Goal: Task Accomplishment & Management: Manage account settings

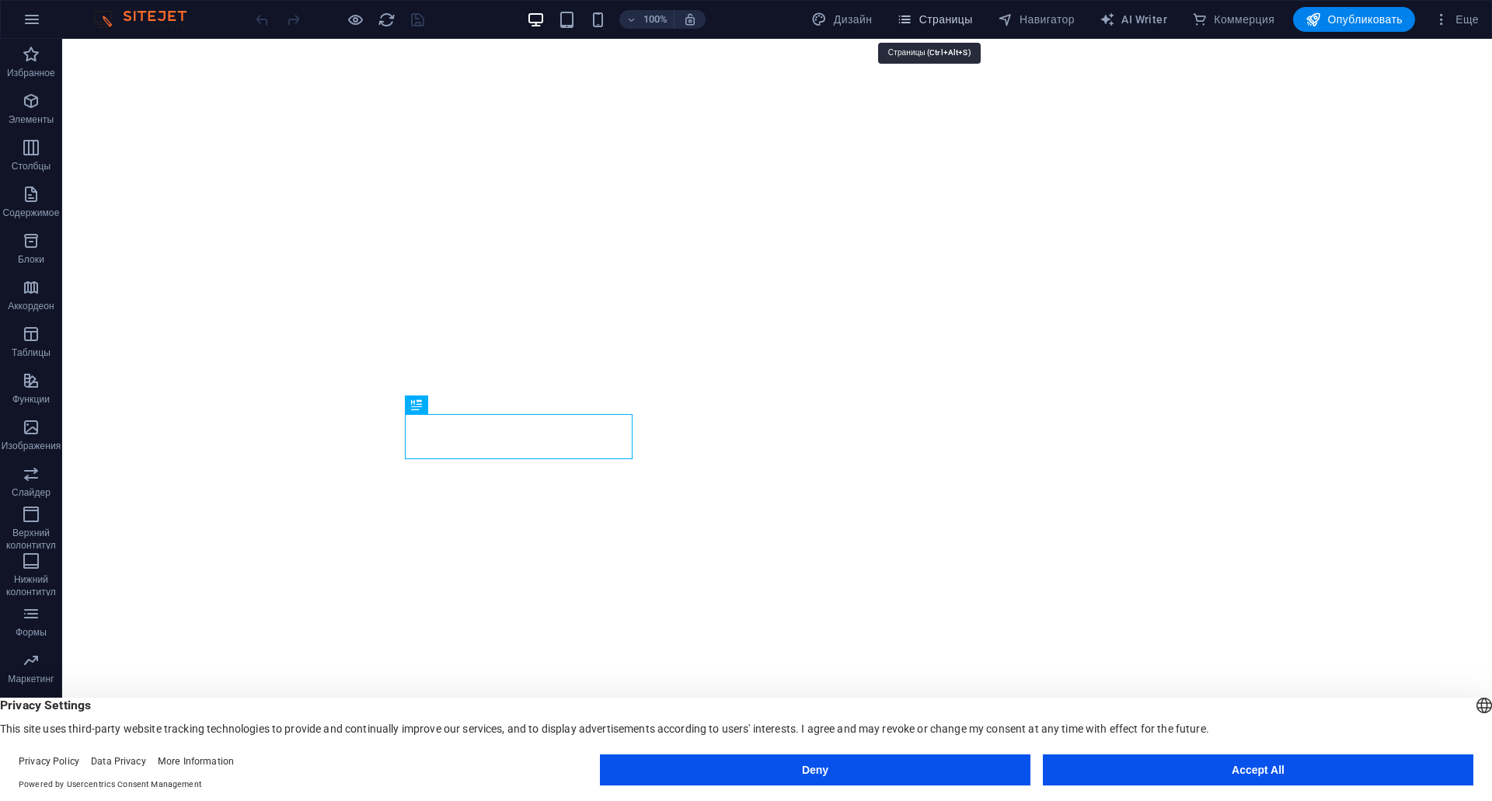
click at [946, 23] on span "Страницы" at bounding box center [934, 20] width 75 height 16
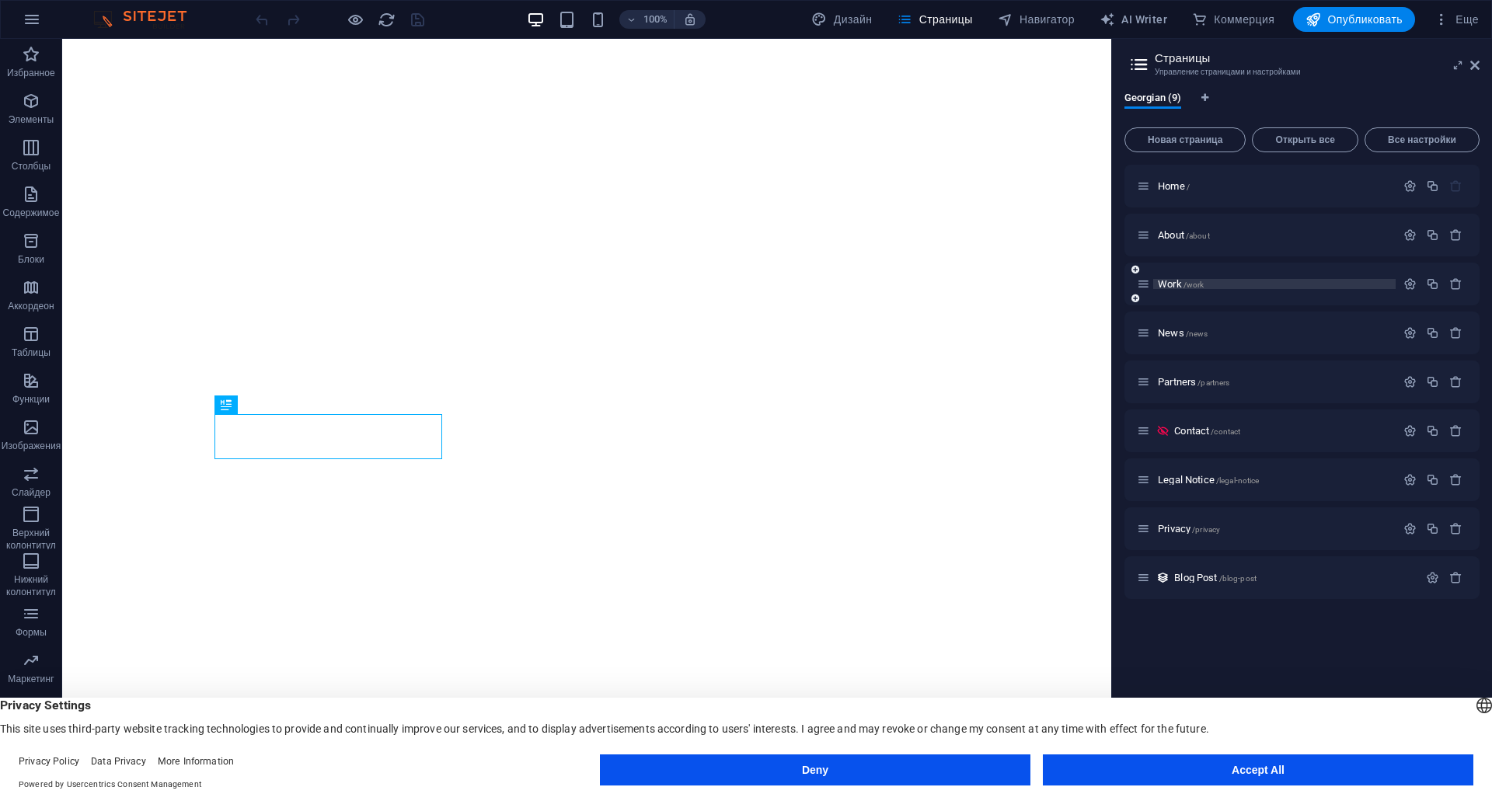
click at [1174, 286] on span "Work /work" at bounding box center [1181, 284] width 46 height 12
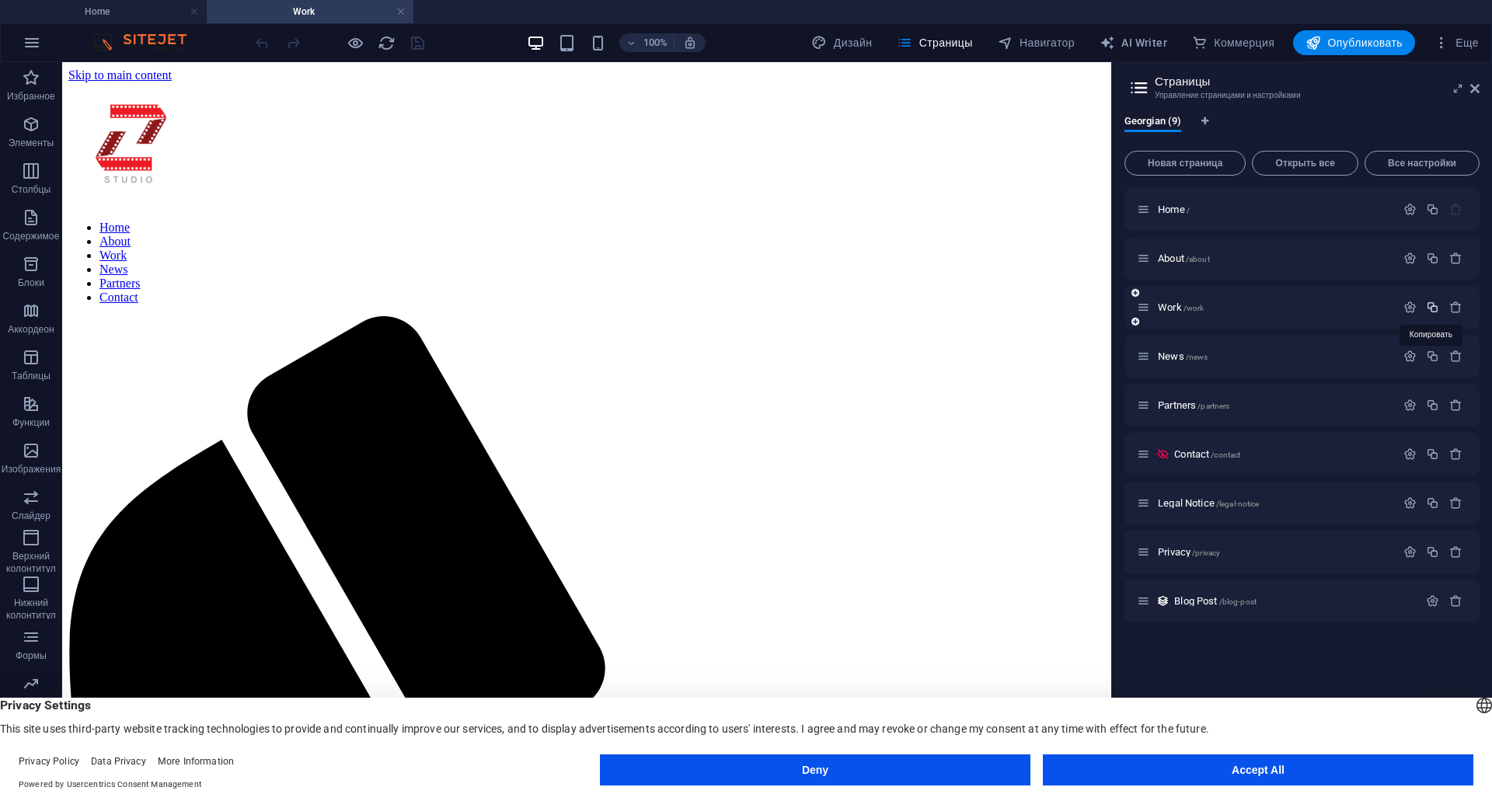
click at [1435, 309] on icon "button" at bounding box center [1432, 307] width 13 height 13
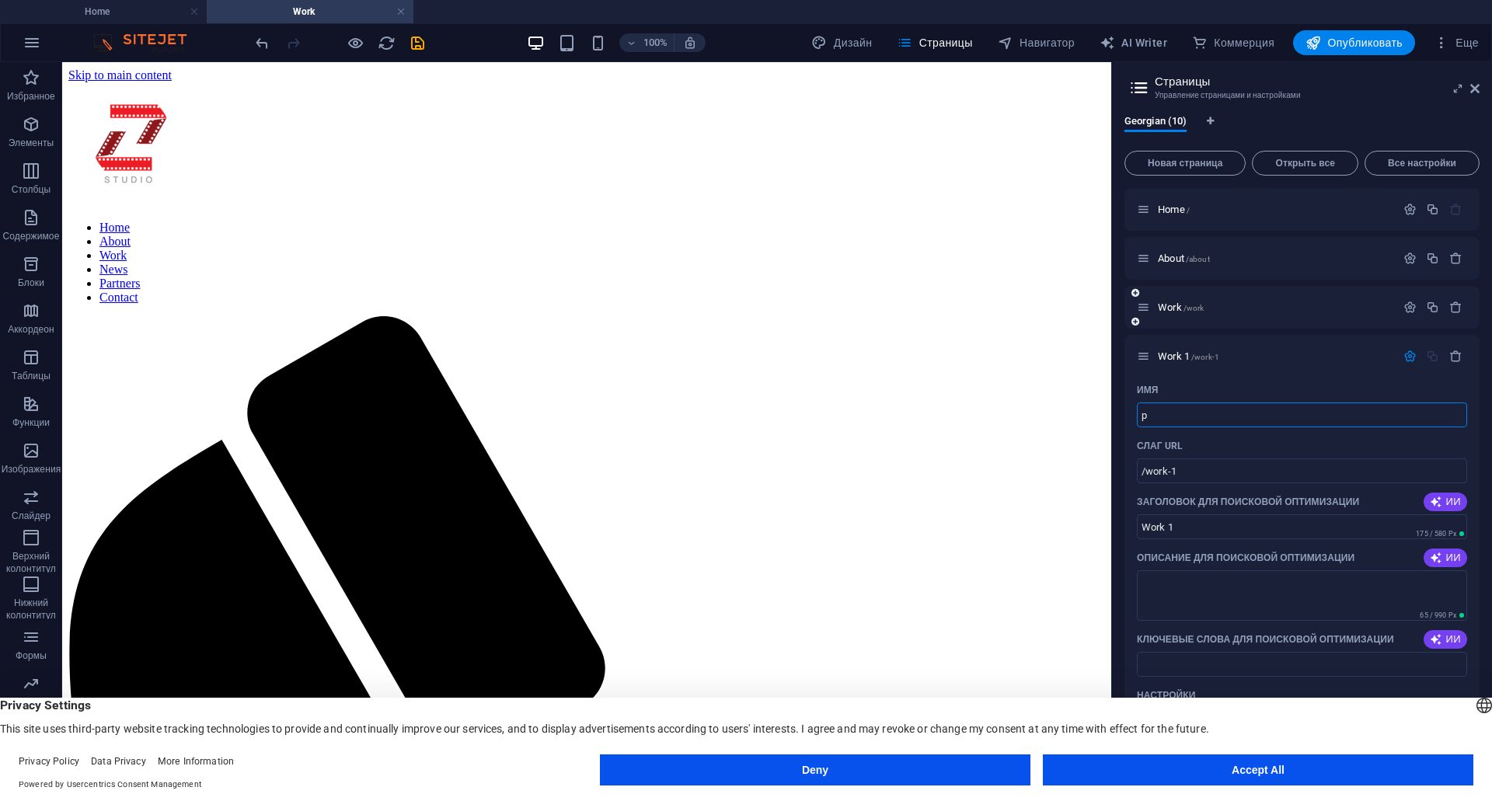
type input "p"
type input "/p"
type input "p"
type input "pr"
type input "/pr"
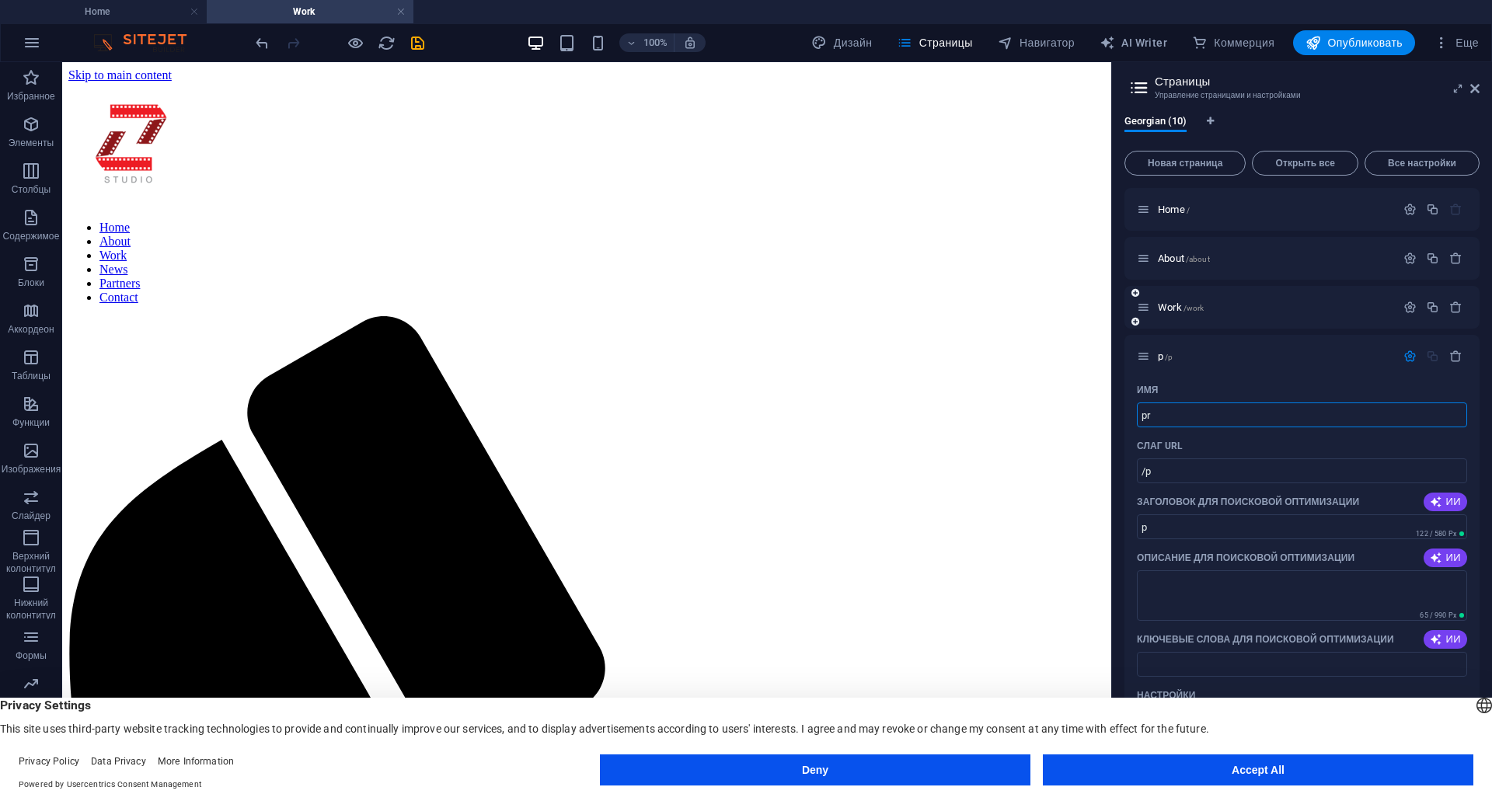
type input "pr"
type input "pro"
type input "/pro"
type input "pro"
type input "proto"
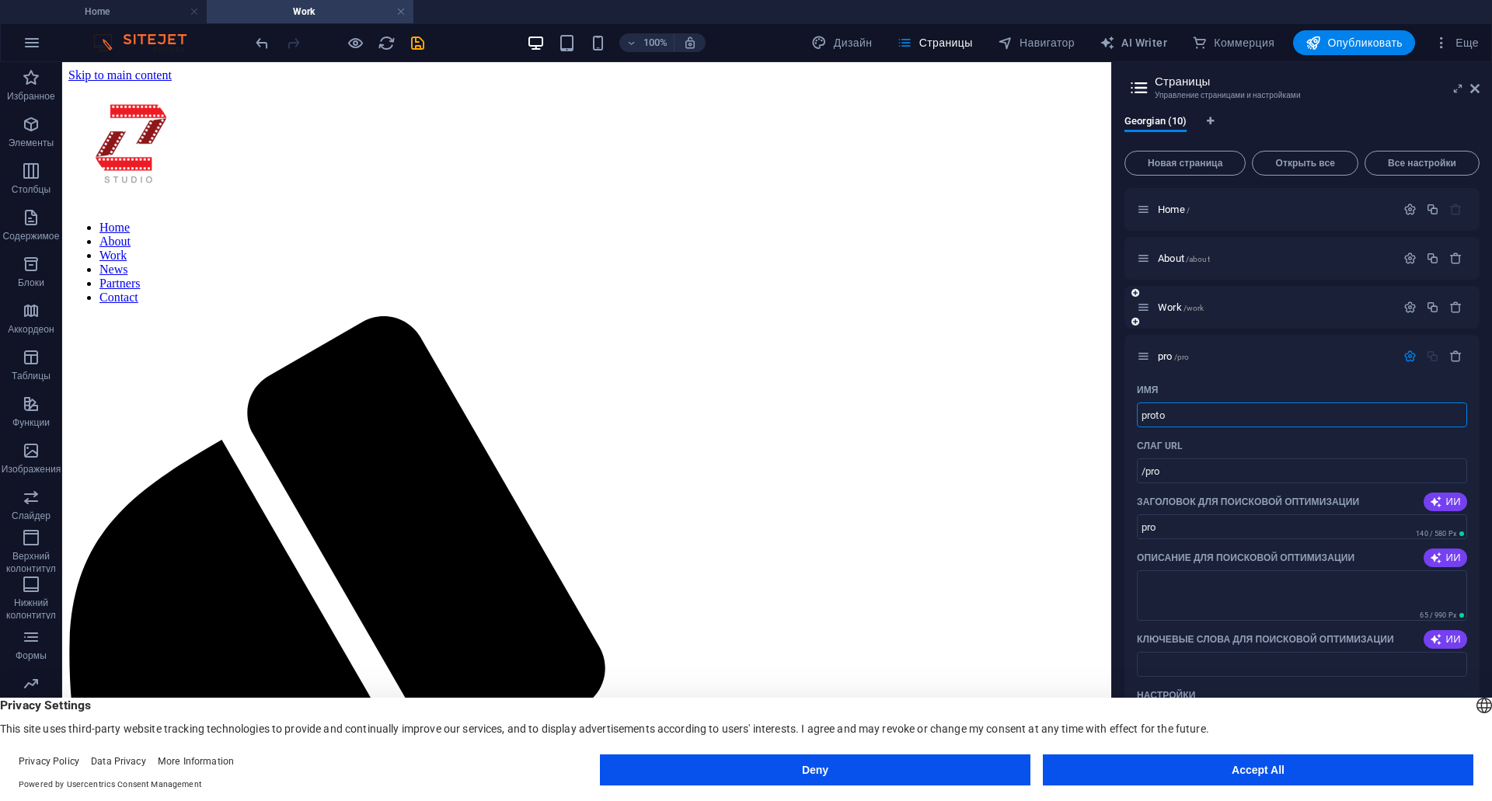
type input "/proto"
type input "proto"
type input "proto ga"
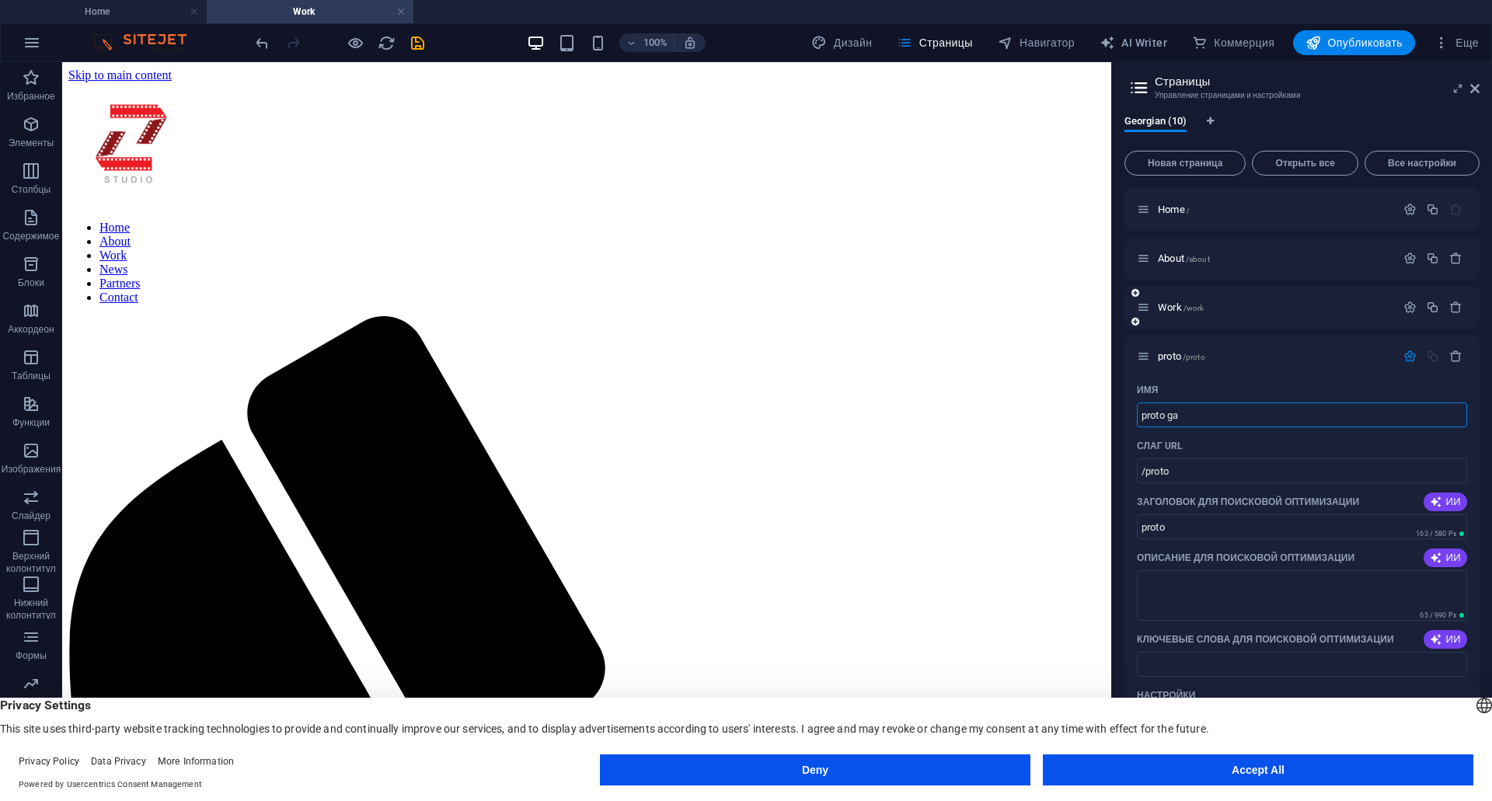
type input "/proto-ga"
type input "proto ga"
type input "proto galery"
type input "/[PERSON_NAME]"
type input "proto [PERSON_NAME]"
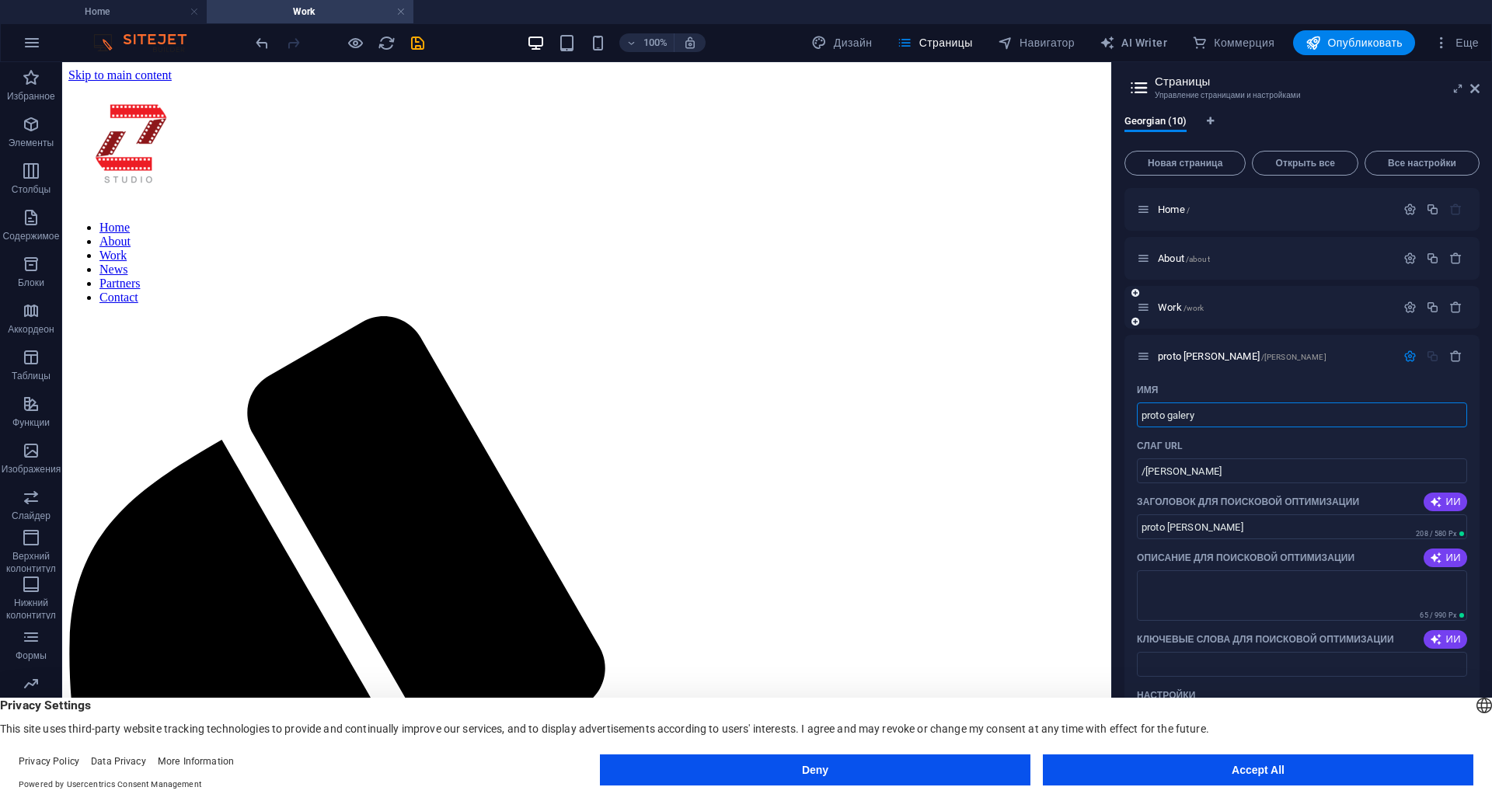
type input "proto galery"
type input "/proto-galery"
type input "proto galery"
click at [1175, 354] on span "proto galery /proto-galery" at bounding box center [1207, 356] width 99 height 12
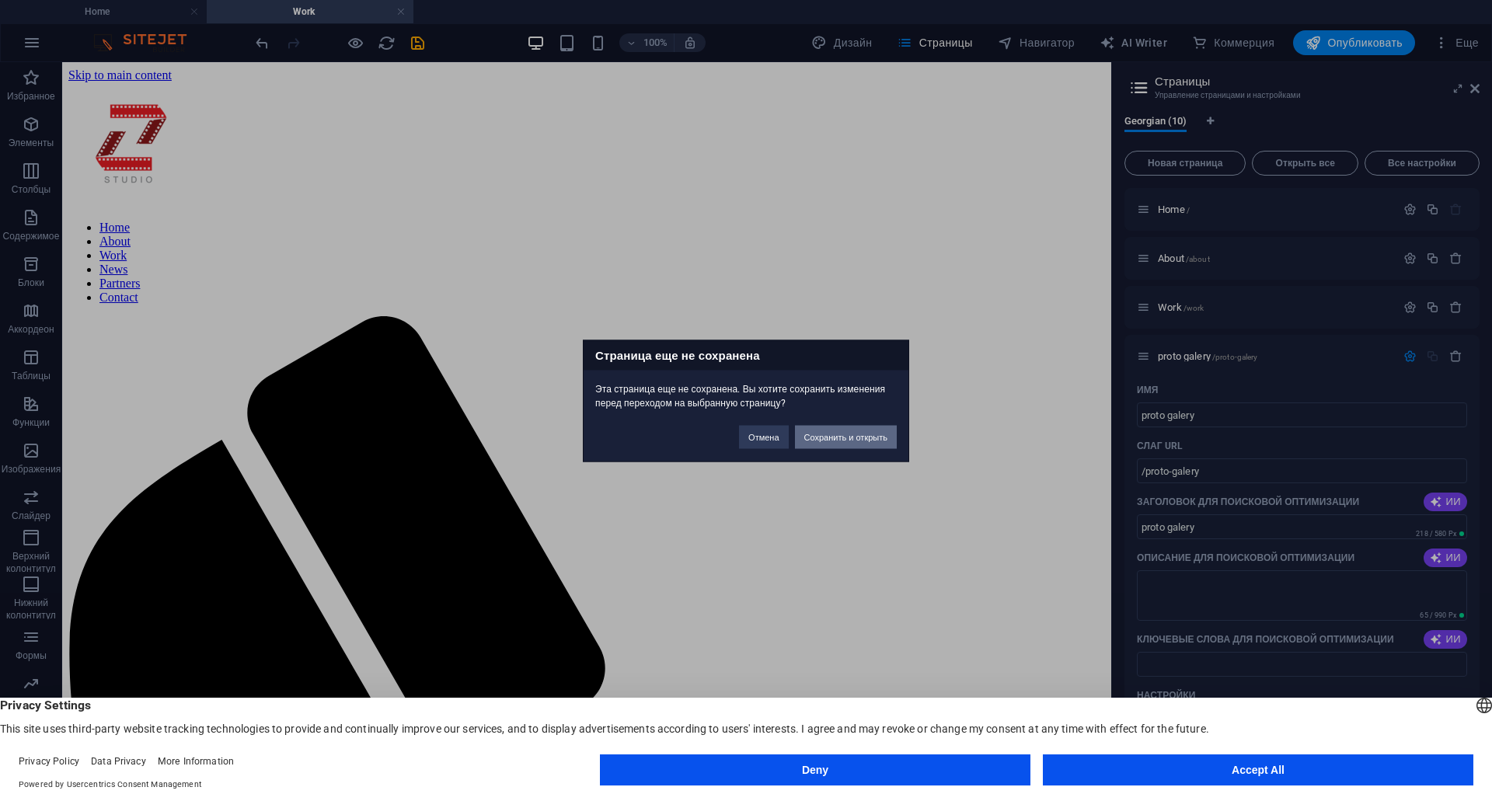
drag, startPoint x: 854, startPoint y: 436, endPoint x: 792, endPoint y: 373, distance: 88.5
click at [854, 435] on button "Сохранить и открыть" at bounding box center [846, 436] width 102 height 23
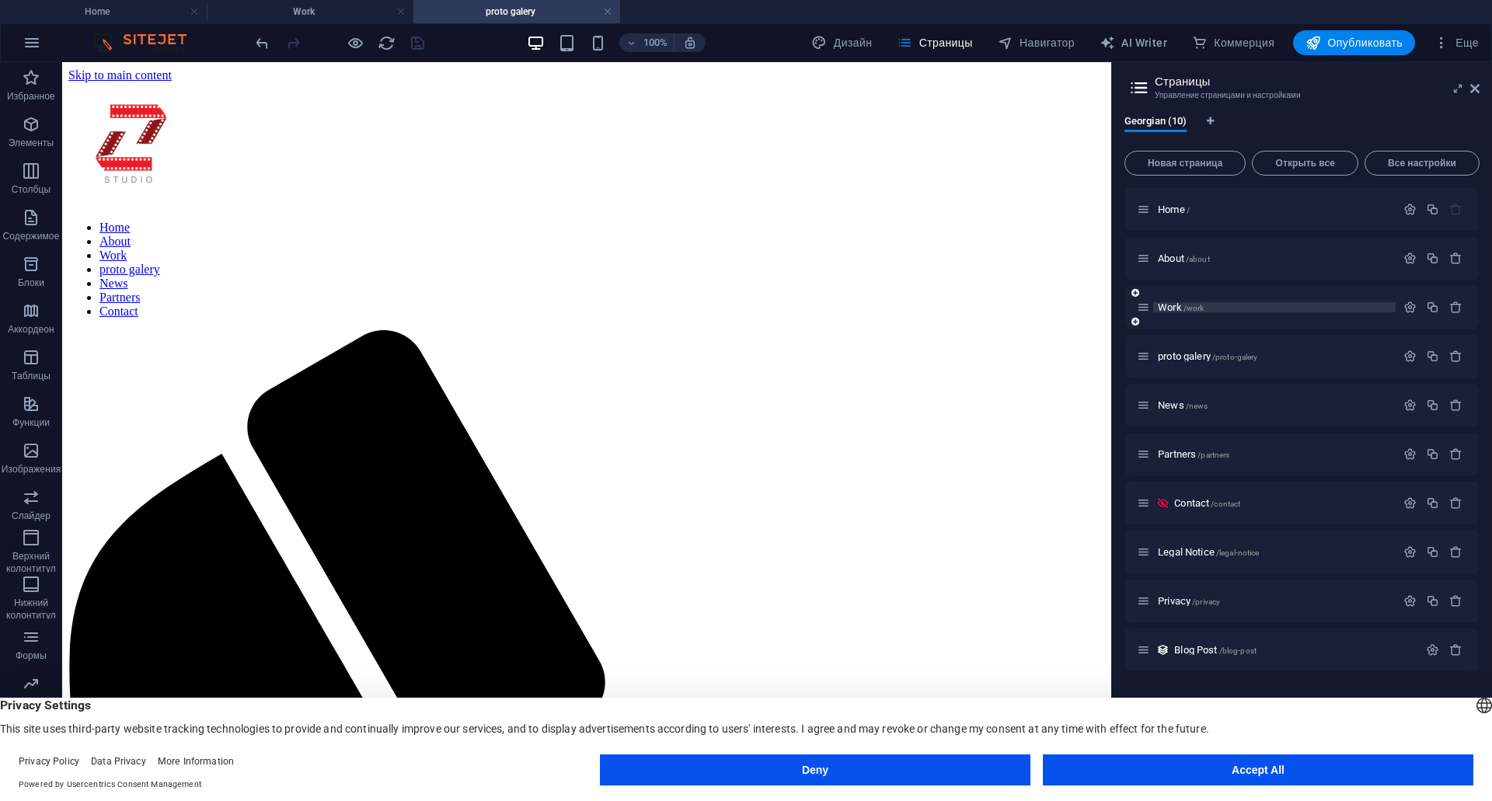
click at [1175, 310] on span "Work /work" at bounding box center [1181, 308] width 46 height 12
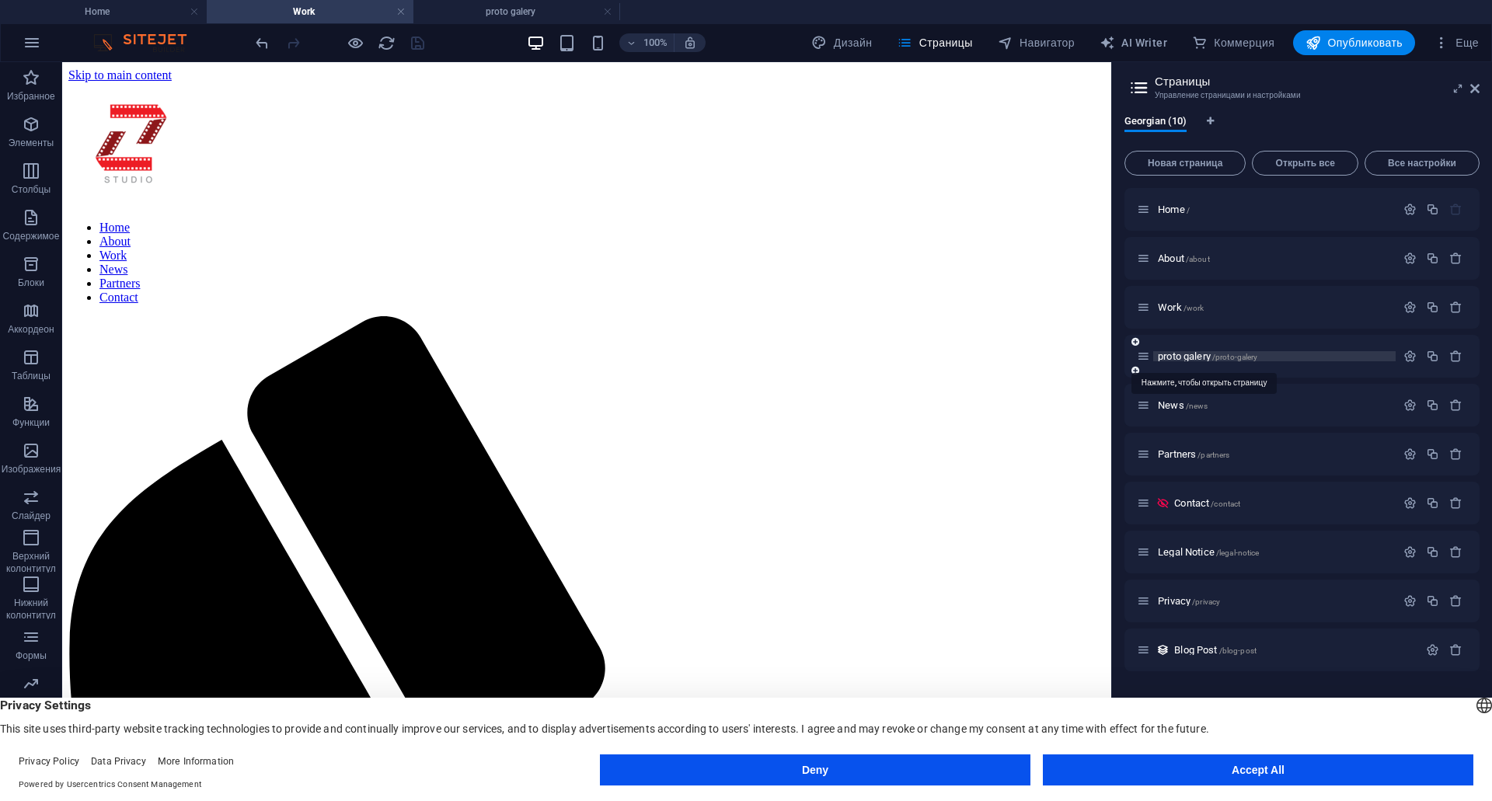
click at [1181, 357] on span "proto galery /proto-galery" at bounding box center [1207, 356] width 99 height 12
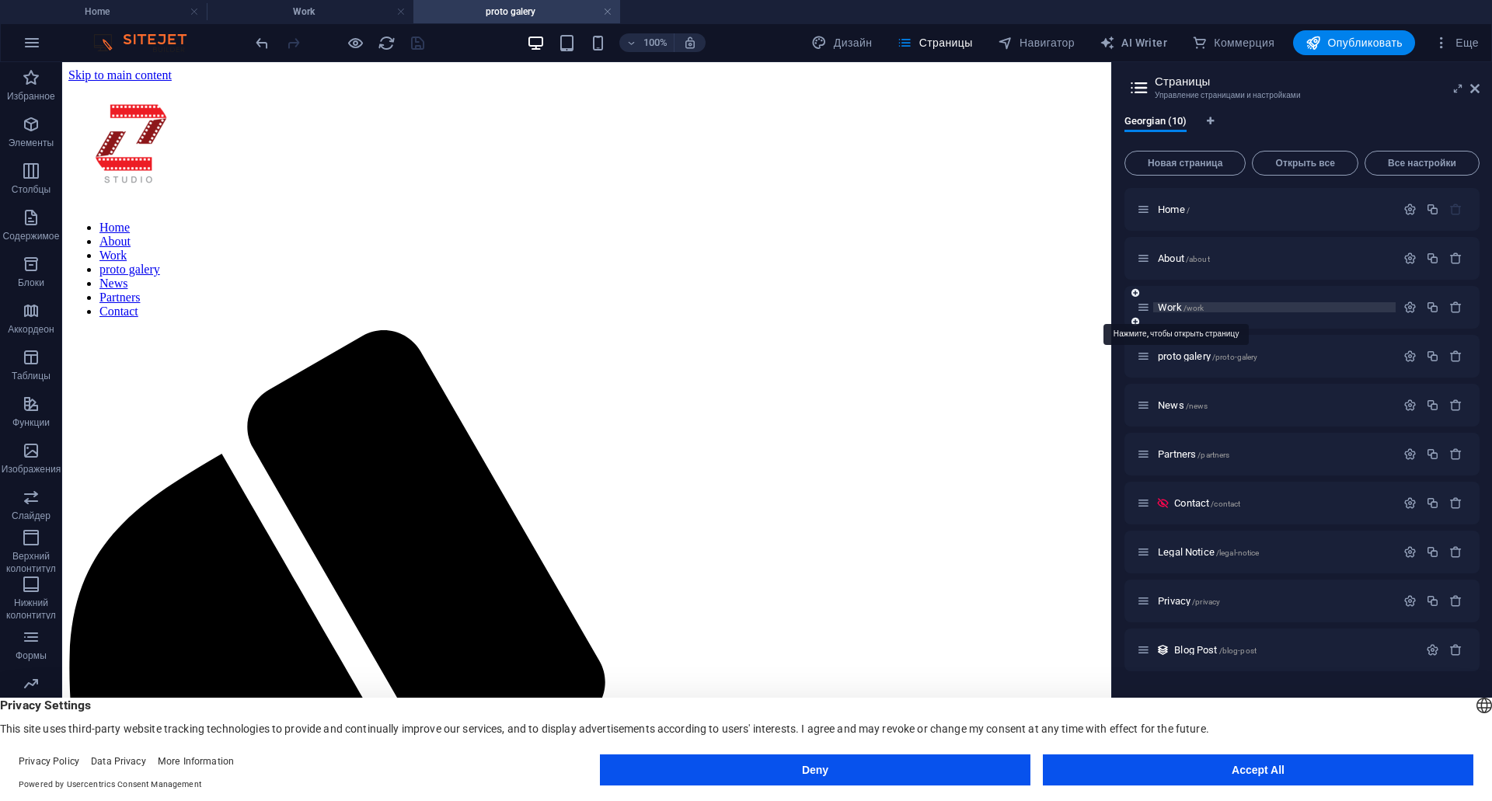
click at [1167, 304] on span "Work /work" at bounding box center [1181, 308] width 46 height 12
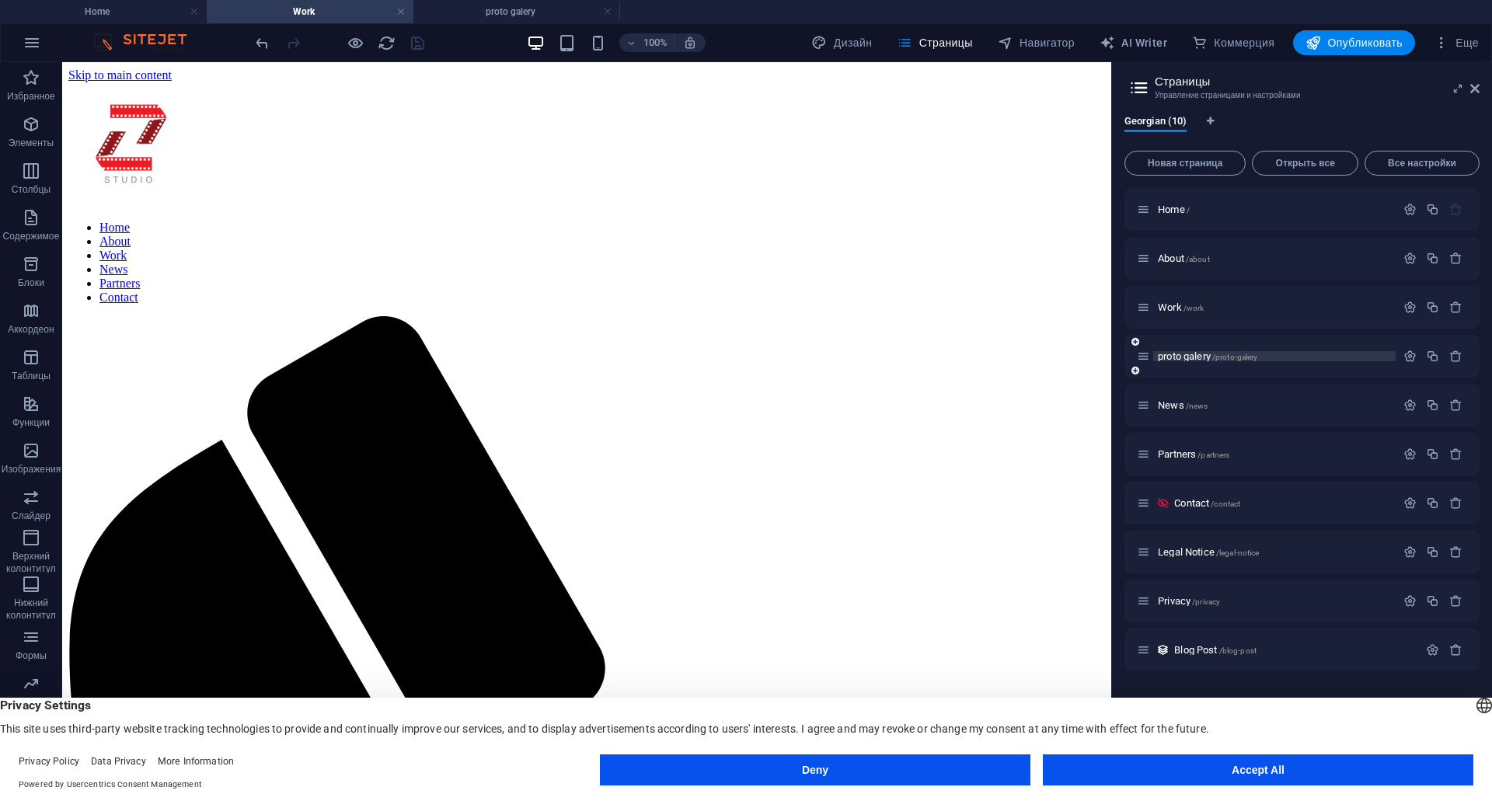
click at [1202, 352] on span "proto galery /proto-galery" at bounding box center [1207, 356] width 99 height 12
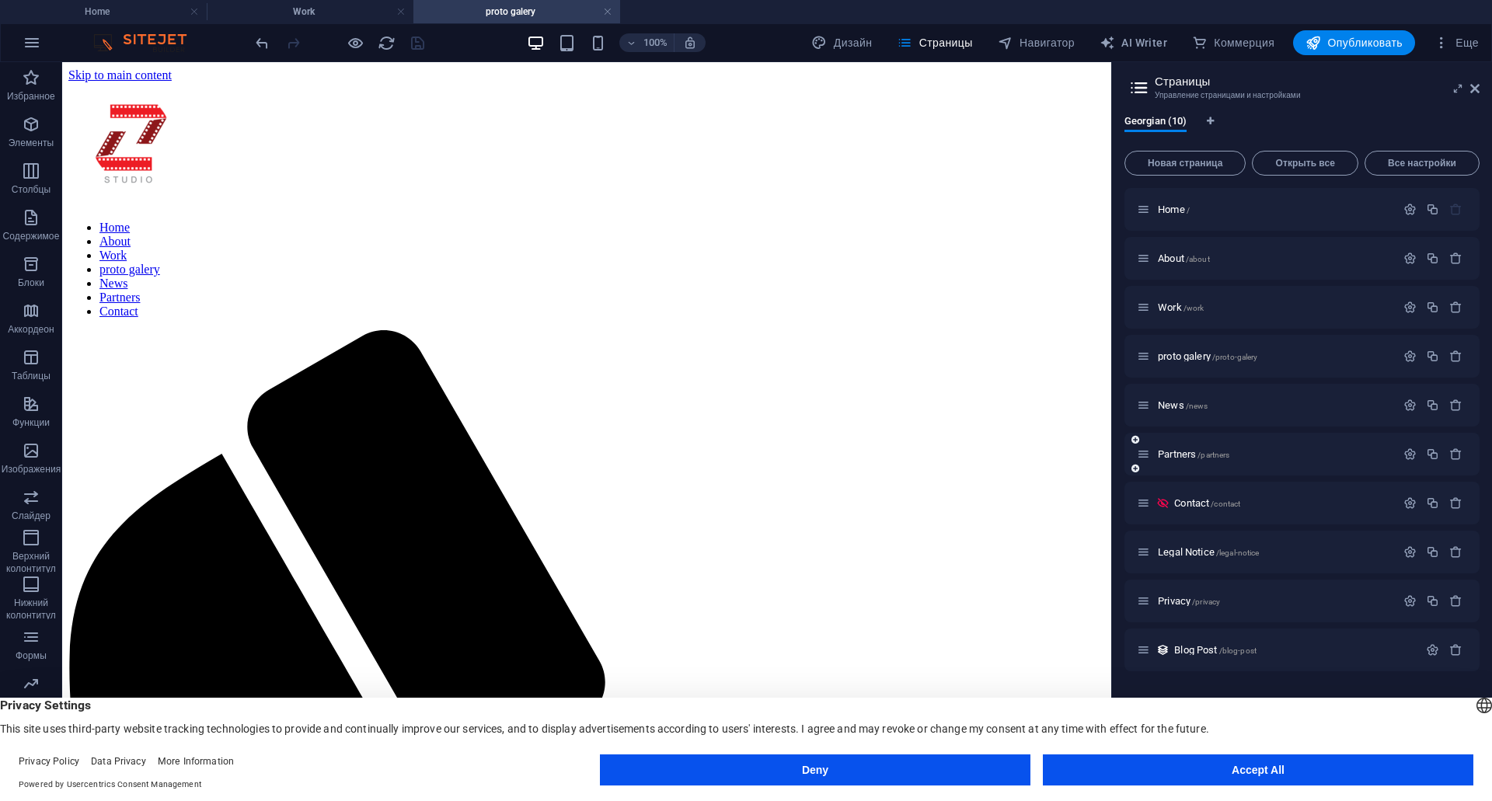
click at [1177, 409] on span "News /news" at bounding box center [1183, 405] width 50 height 12
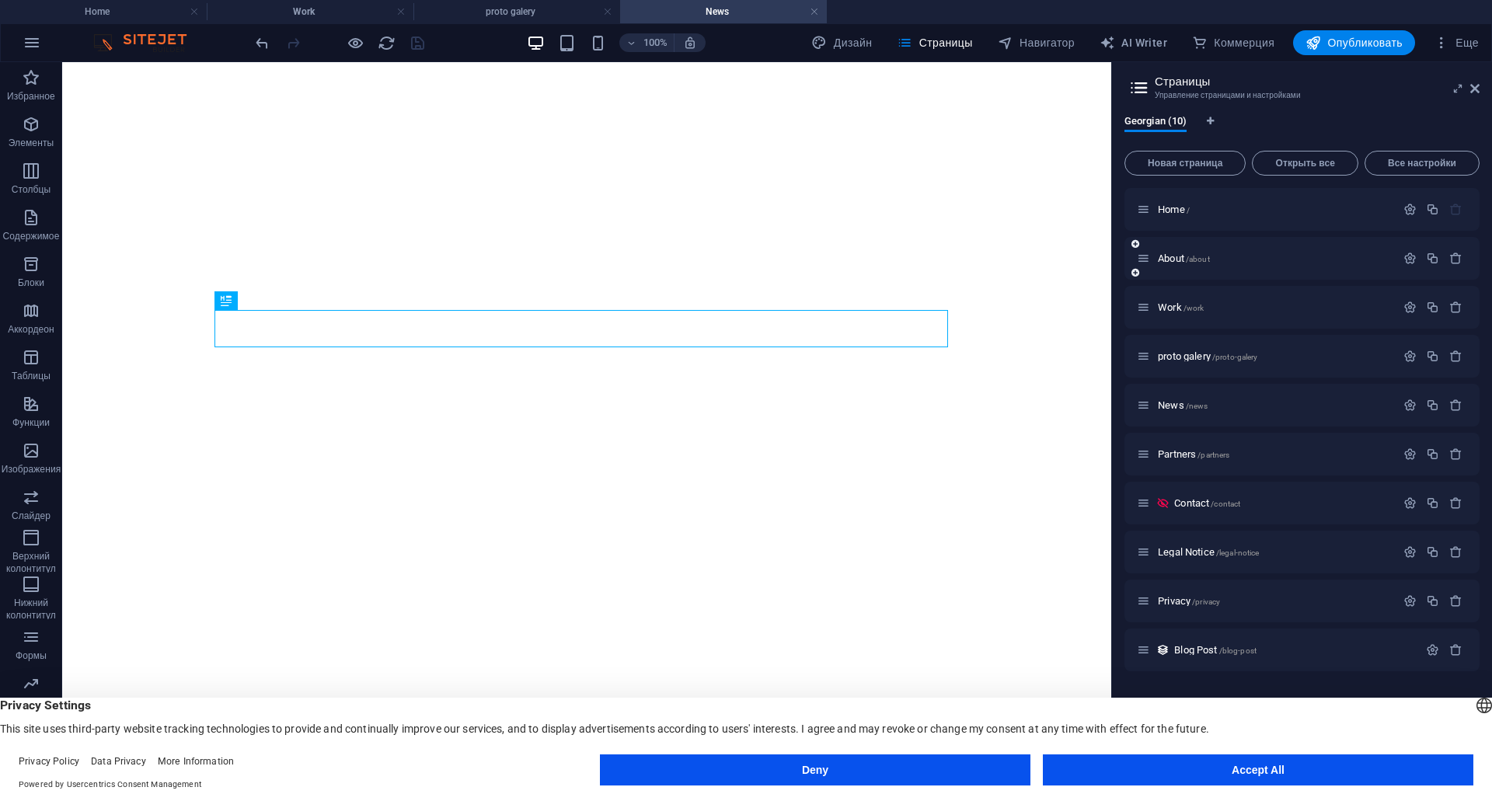
click at [1163, 245] on div "About /about" at bounding box center [1301, 258] width 355 height 43
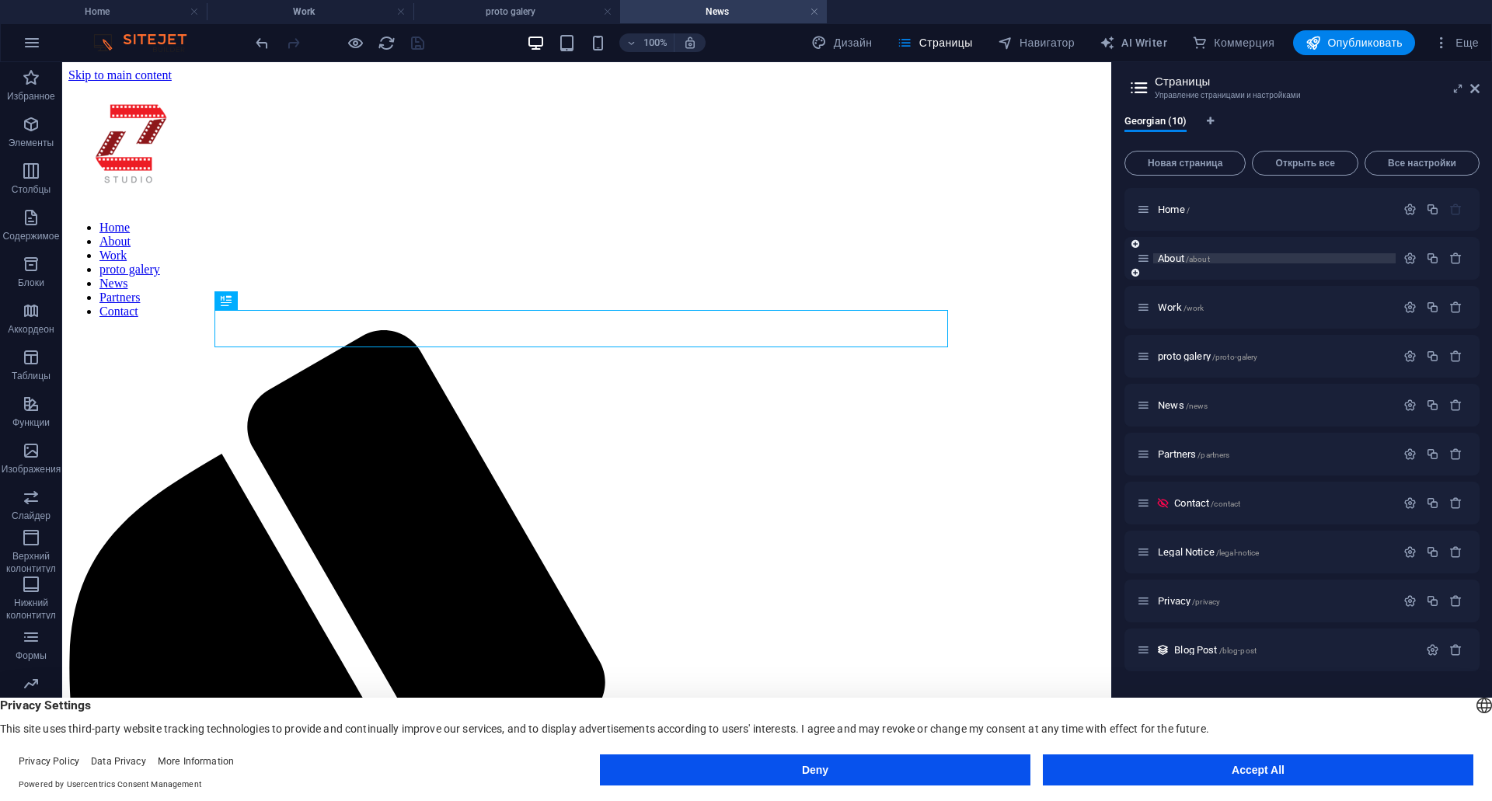
click at [1165, 262] on span "About /about" at bounding box center [1184, 259] width 52 height 12
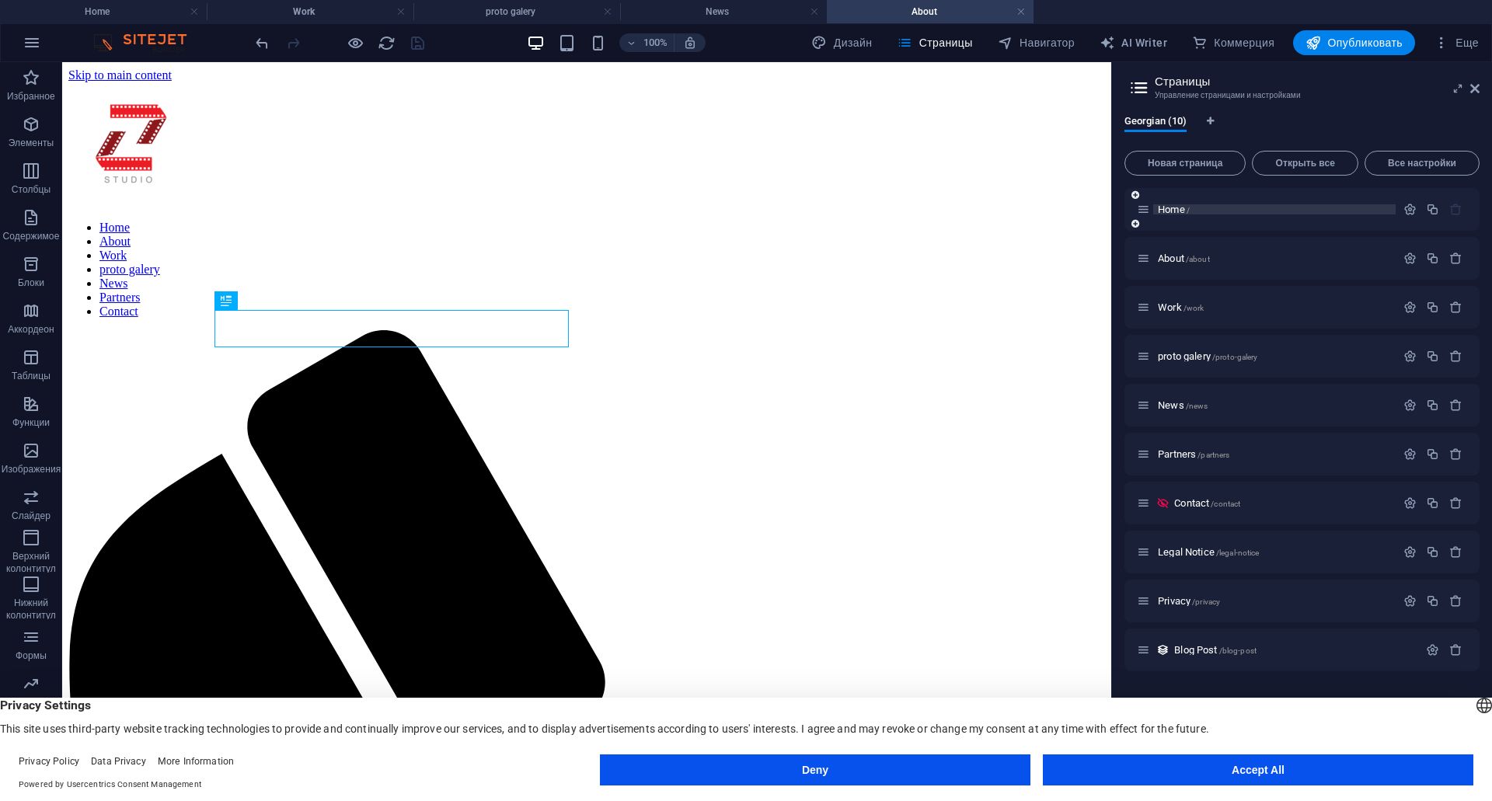
click at [1169, 212] on span "Home /" at bounding box center [1174, 210] width 32 height 12
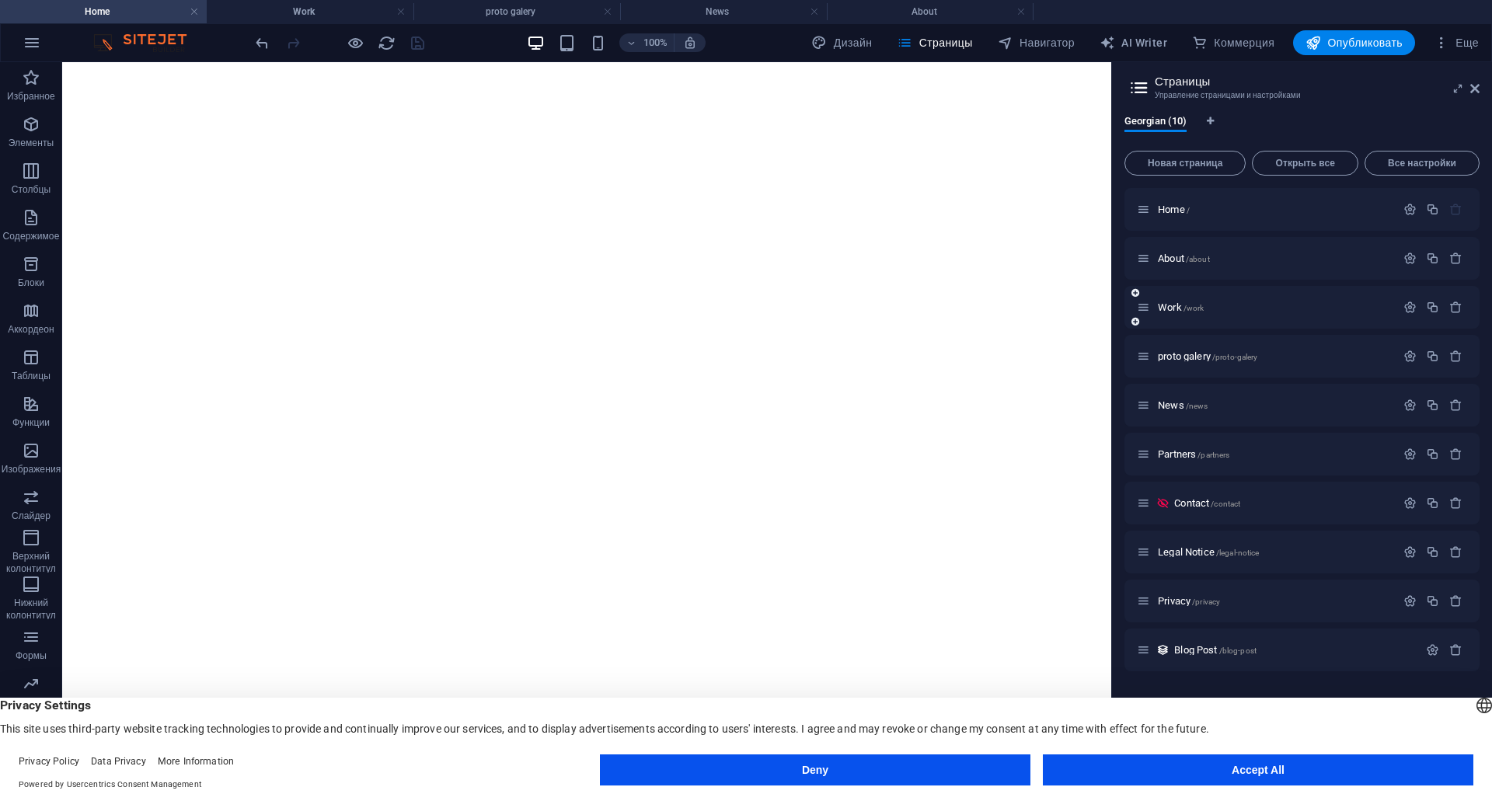
click at [1171, 298] on div "Work /work" at bounding box center [1266, 307] width 259 height 18
click at [1173, 315] on div "Work /work" at bounding box center [1266, 307] width 259 height 18
click at [1171, 309] on span "Work /work" at bounding box center [1181, 308] width 46 height 12
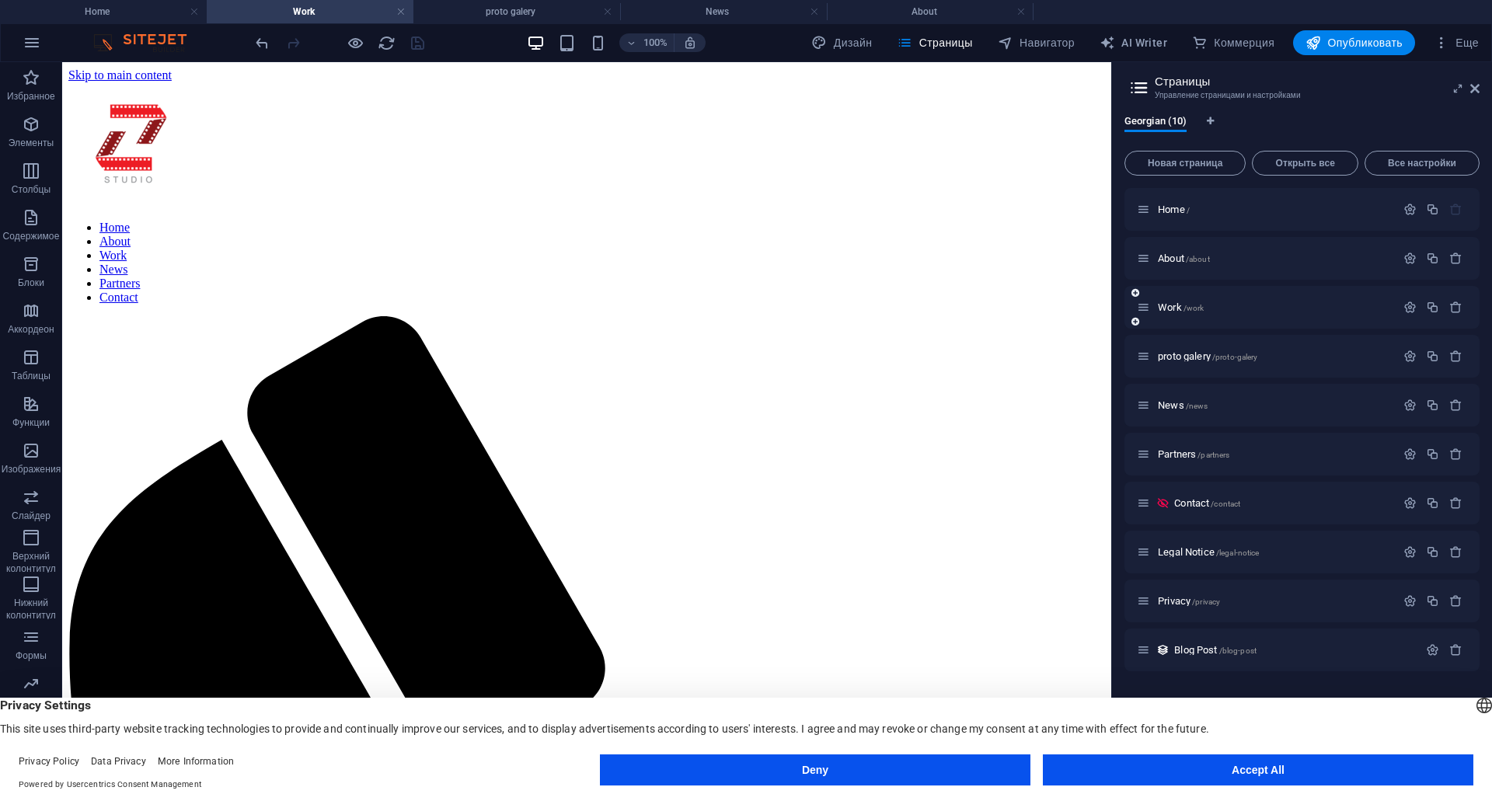
drag, startPoint x: 1170, startPoint y: 302, endPoint x: 1138, endPoint y: 313, distance: 34.4
click at [1138, 313] on icon at bounding box center [1143, 307] width 13 height 13
click at [1143, 312] on icon at bounding box center [1143, 307] width 13 height 13
click at [1197, 354] on span "proto galery /proto-galery" at bounding box center [1207, 356] width 99 height 12
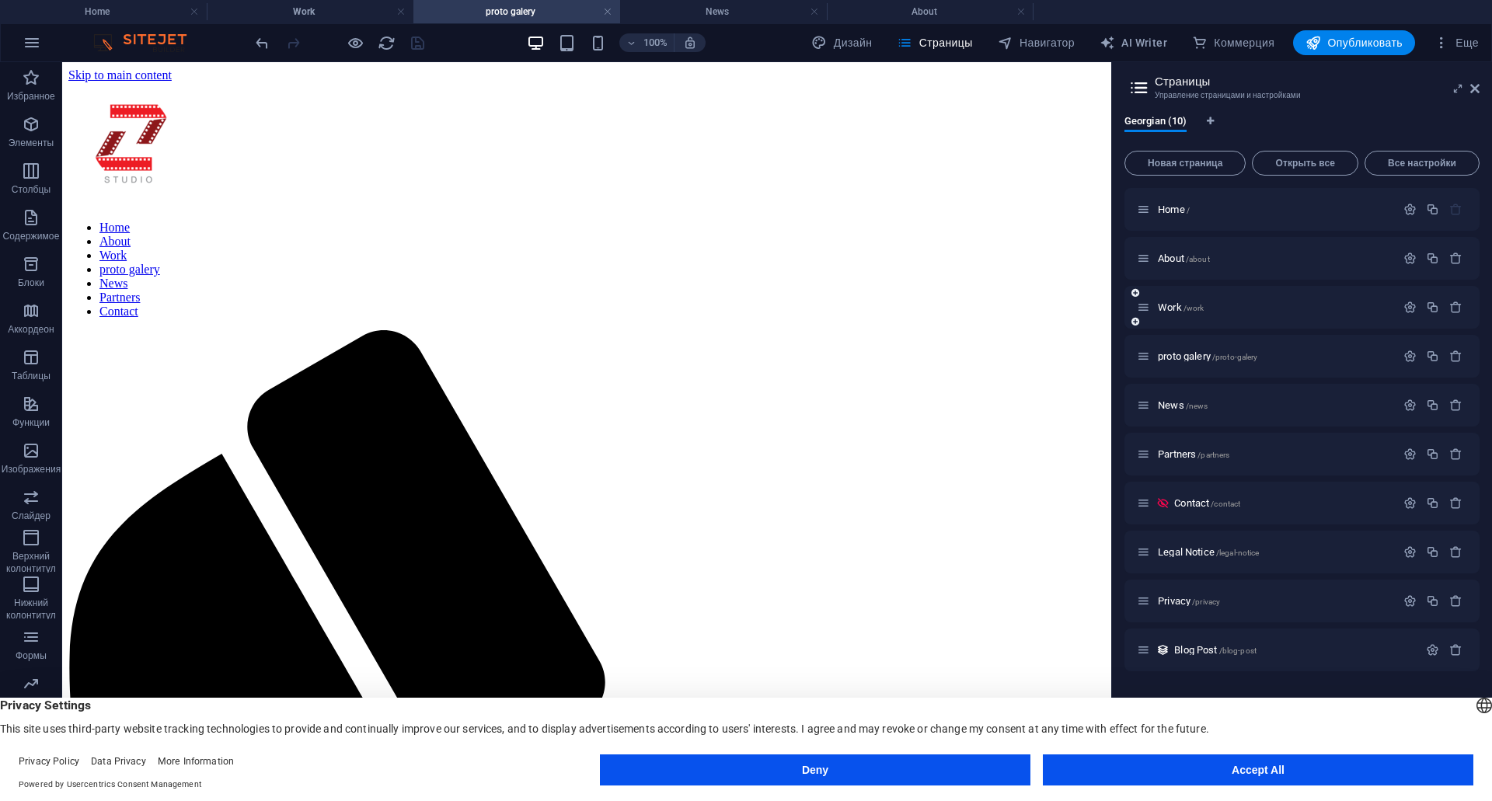
click at [1187, 312] on div "Work /work" at bounding box center [1266, 307] width 259 height 18
click at [1406, 309] on icon "button" at bounding box center [1409, 307] width 13 height 13
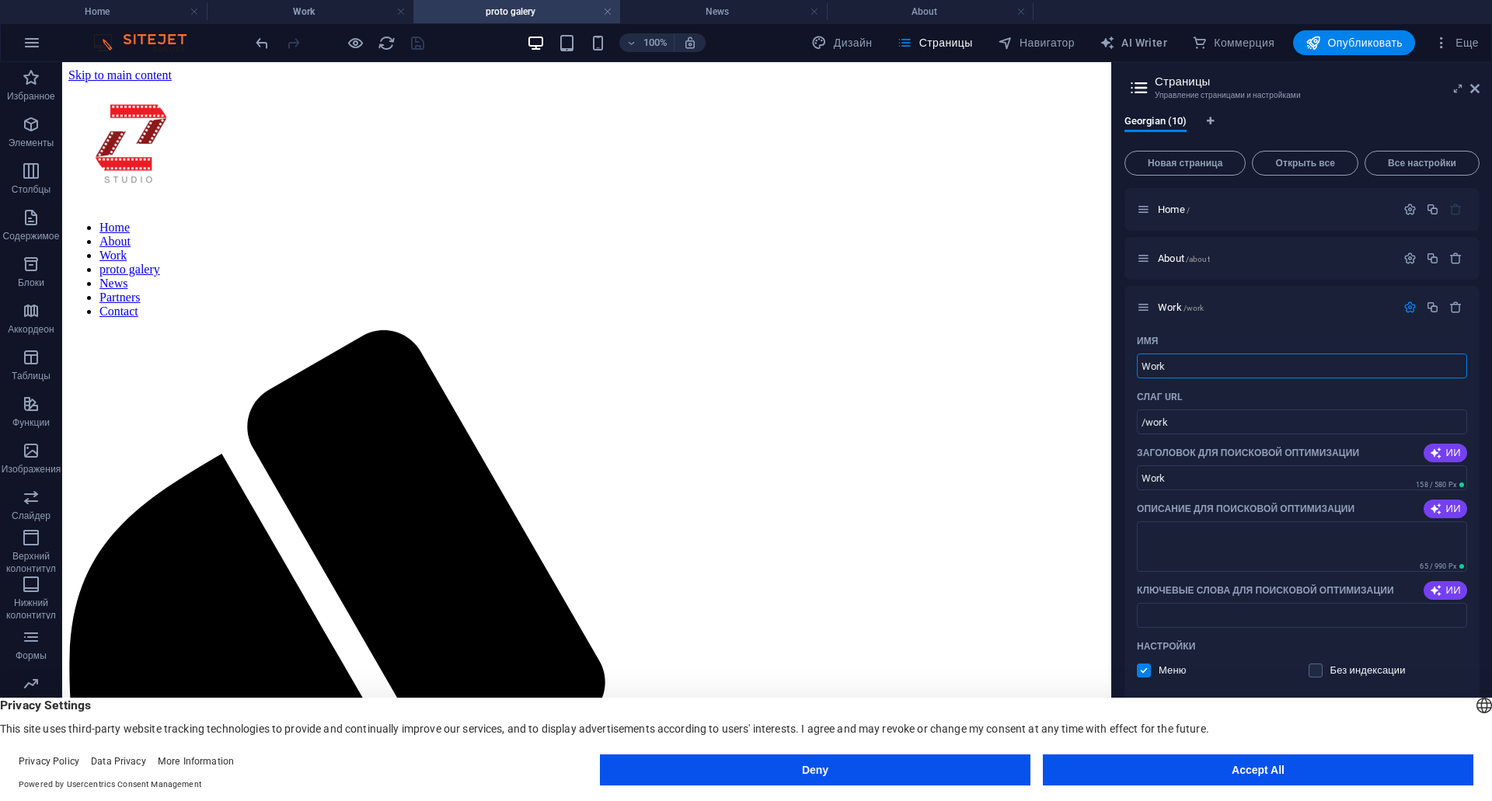
drag, startPoint x: 1245, startPoint y: 431, endPoint x: 1068, endPoint y: 374, distance: 185.3
type input "vi"
type input "/v"
type input "v"
type input "video ga"
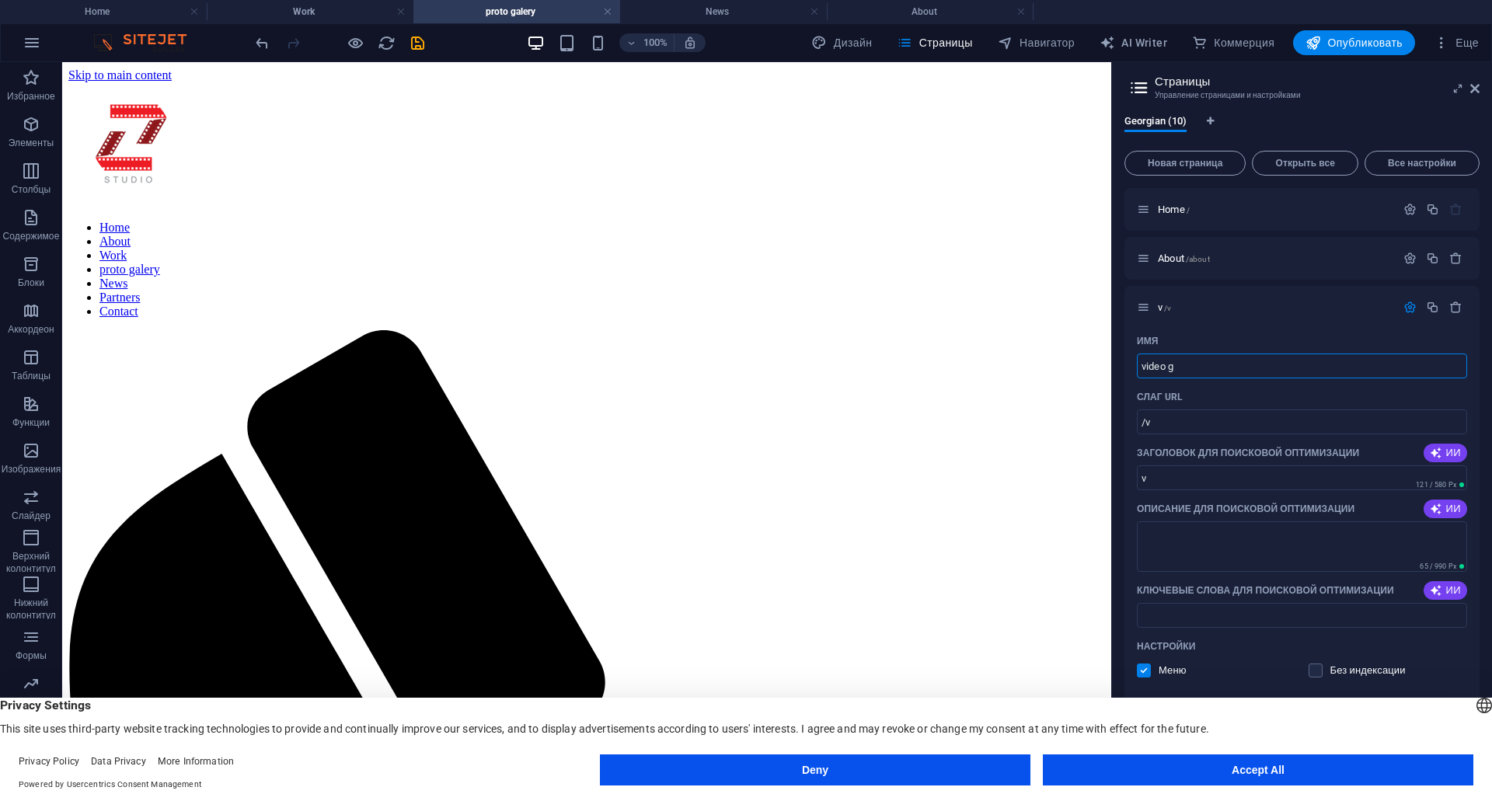
type input "/video"
type input "video"
type input "video ga"
type input "/video-ga"
type input "video ga"
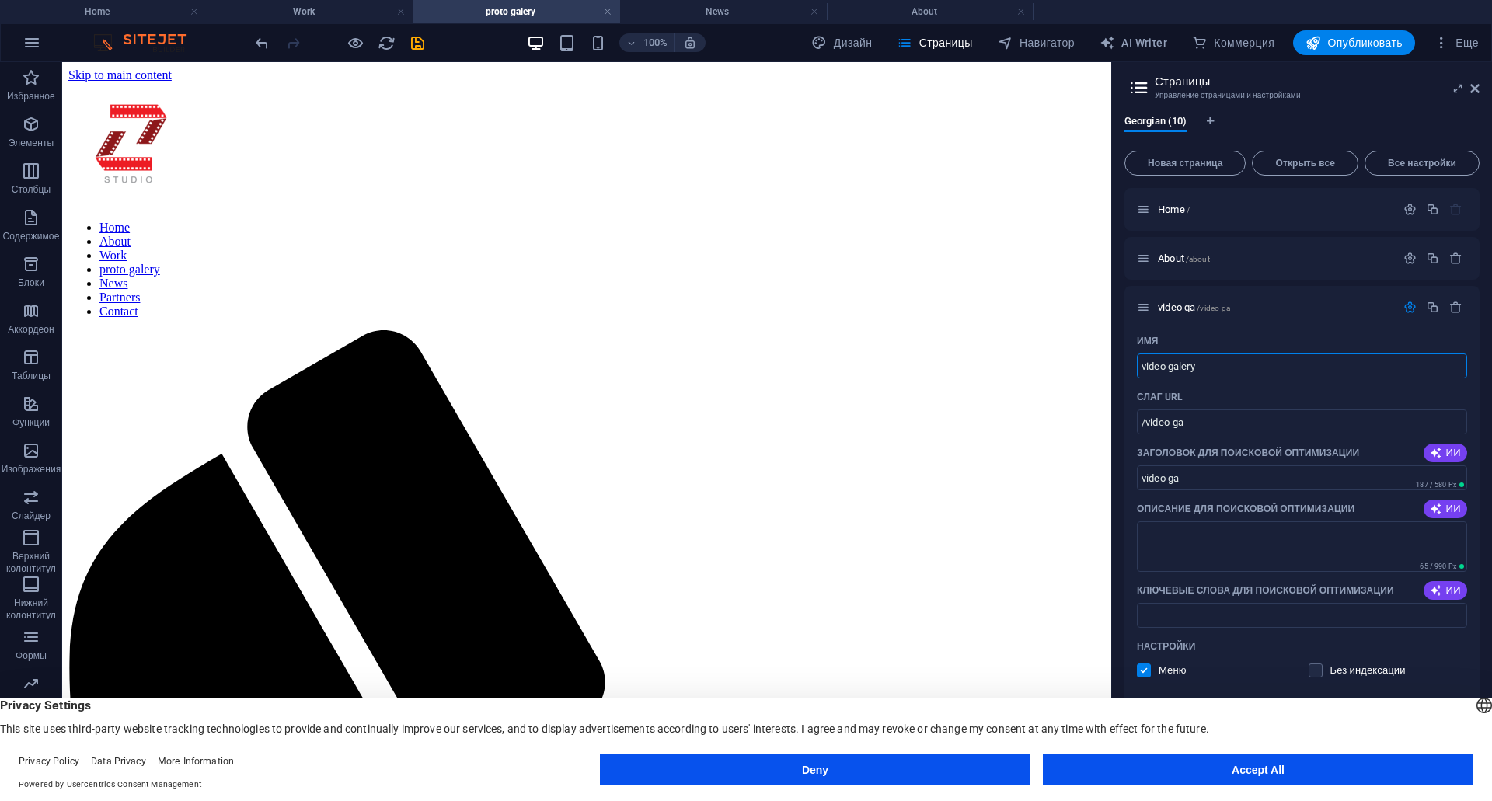
type input "video galery"
type input "/video-galery"
type input "video galery"
click at [1204, 302] on span "video galery /video-galery" at bounding box center [1208, 308] width 100 height 12
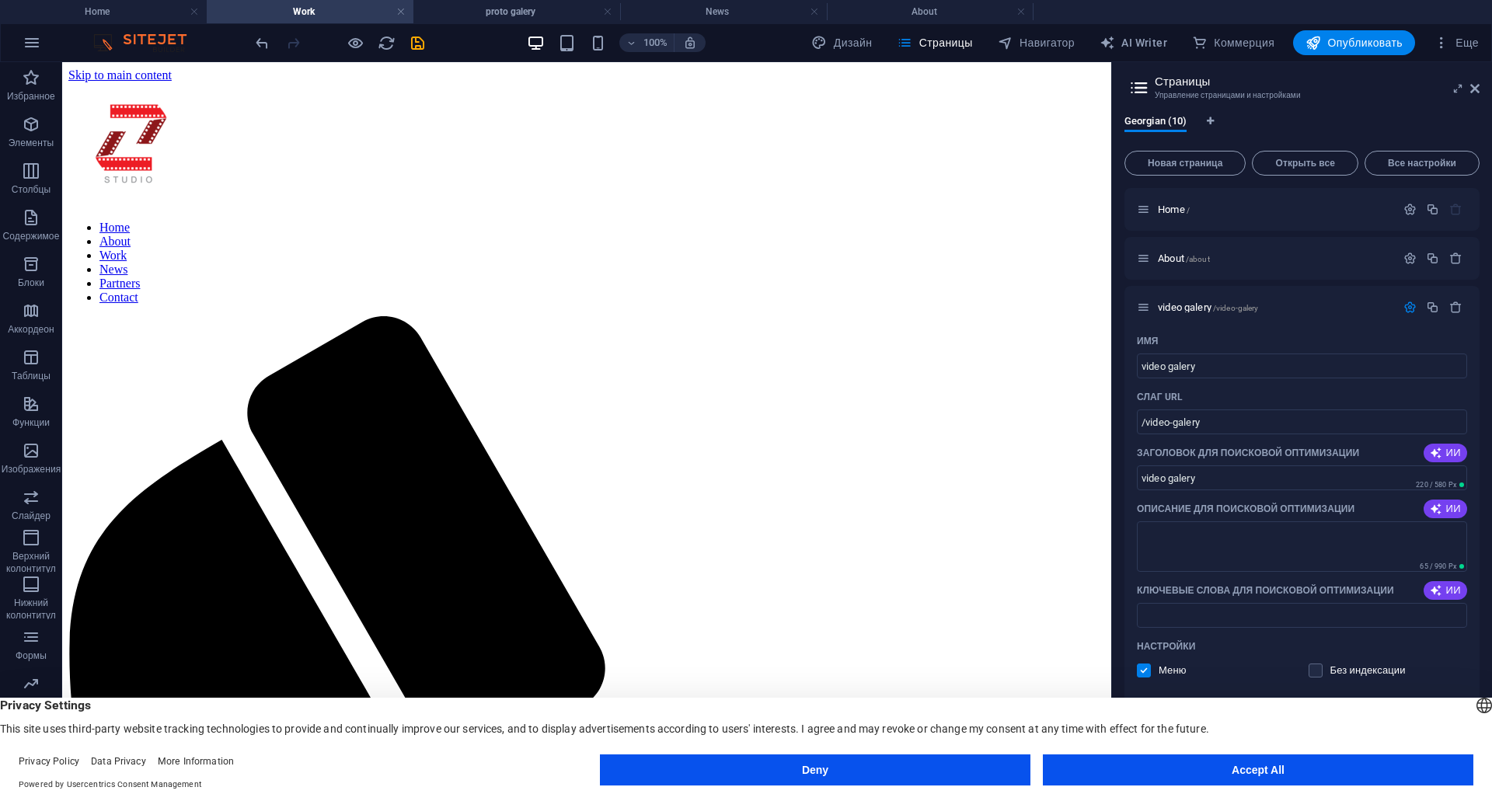
click at [1120, 293] on div "Georgian (10) Новая страница Открыть все Все настройки Home / About /about vide…" at bounding box center [1302, 440] width 380 height 674
click at [1174, 316] on div "video galery /video-galery" at bounding box center [1301, 307] width 355 height 43
click at [1182, 309] on span "video galery /video-galery" at bounding box center [1208, 308] width 100 height 12
click at [1162, 243] on div "About /about" at bounding box center [1301, 258] width 355 height 43
click at [1170, 256] on span "About /about" at bounding box center [1184, 259] width 52 height 12
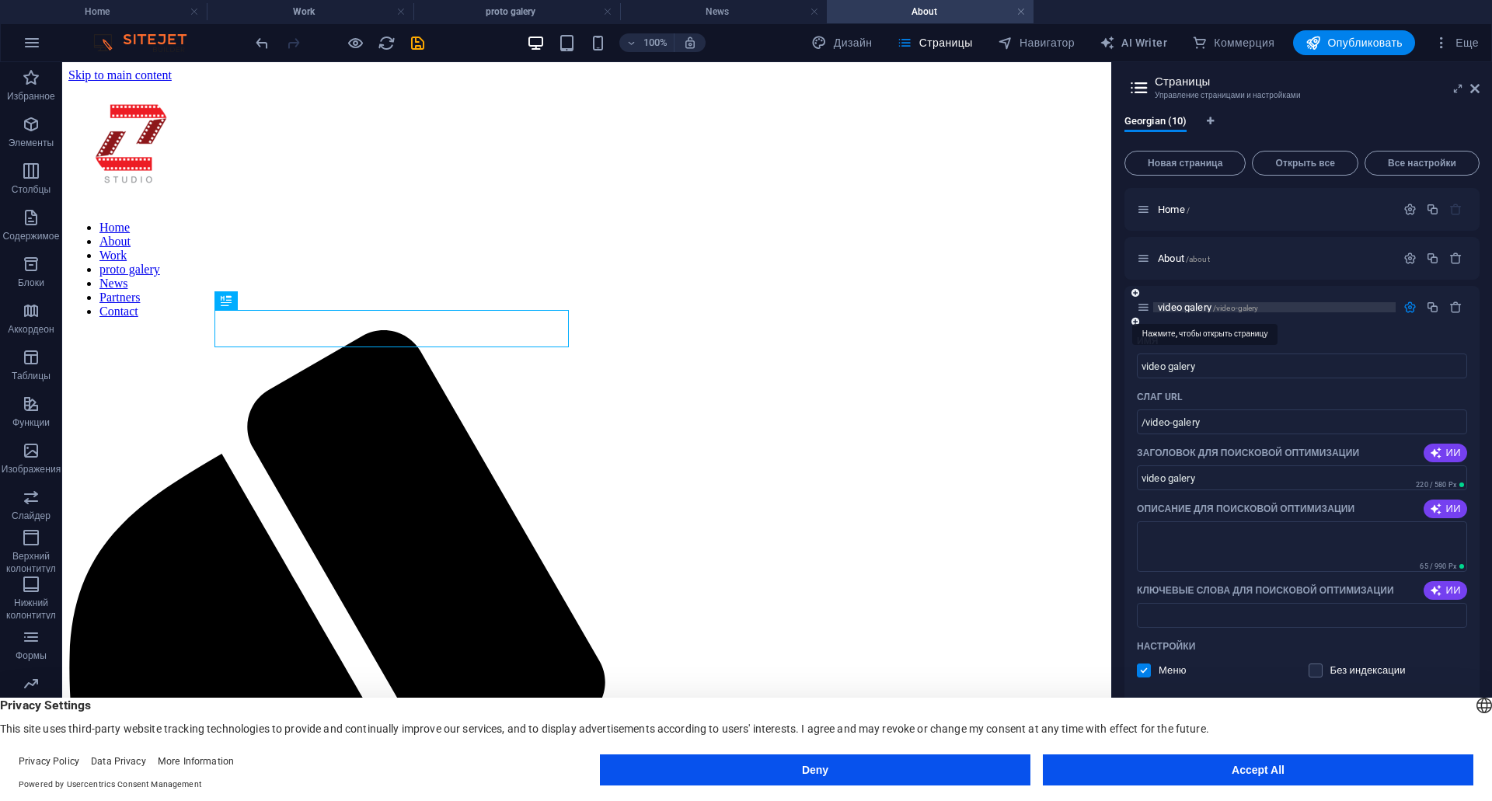
click at [1172, 305] on span "video galery /video-galery" at bounding box center [1208, 308] width 100 height 12
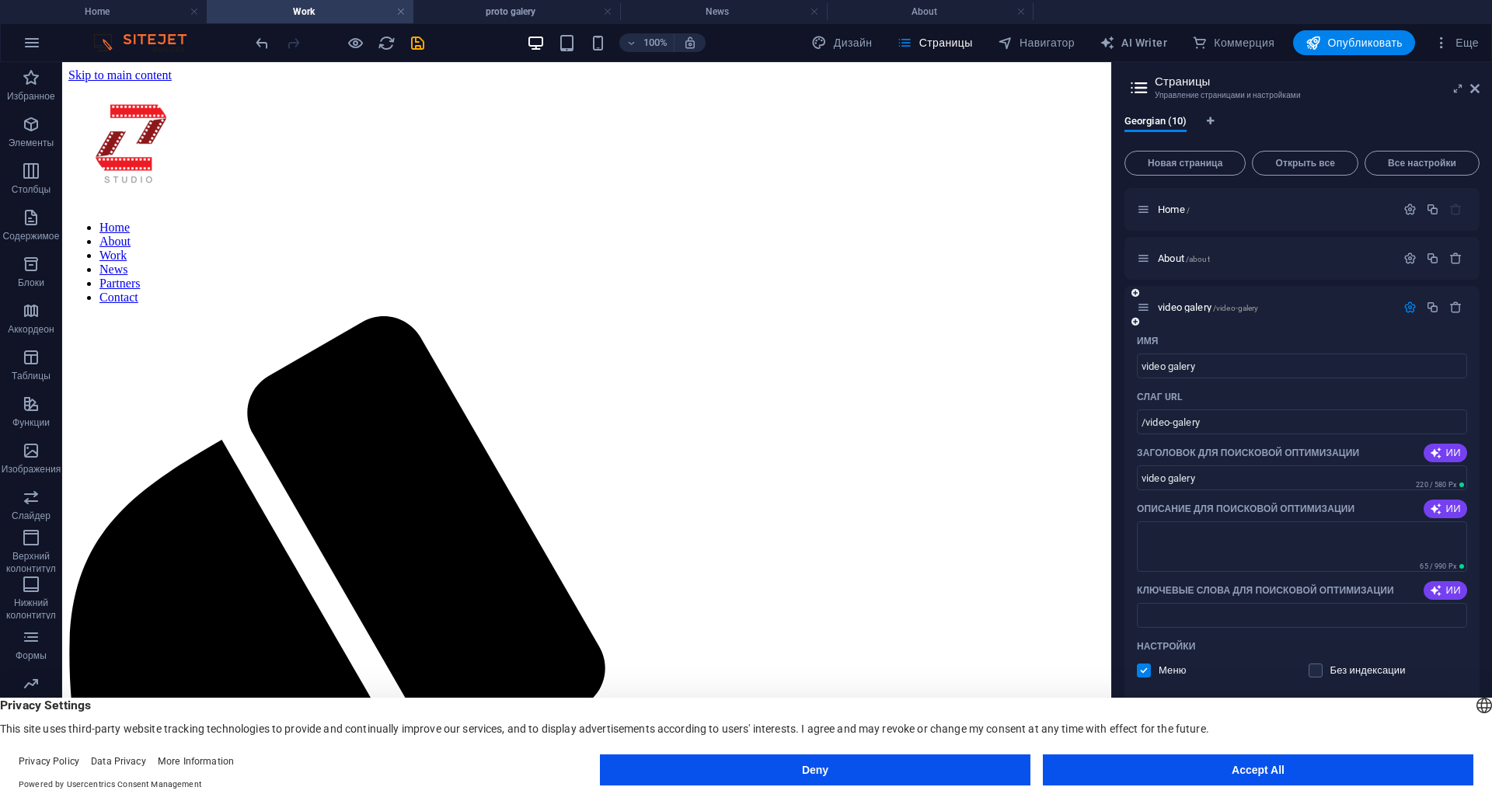
click at [1409, 310] on icon "button" at bounding box center [1409, 307] width 13 height 13
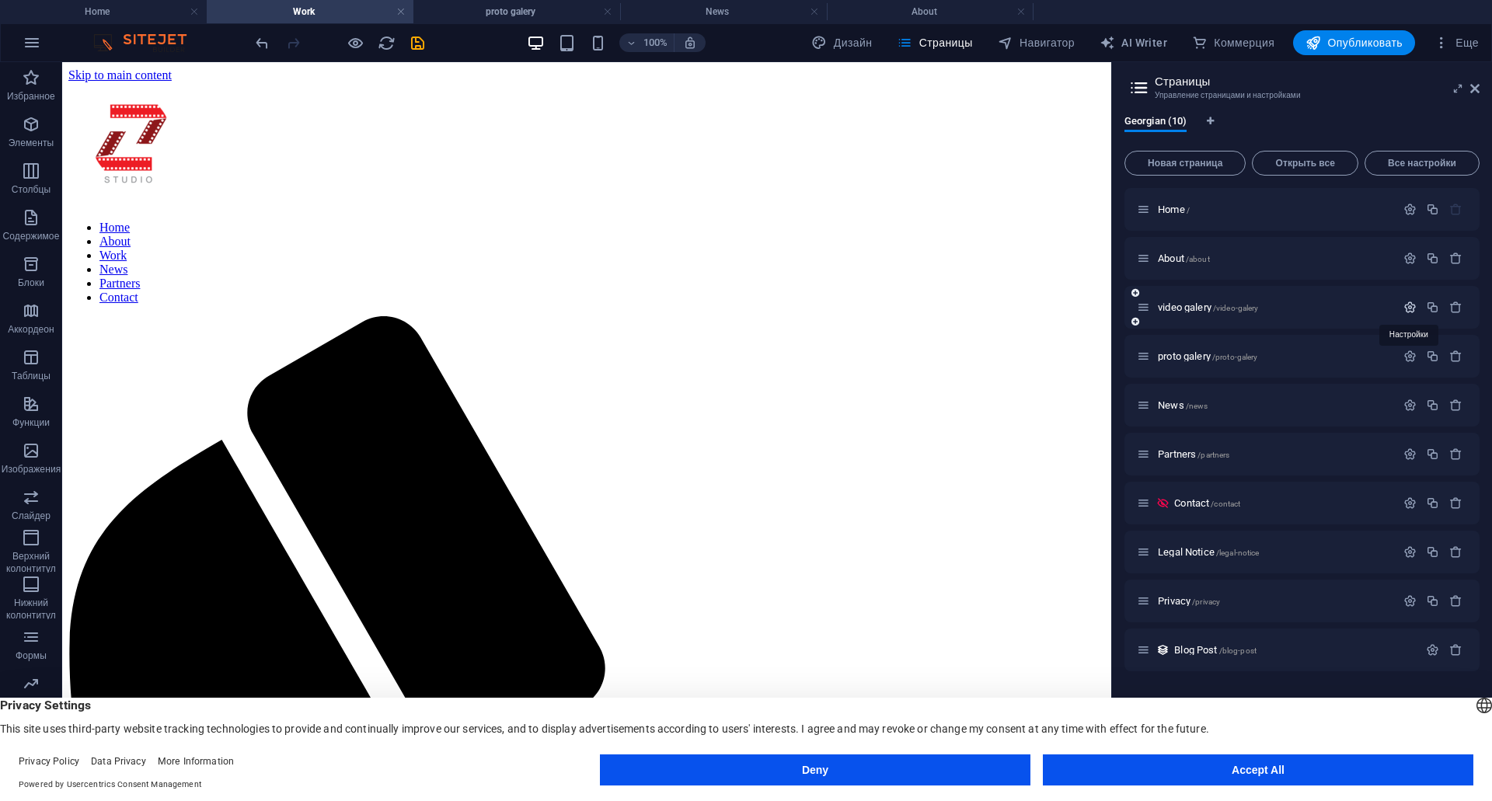
click at [1409, 310] on icon "button" at bounding box center [1409, 307] width 13 height 13
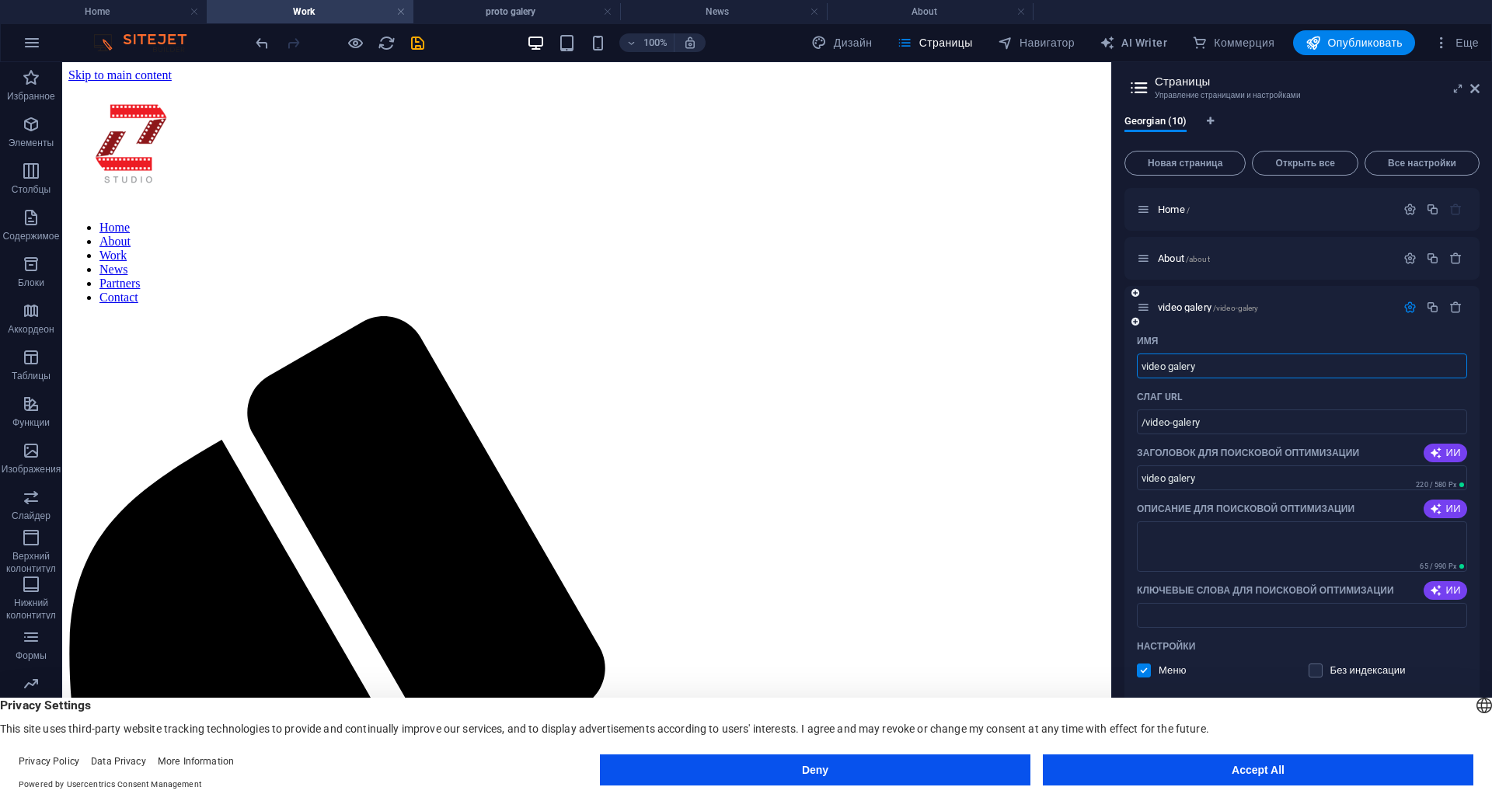
click at [1240, 369] on input "video galery" at bounding box center [1302, 366] width 330 height 25
click at [1455, 453] on span "ИИ" at bounding box center [1445, 453] width 31 height 12
type input "პარტნიორობა ZStudio-თან"
click at [1433, 522] on textarea "Описание для поисковой оптимизации" at bounding box center [1302, 546] width 330 height 51
click at [1447, 512] on span "ИИ" at bounding box center [1445, 509] width 31 height 12
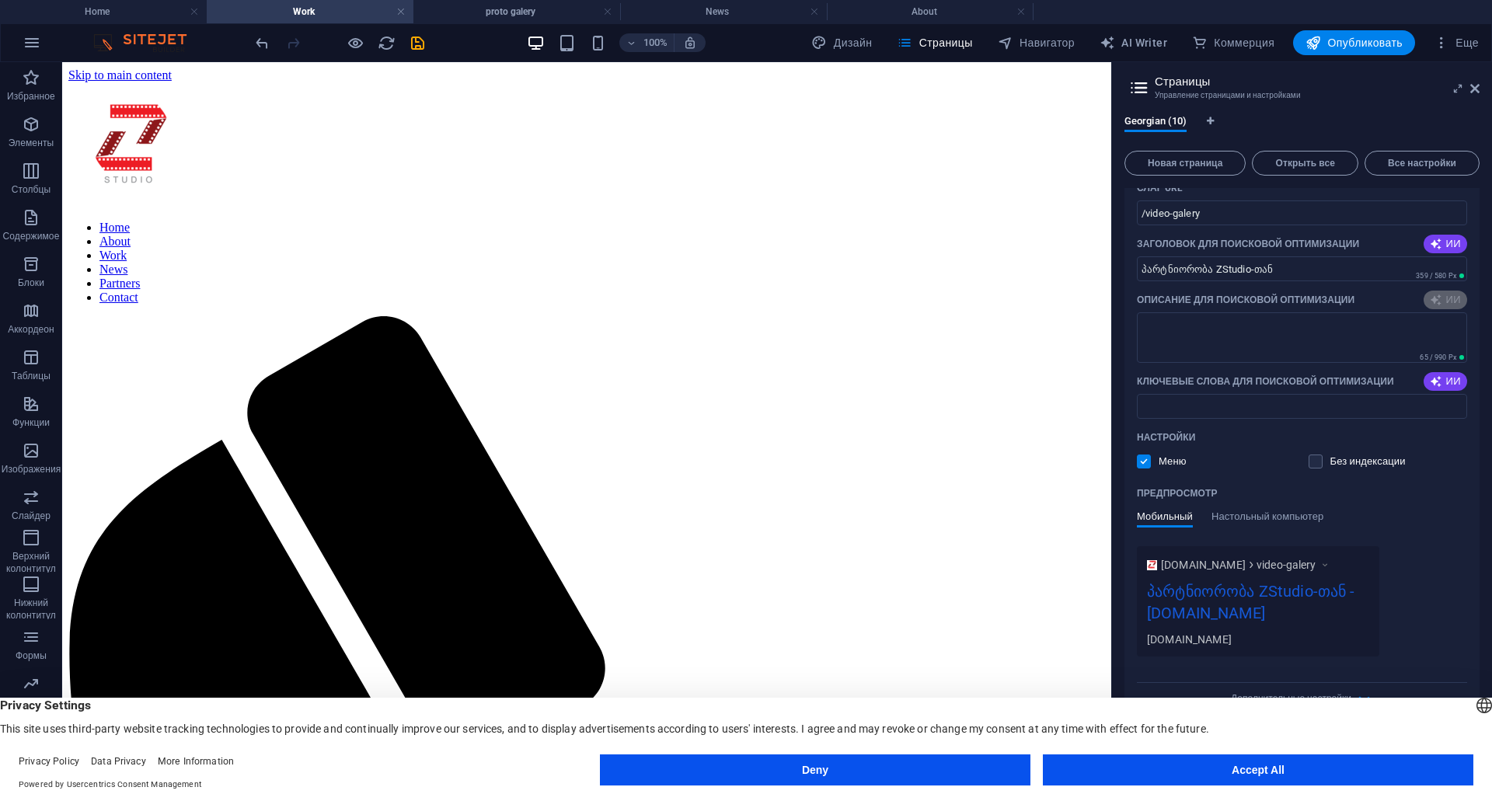
scroll to position [233, 0]
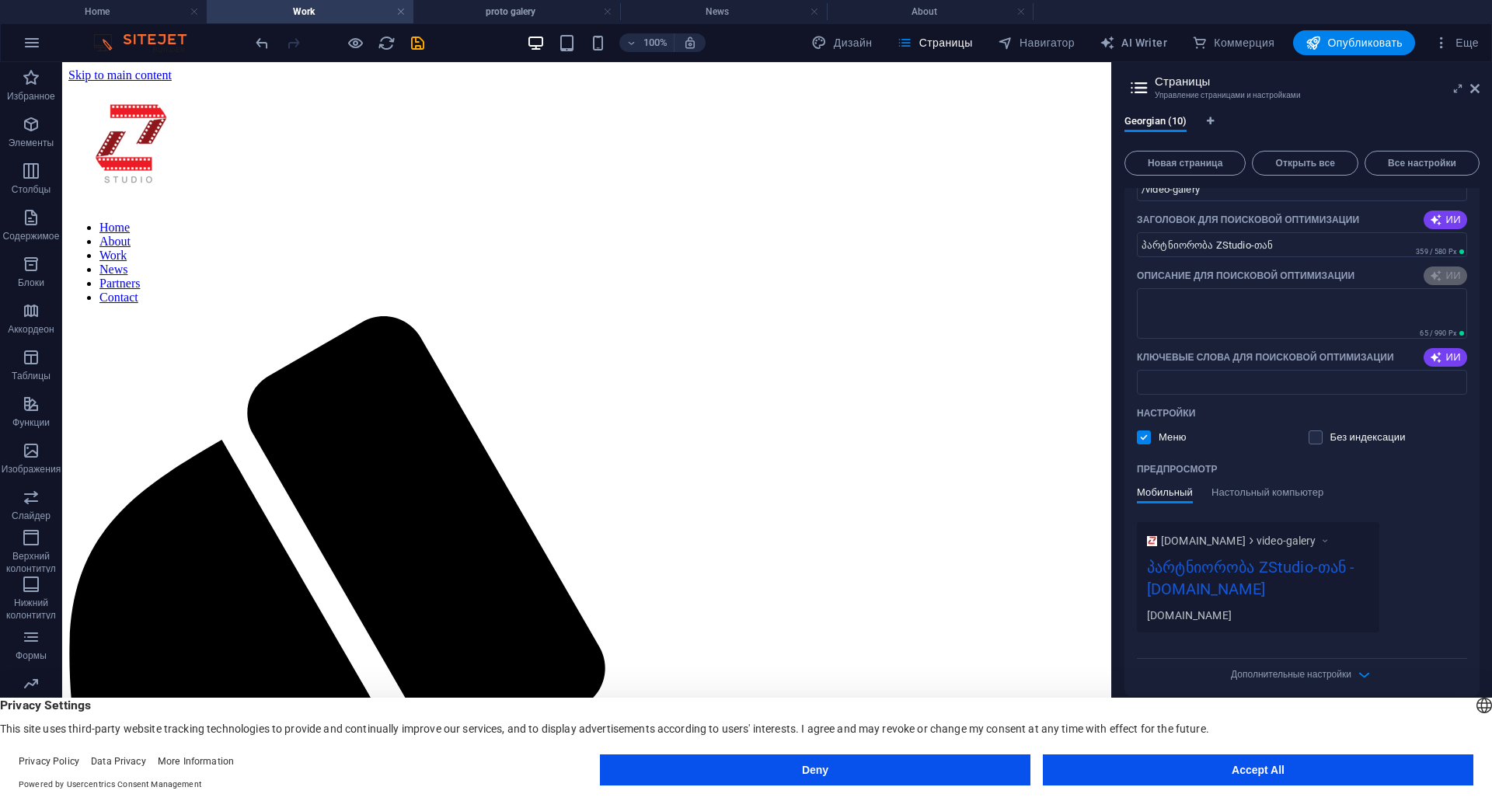
type textarea "გადადექით საკონტაქტო ინფორმაციაზე: დარეკეთ [PHONE_NUMBER], ასევე დაგვიყვინეთ სო…"
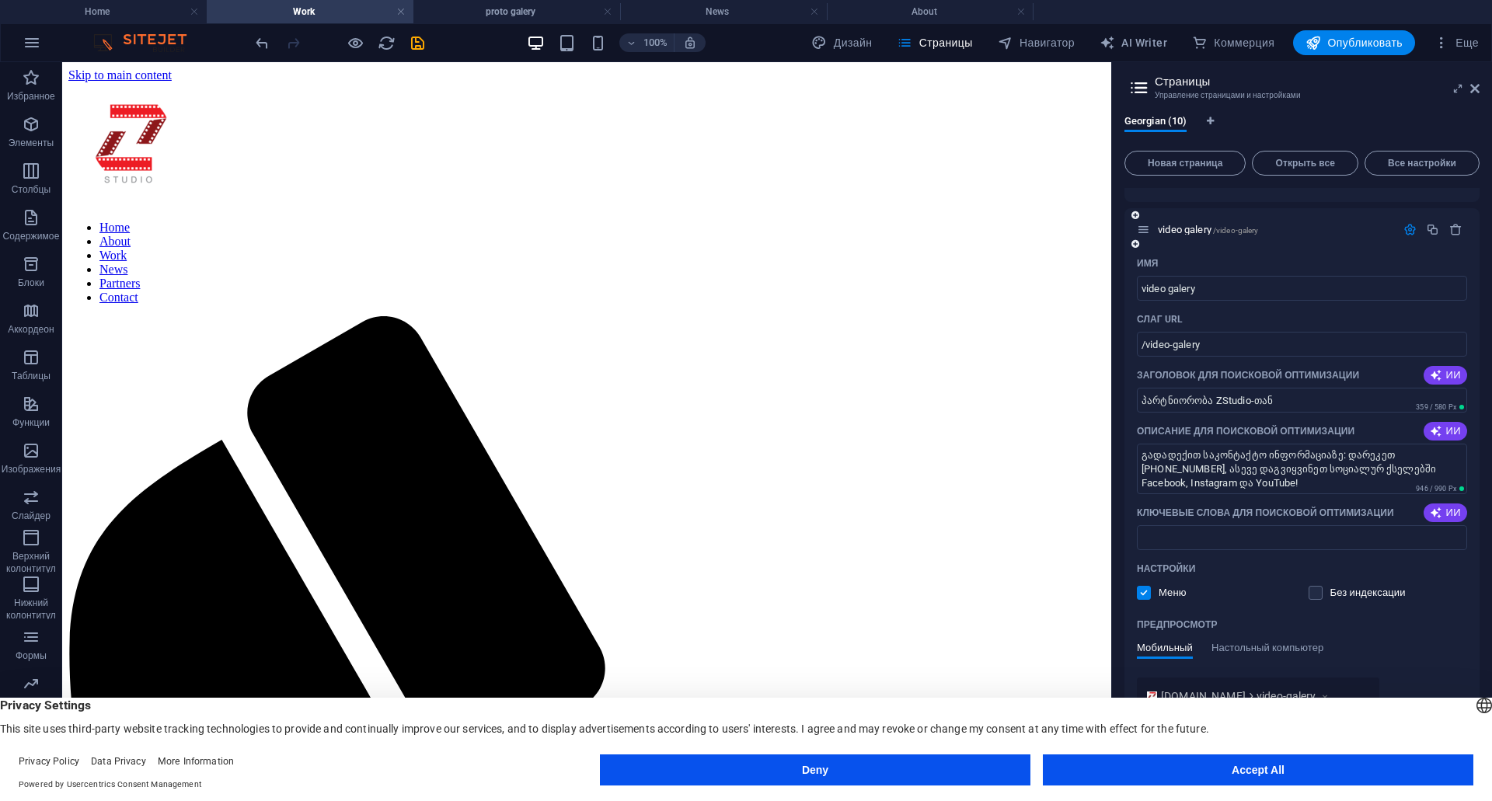
scroll to position [0, 0]
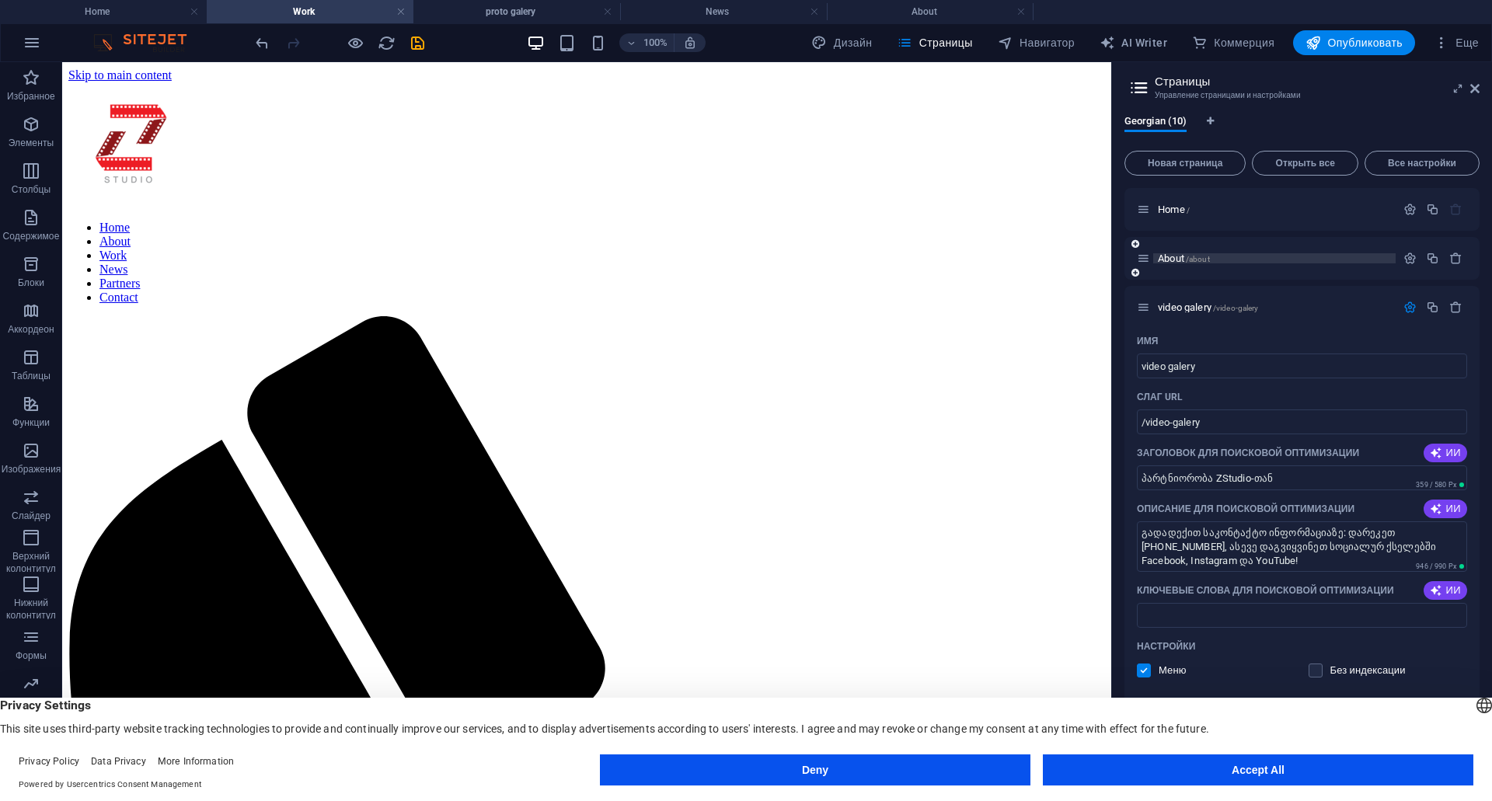
click at [1165, 260] on span "About /about" at bounding box center [1184, 259] width 52 height 12
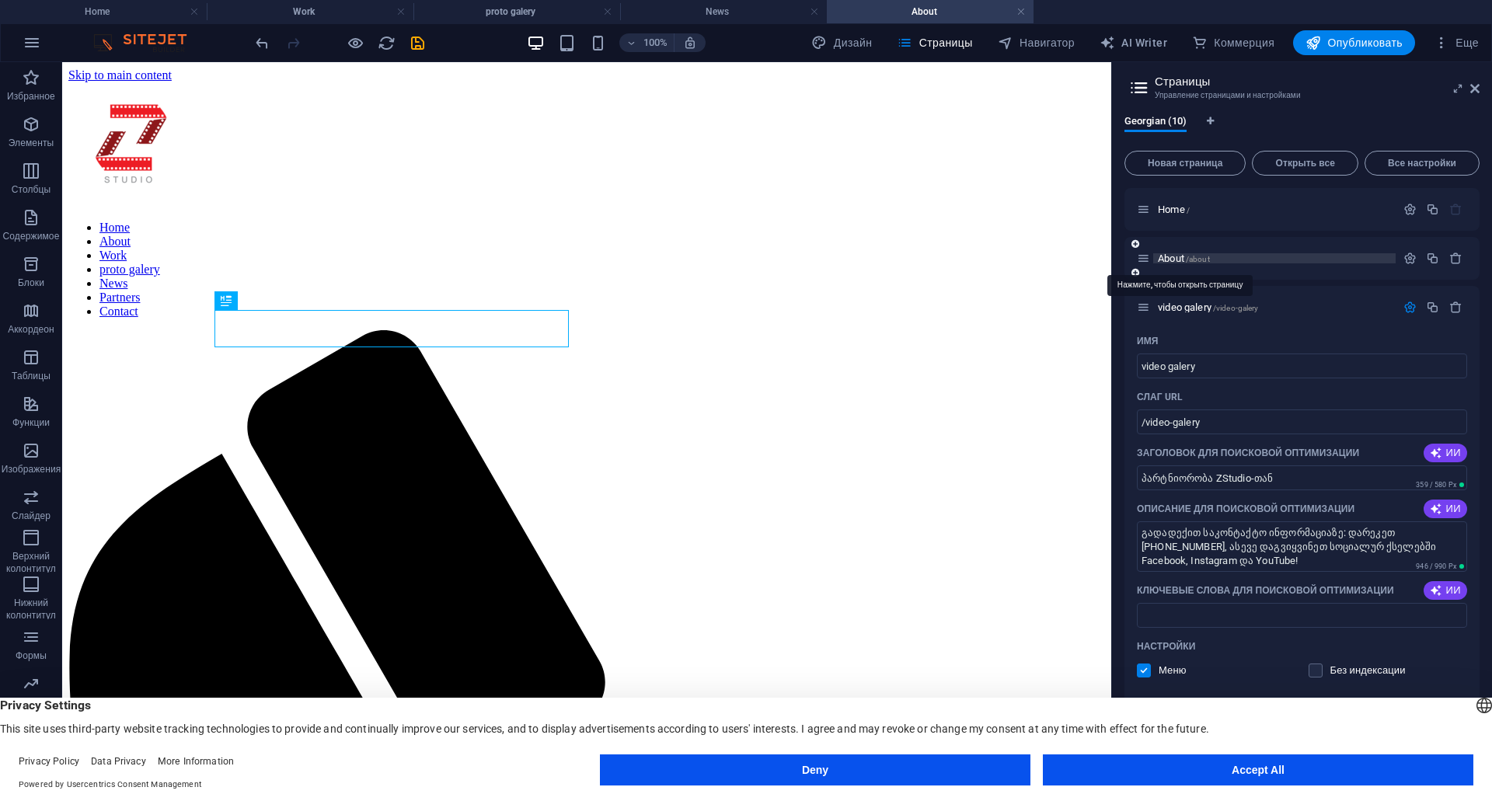
click at [1165, 260] on span "About /about" at bounding box center [1184, 259] width 52 height 12
click at [1188, 302] on span "video galery /video-galery" at bounding box center [1208, 308] width 100 height 12
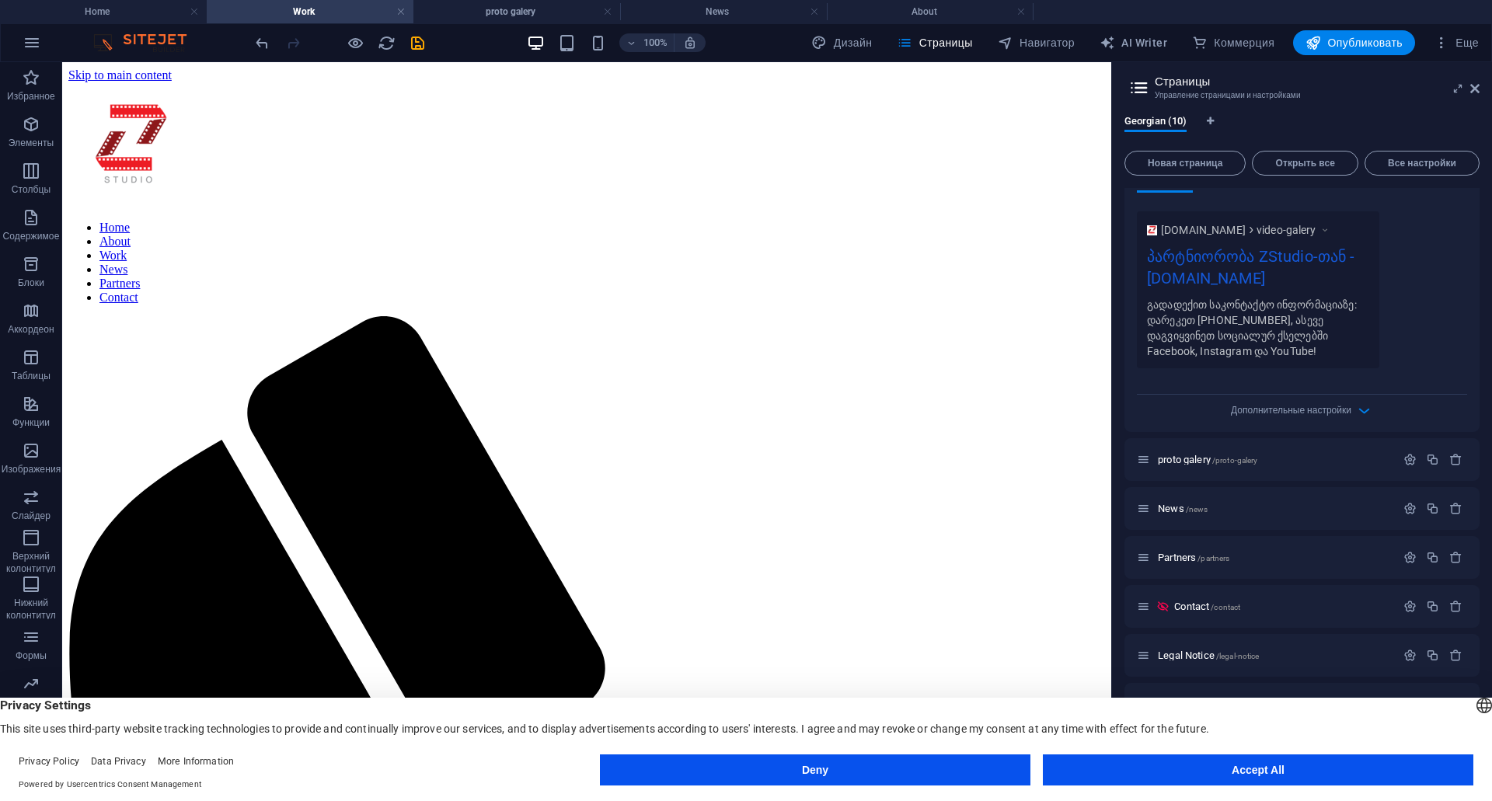
scroll to position [561, 0]
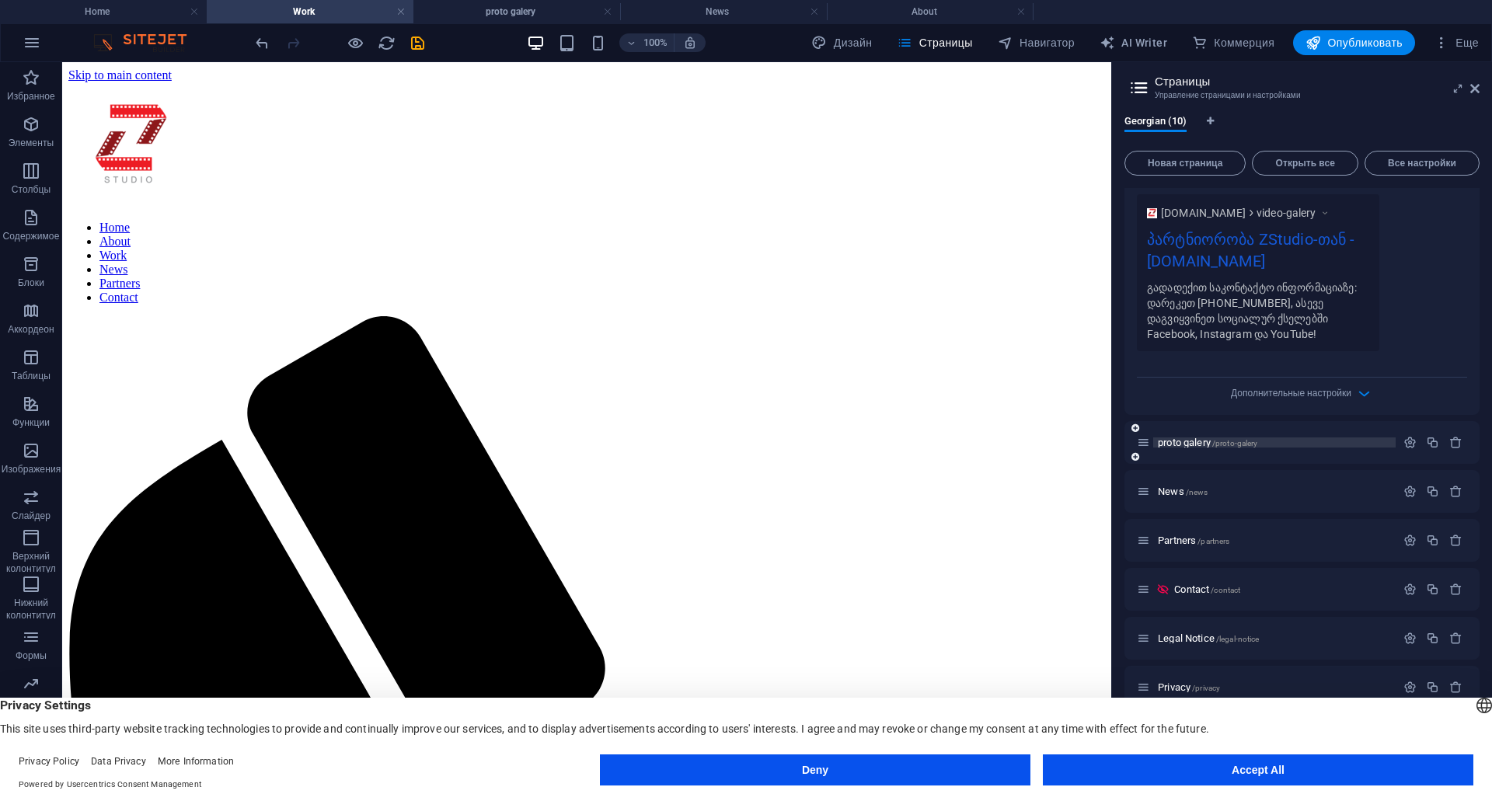
click at [1184, 440] on span "proto galery /proto-galery" at bounding box center [1207, 443] width 99 height 12
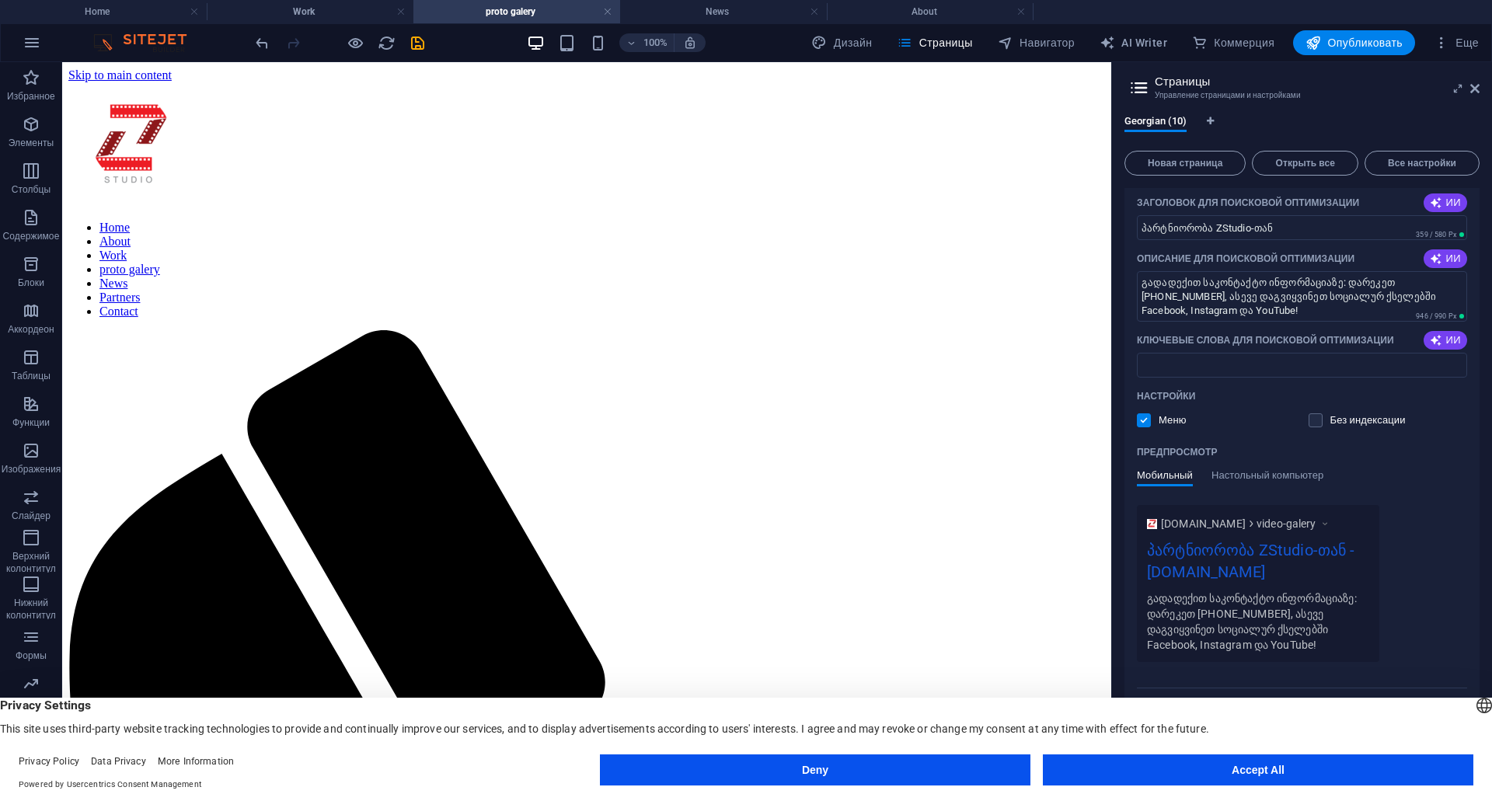
scroll to position [17, 0]
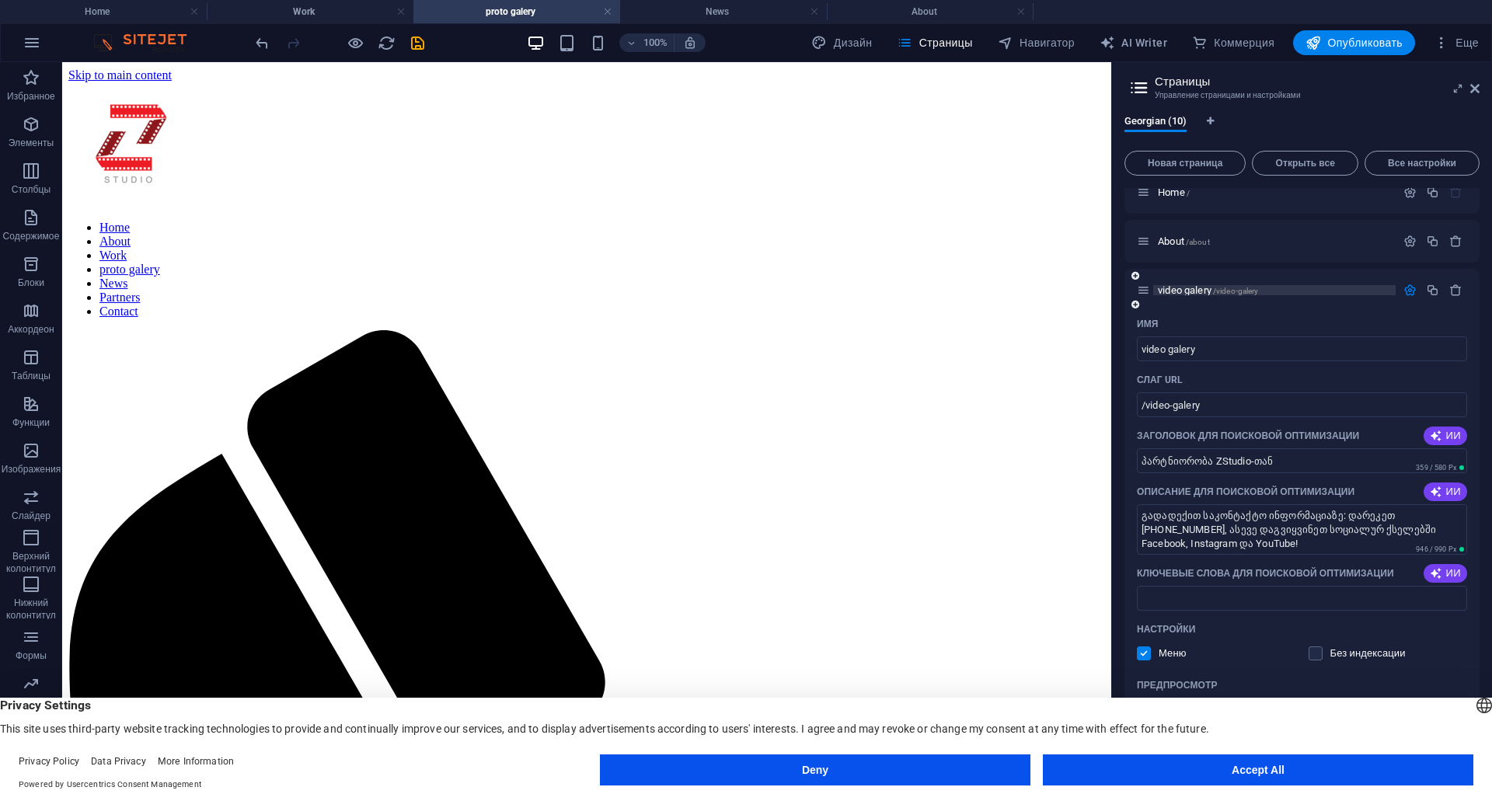
click at [1185, 286] on span "video galery /video-galery" at bounding box center [1208, 290] width 100 height 12
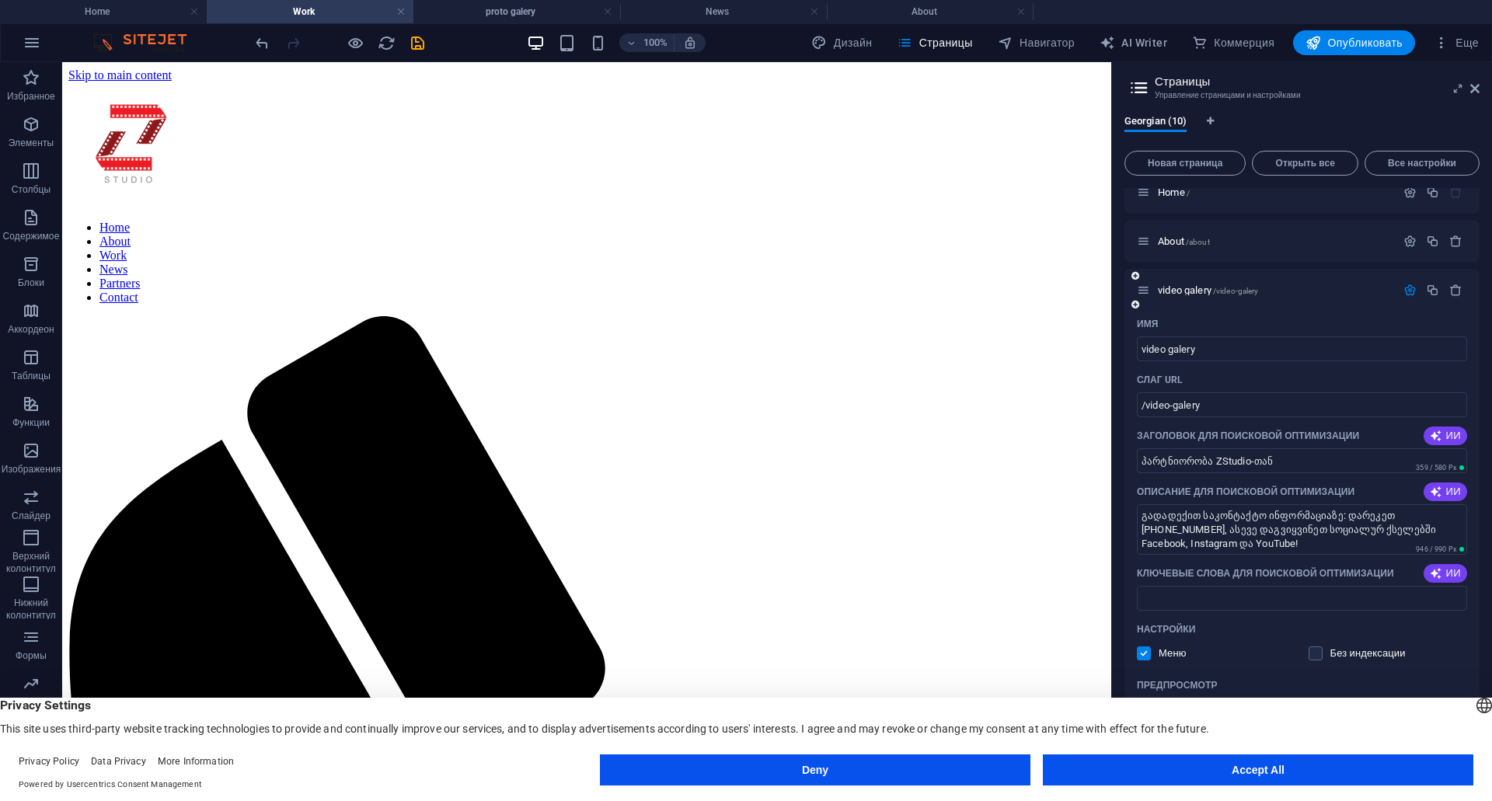
click at [1138, 305] on icon at bounding box center [1135, 304] width 8 height 9
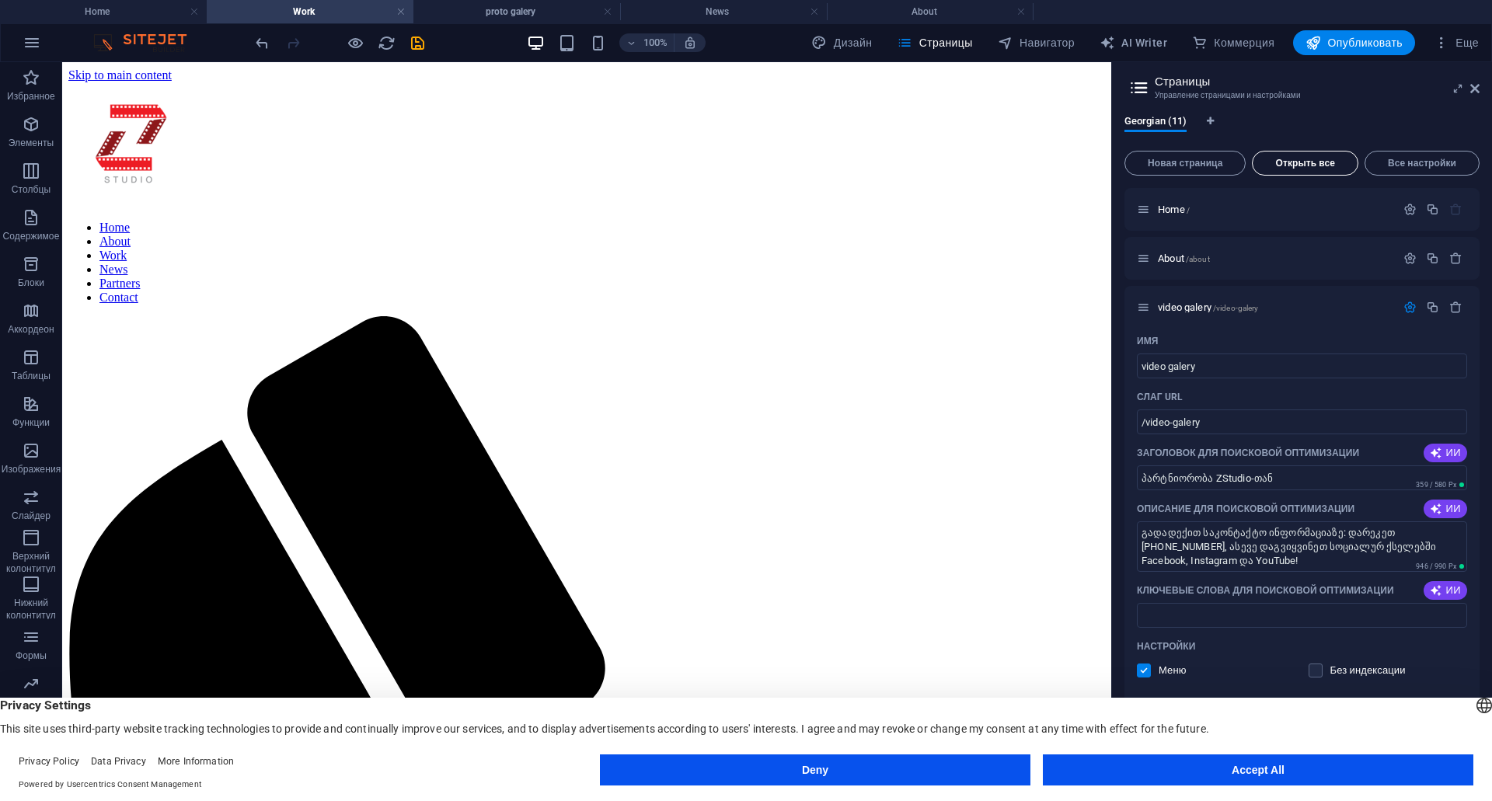
click at [1324, 162] on span "Открыть все" at bounding box center [1305, 163] width 92 height 9
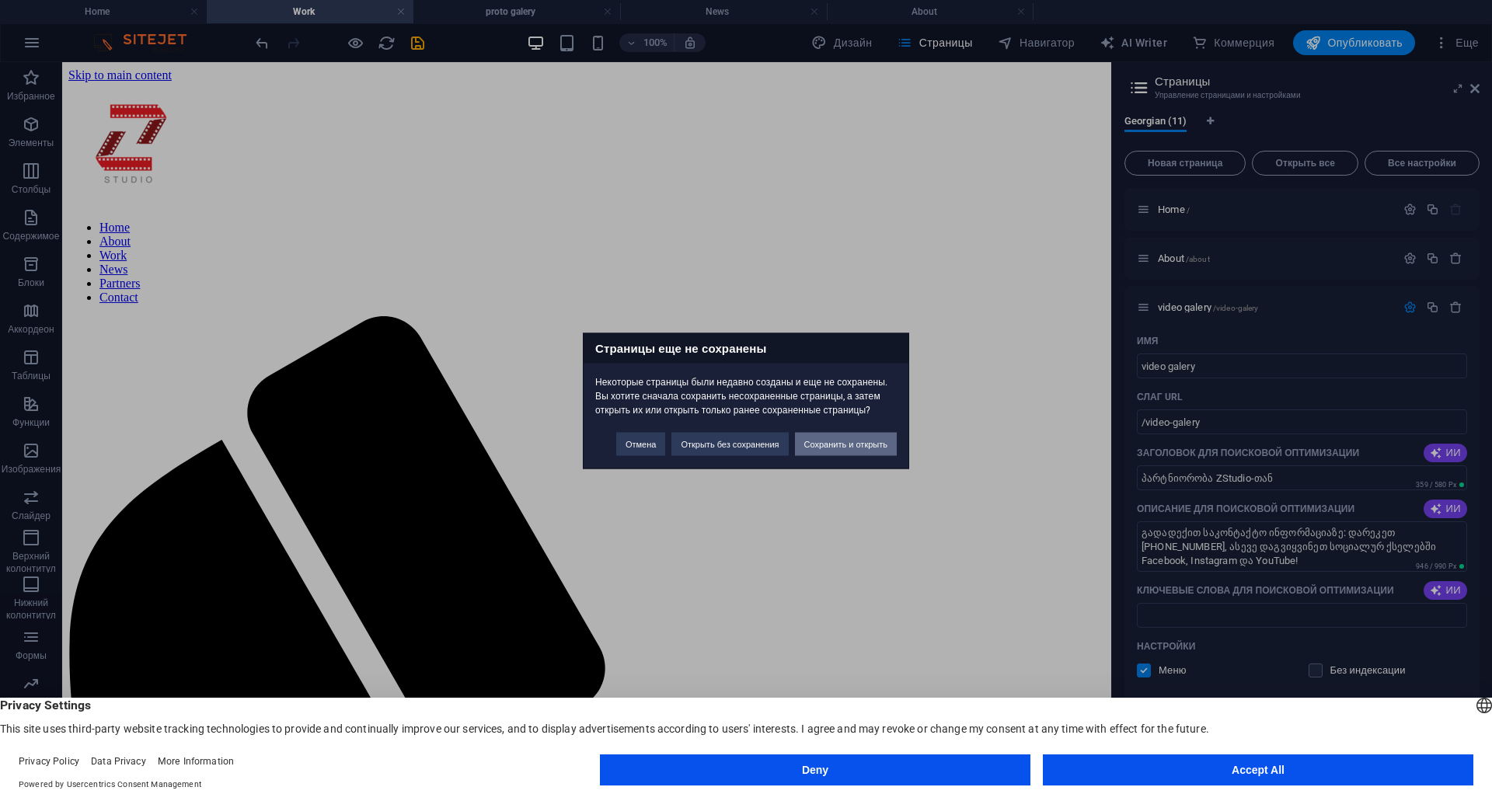
click at [866, 446] on button "Сохранить и открыть" at bounding box center [846, 443] width 102 height 23
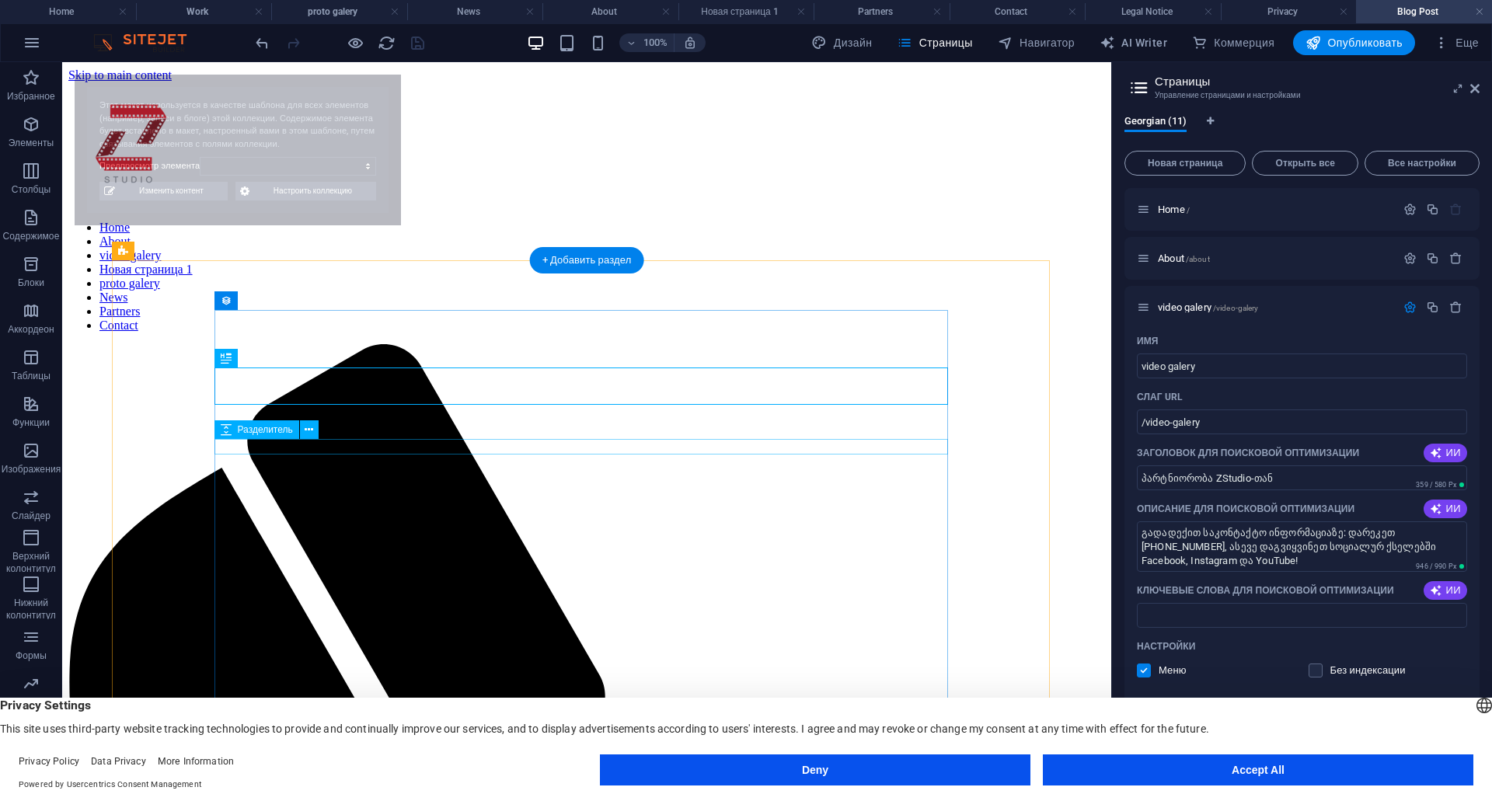
select select "68d6748964221376f80db01a"
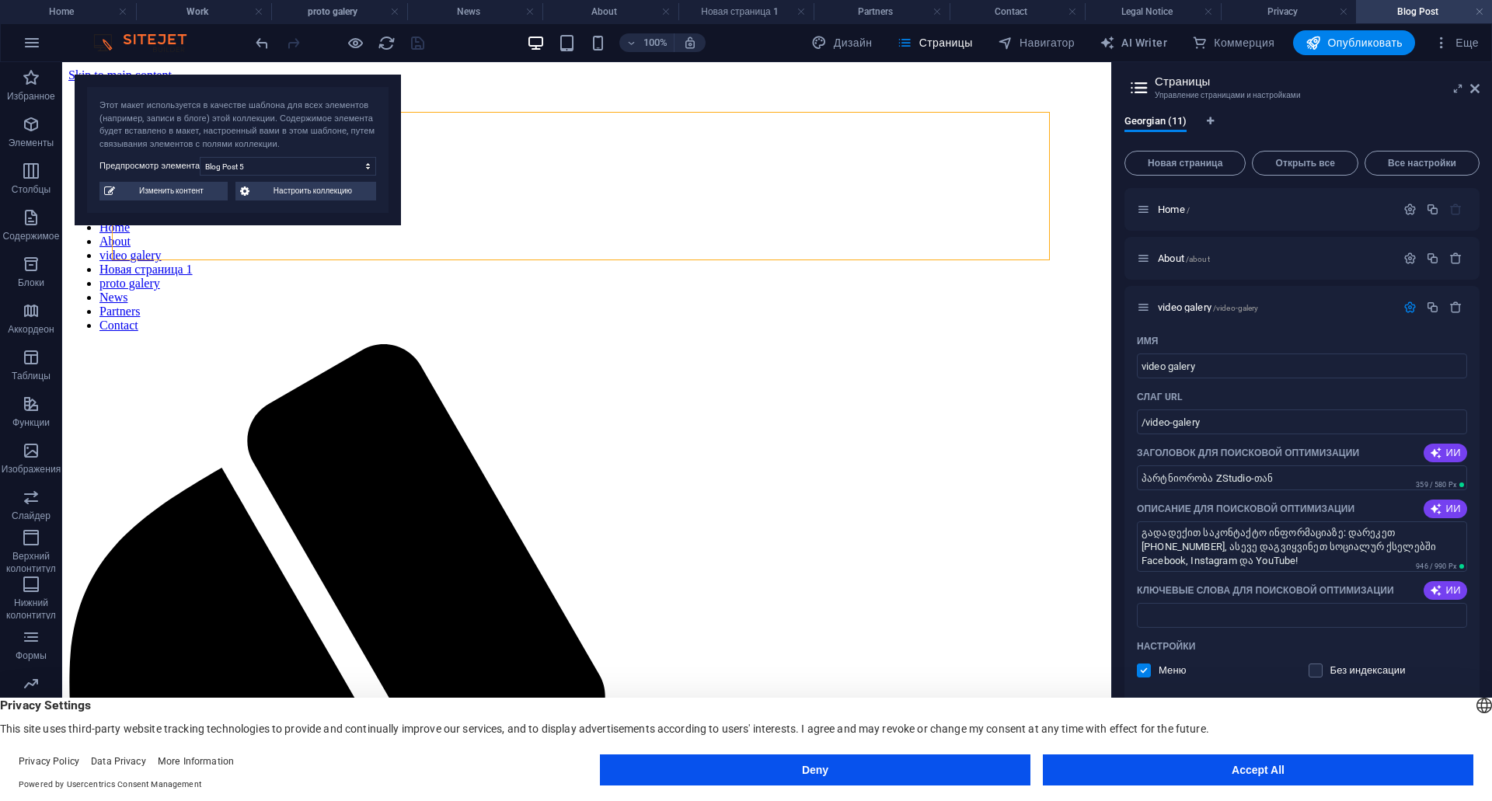
click at [184, 199] on span "Изменить контент" at bounding box center [171, 191] width 103 height 19
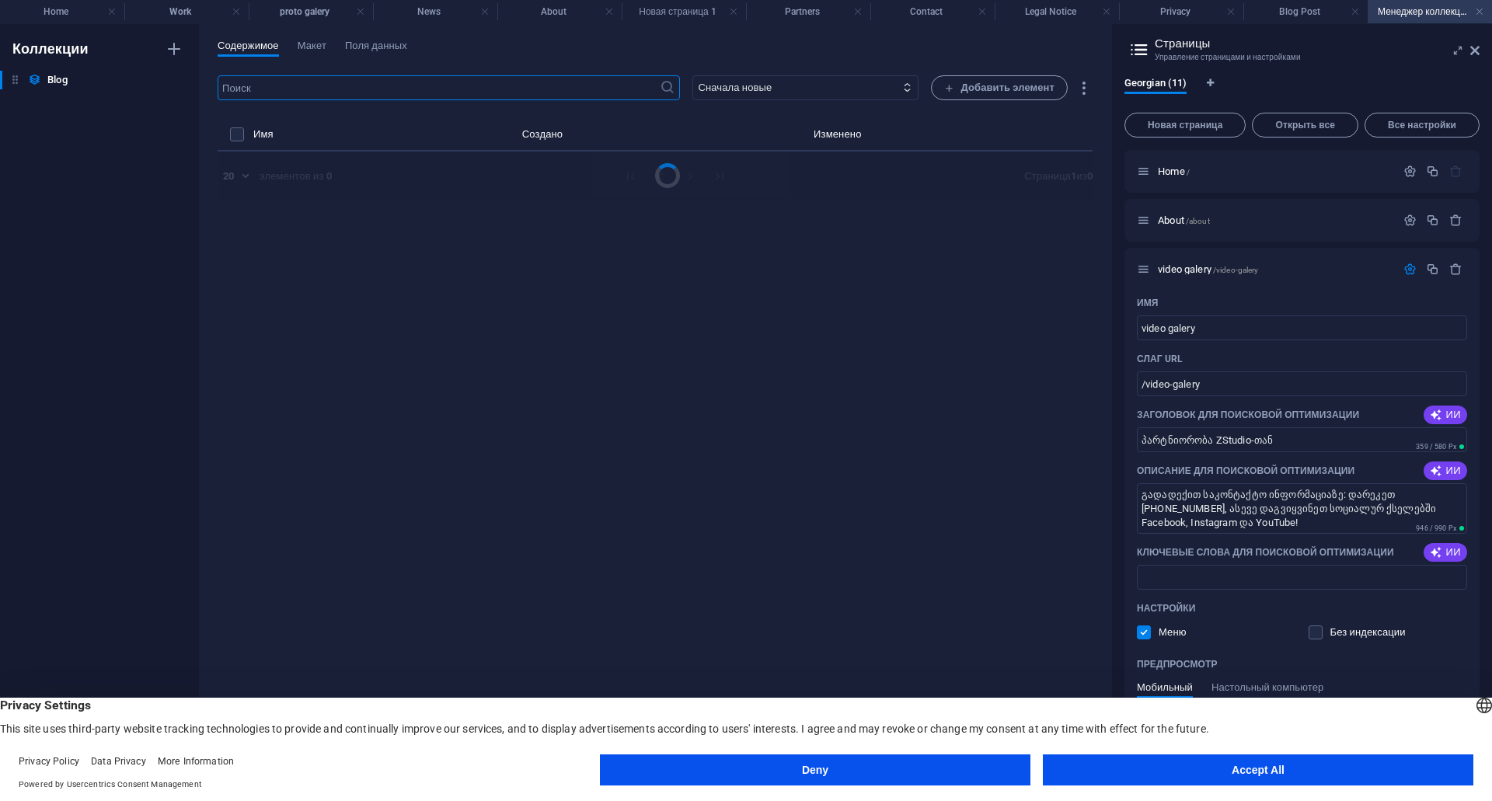
select select "Category 1"
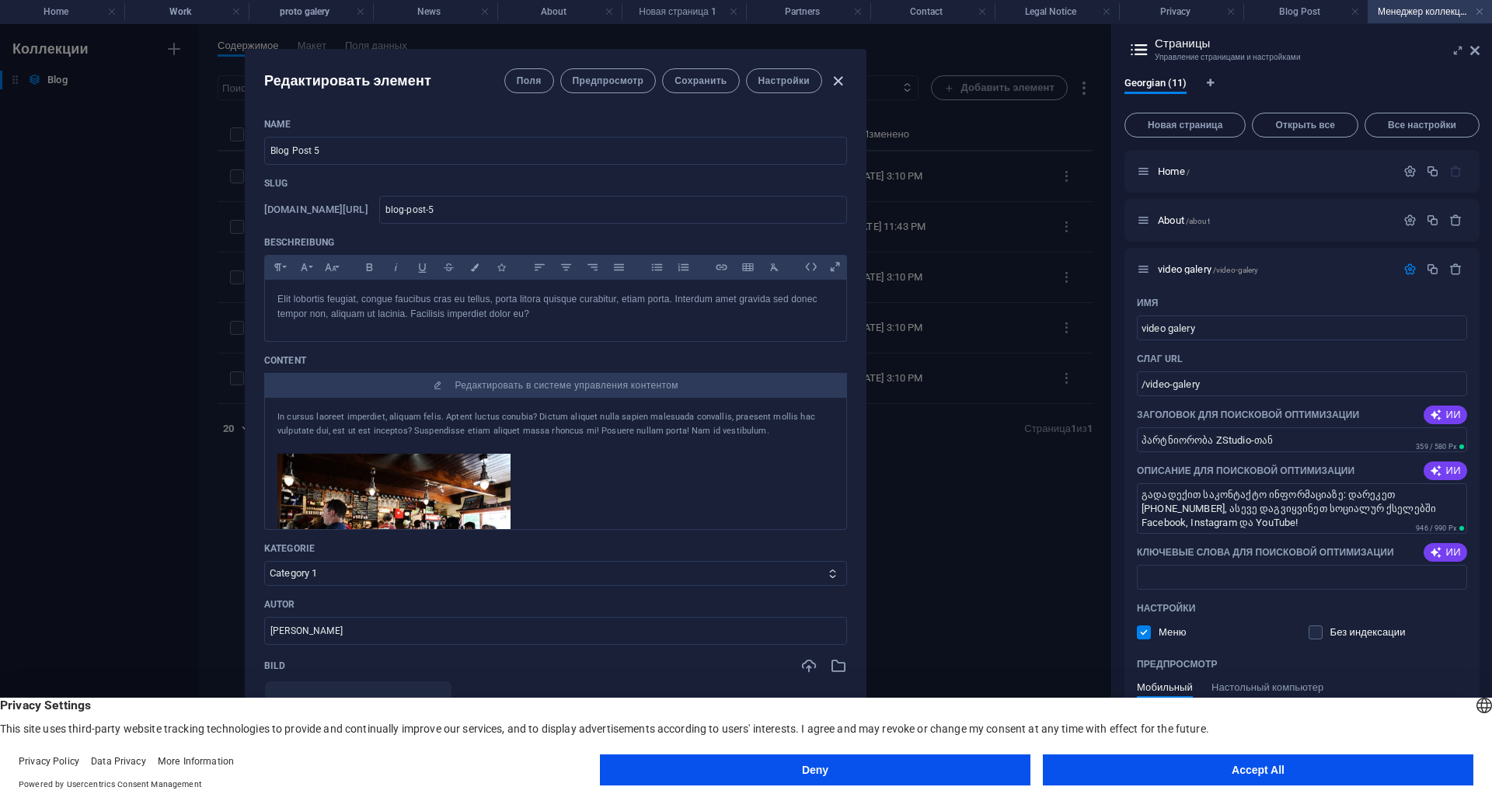
click at [832, 79] on icon "button" at bounding box center [838, 81] width 18 height 18
type input "[DATE]"
type input "blog-post-5"
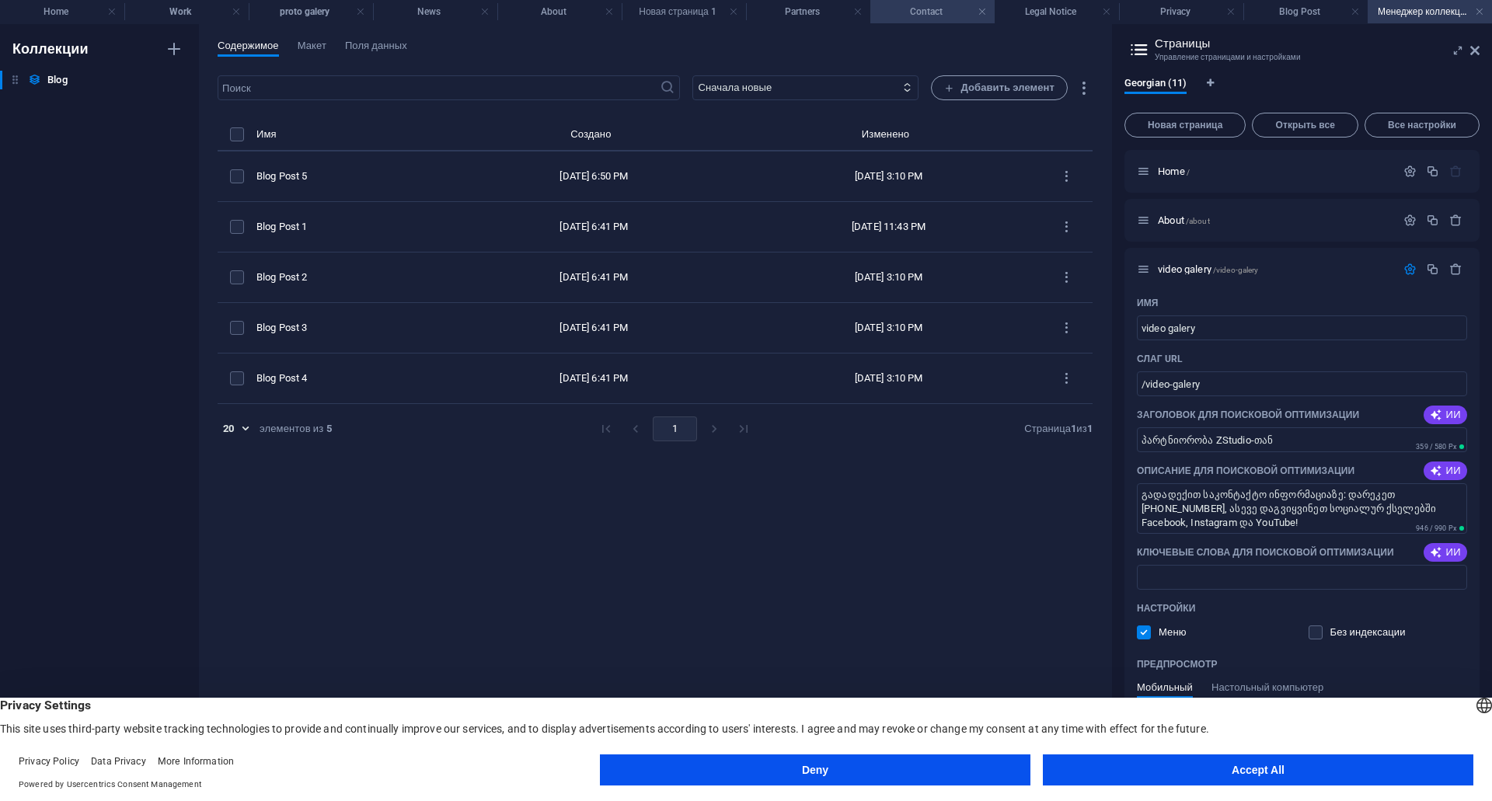
click at [909, 12] on h4 "Contact" at bounding box center [932, 11] width 124 height 17
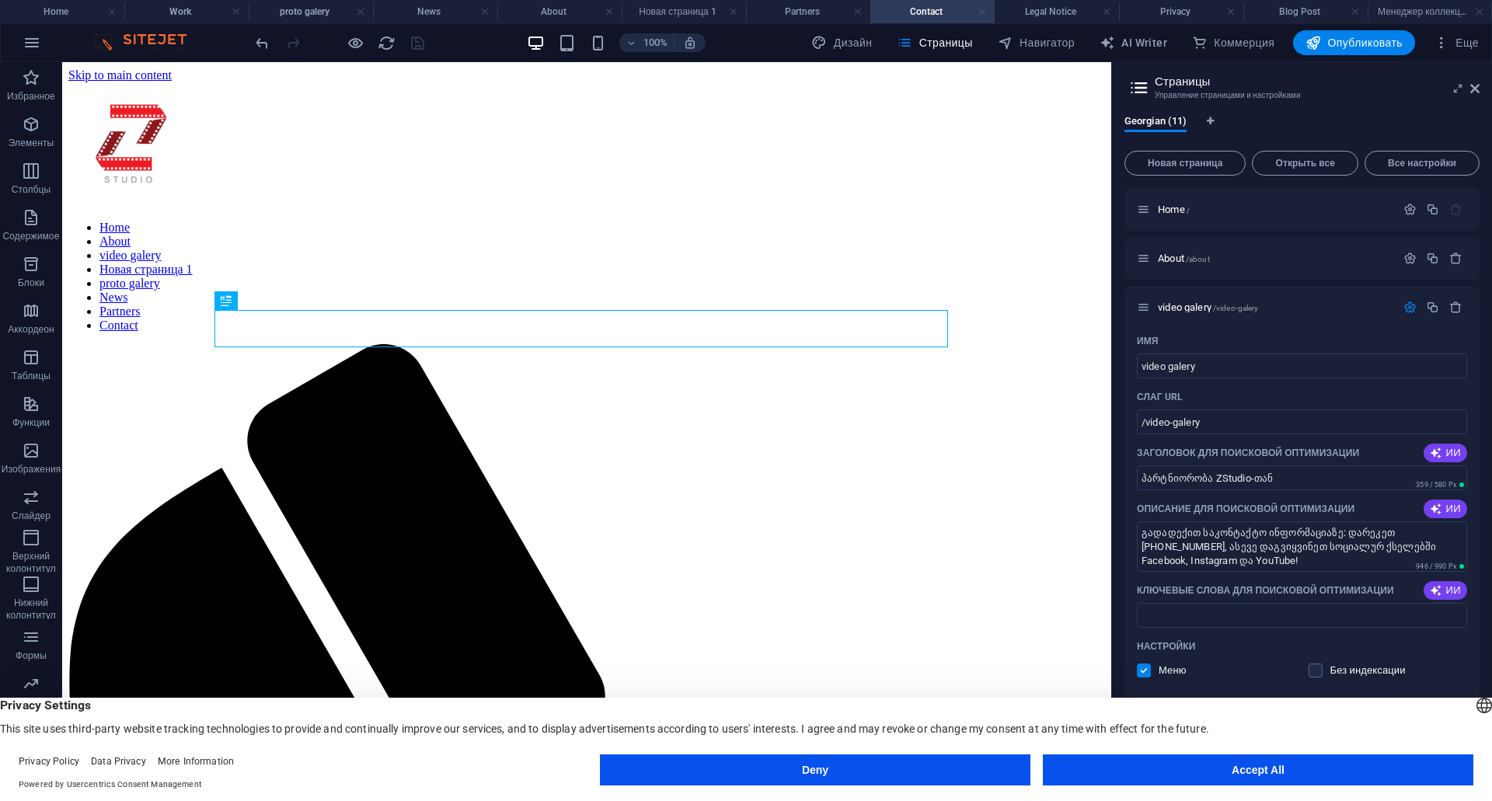
click at [985, 12] on link at bounding box center [982, 12] width 9 height 15
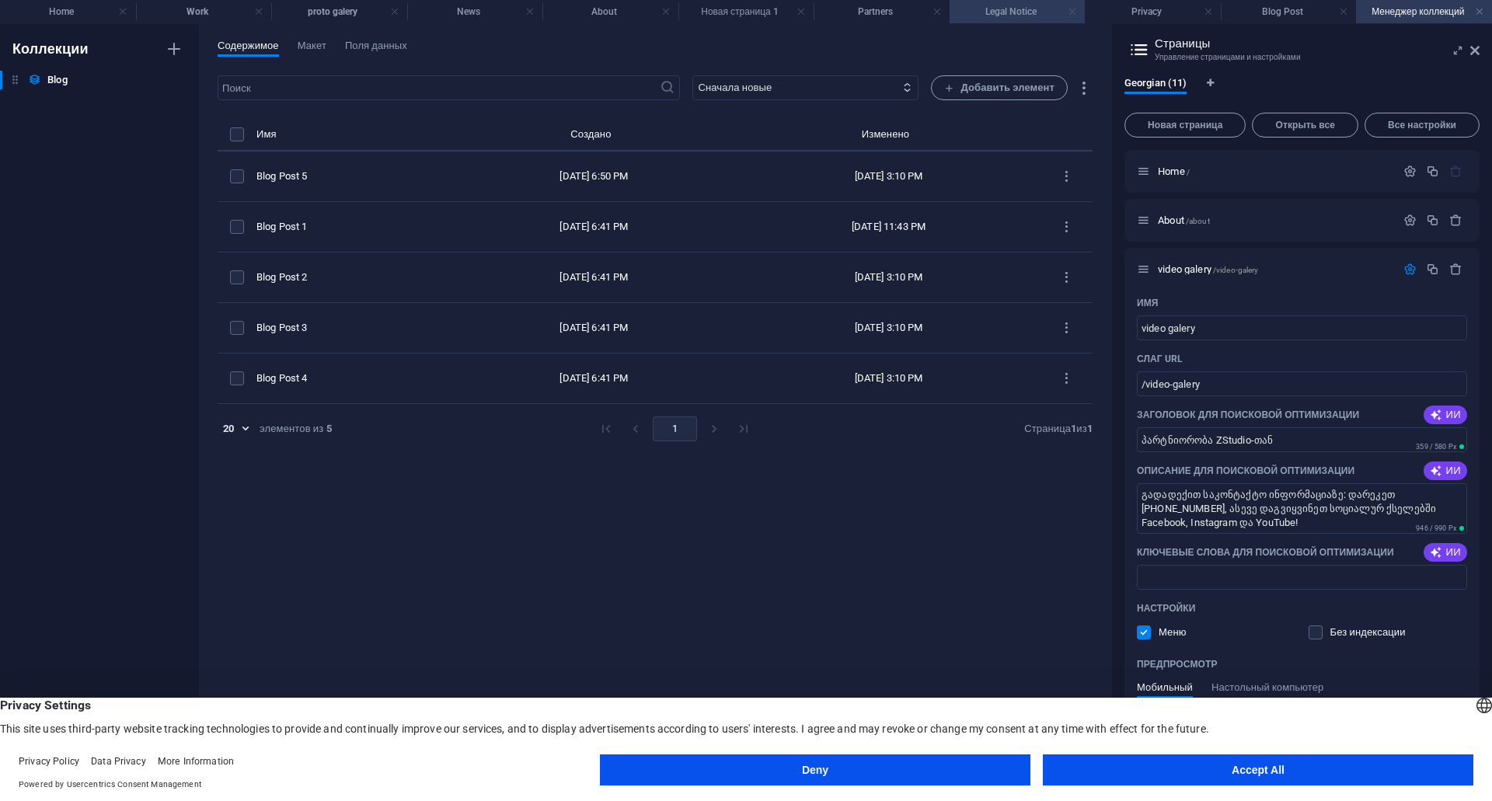
click at [1074, 13] on link at bounding box center [1072, 12] width 9 height 15
click at [1175, 12] on h4 "Privacy" at bounding box center [1118, 11] width 149 height 17
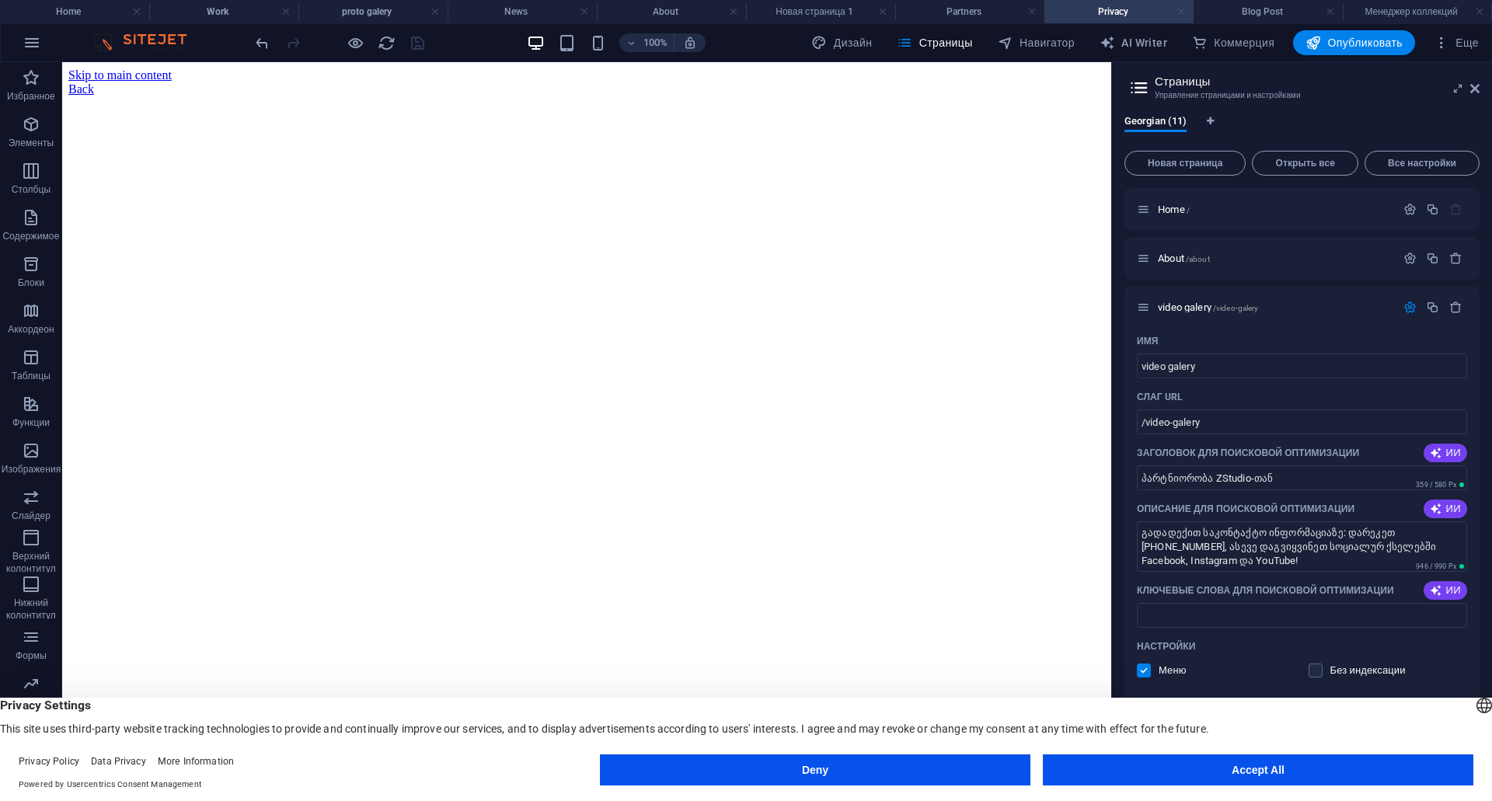
click at [1182, 12] on link at bounding box center [1181, 12] width 9 height 15
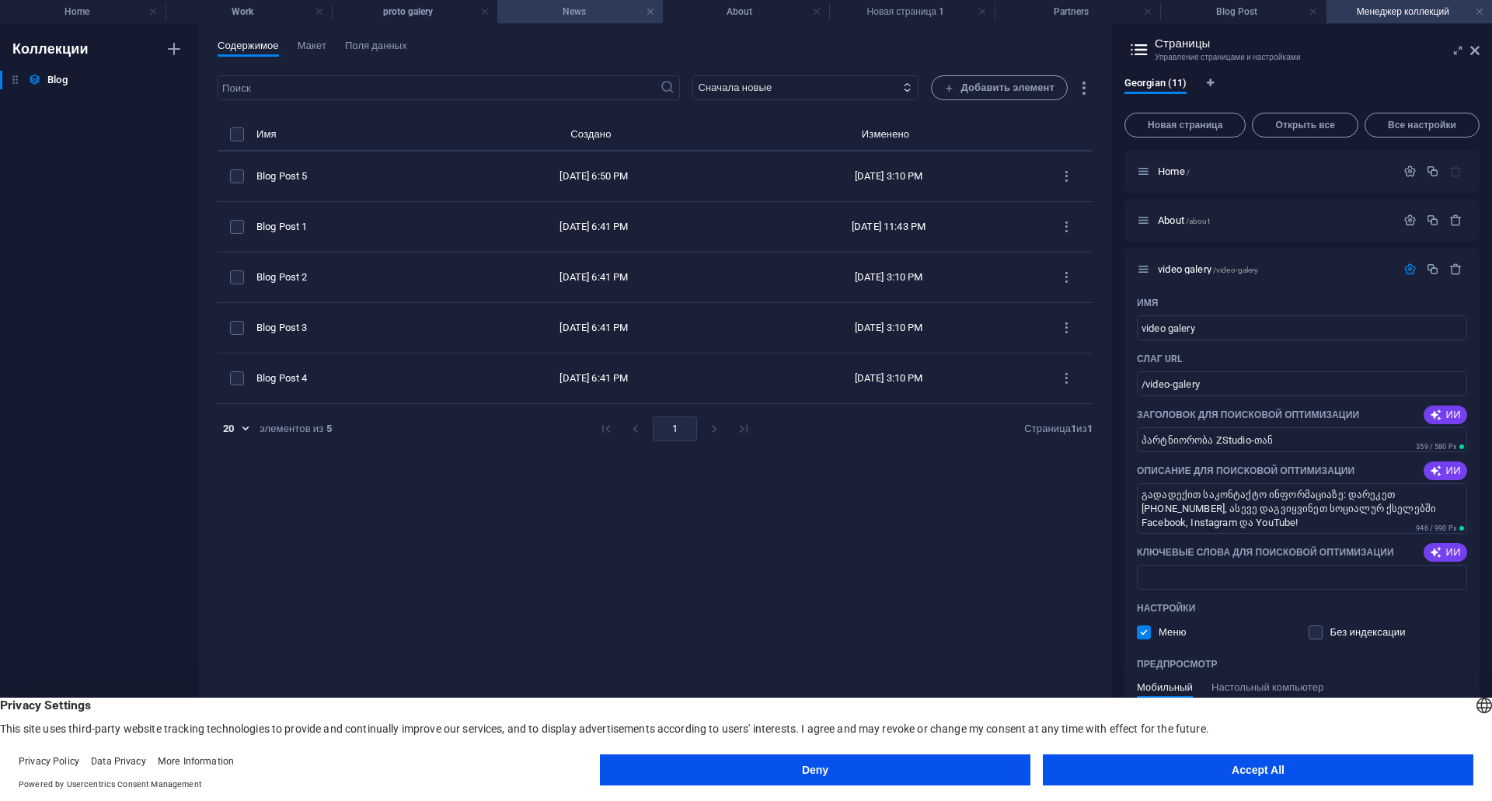
click at [595, 20] on li "News" at bounding box center [580, 11] width 166 height 23
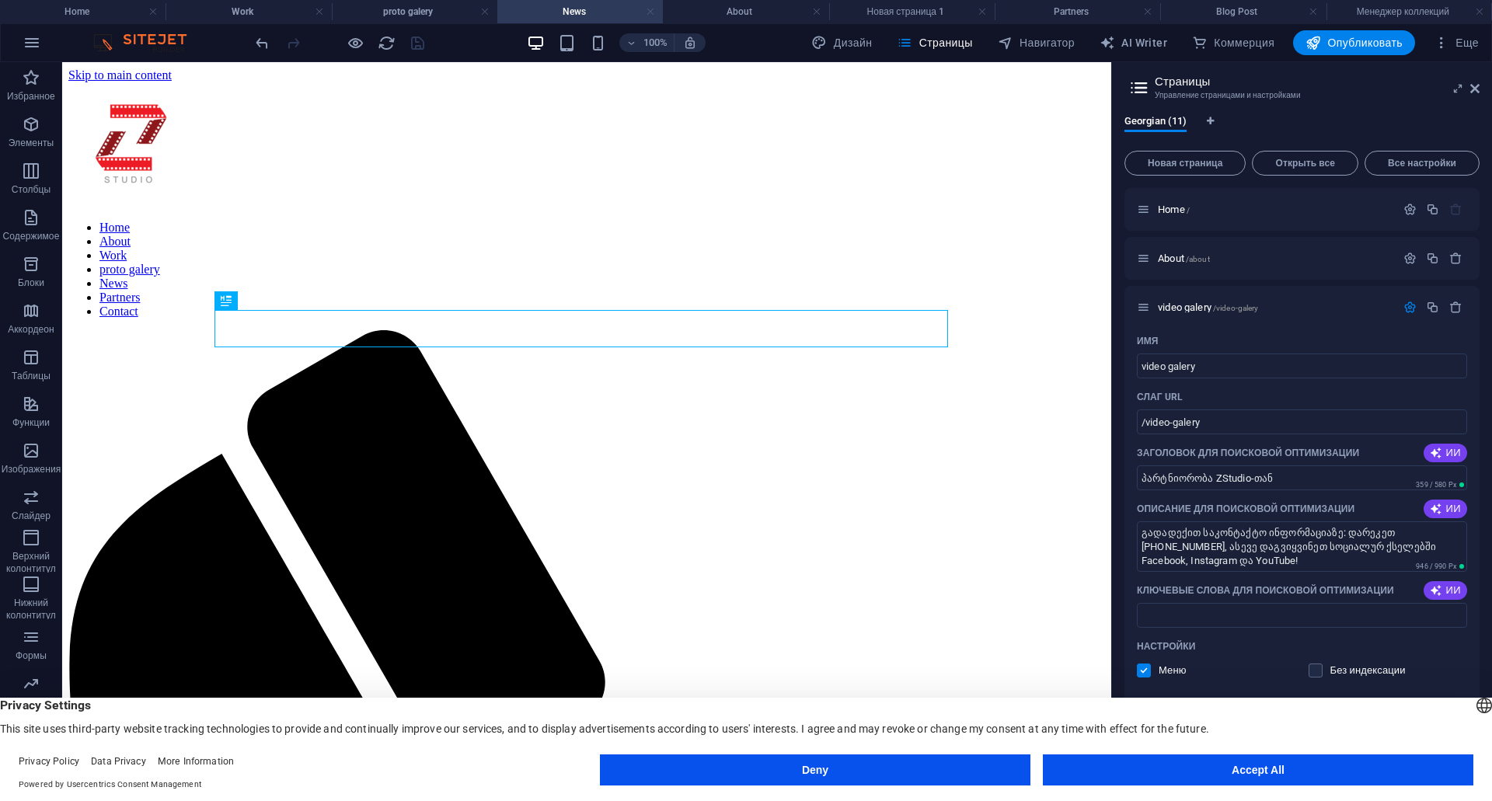
click at [651, 9] on link at bounding box center [650, 12] width 9 height 15
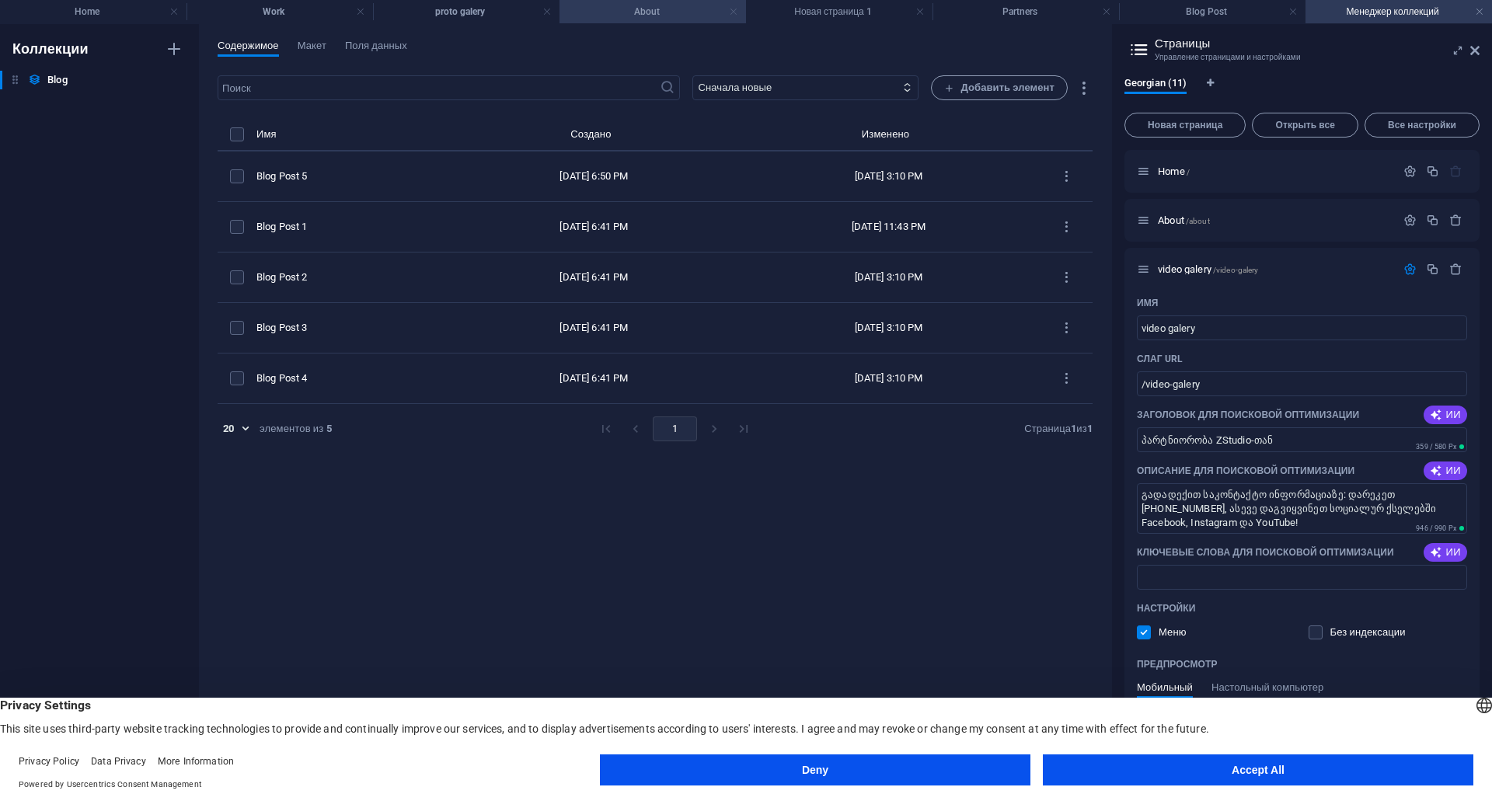
click at [736, 16] on link at bounding box center [733, 12] width 9 height 15
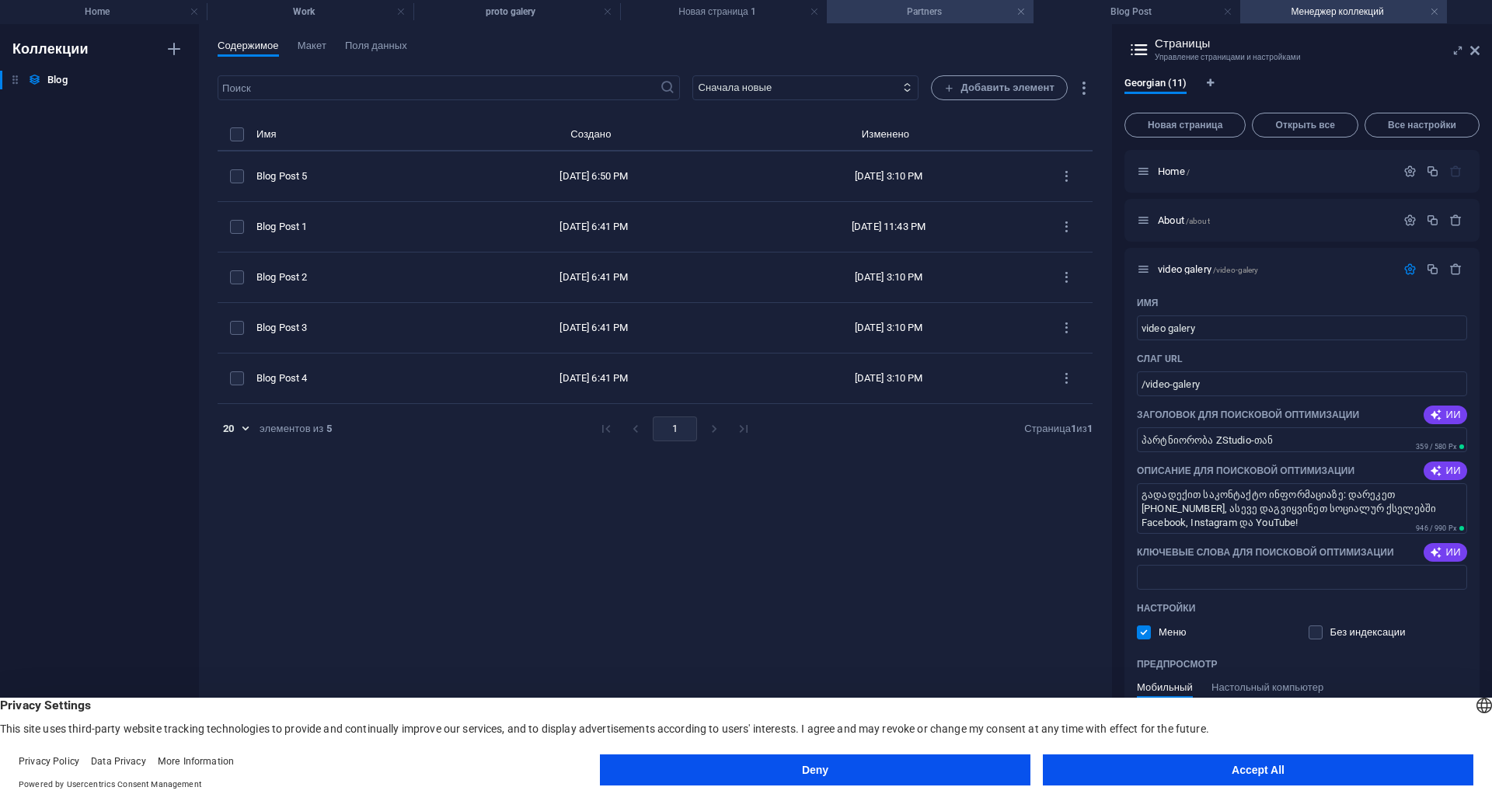
click at [909, 10] on h4 "Partners" at bounding box center [930, 11] width 207 height 17
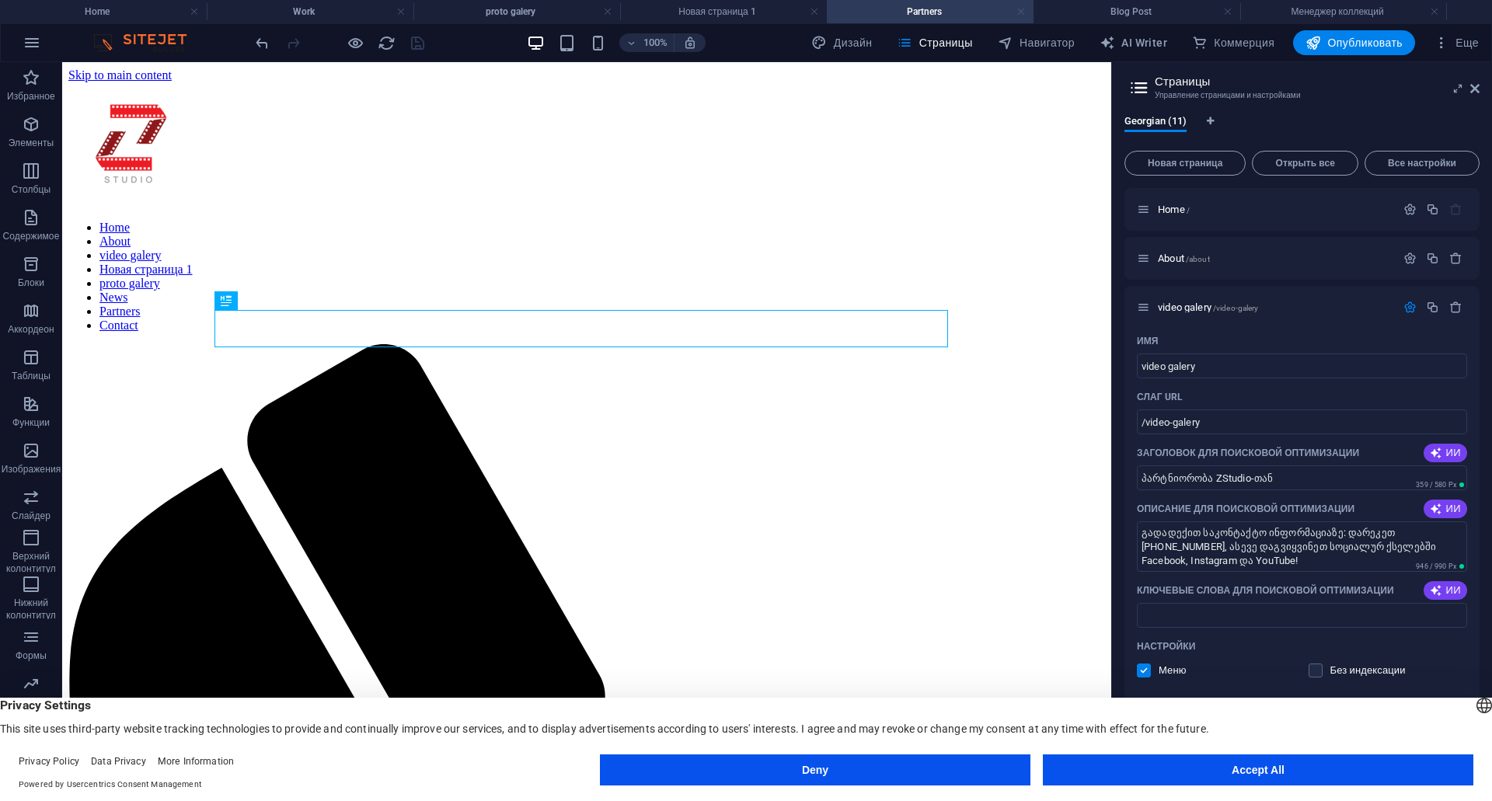
click at [1017, 9] on link at bounding box center [1020, 12] width 9 height 15
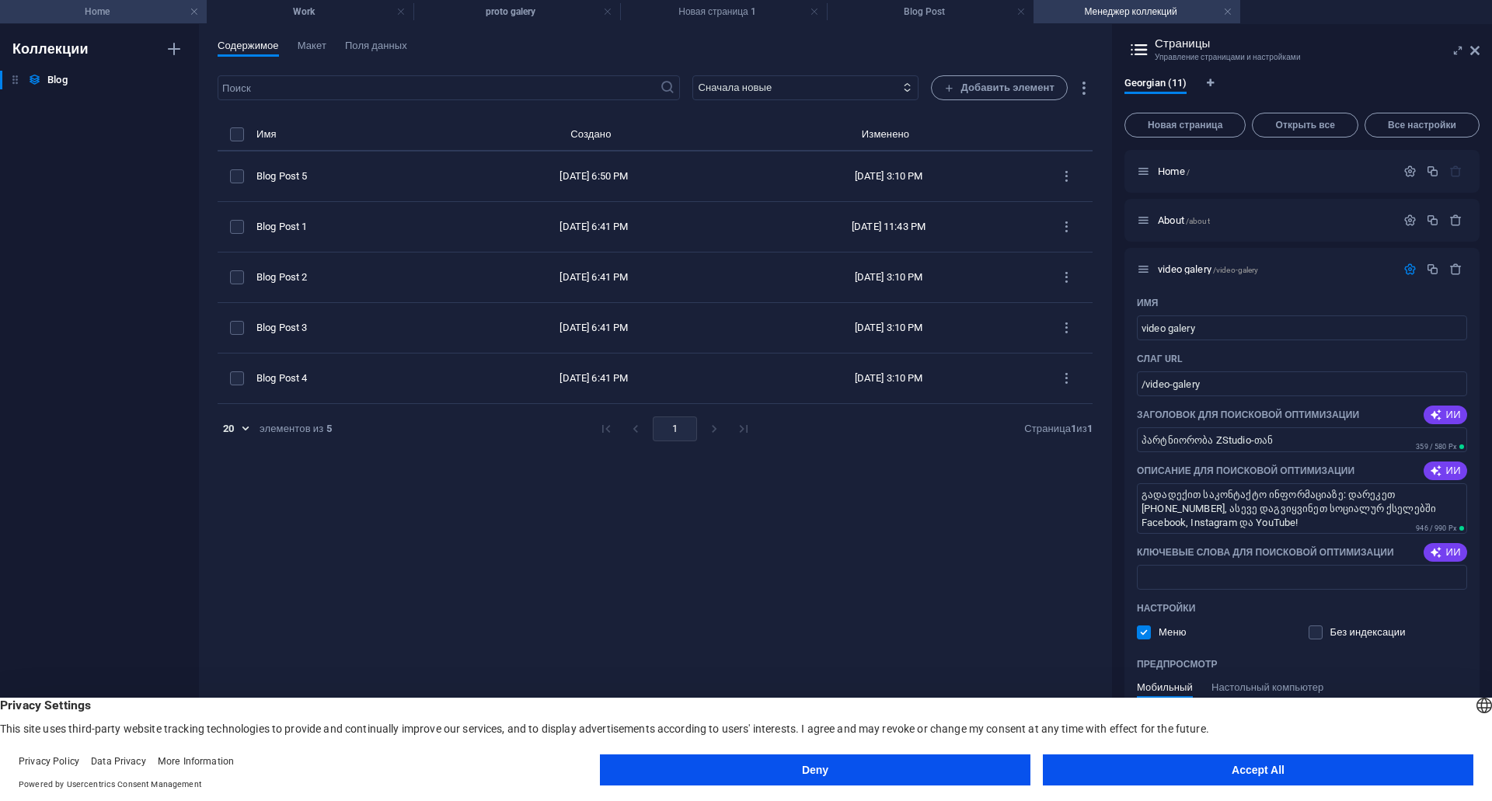
click at [116, 15] on h4 "Home" at bounding box center [103, 11] width 207 height 17
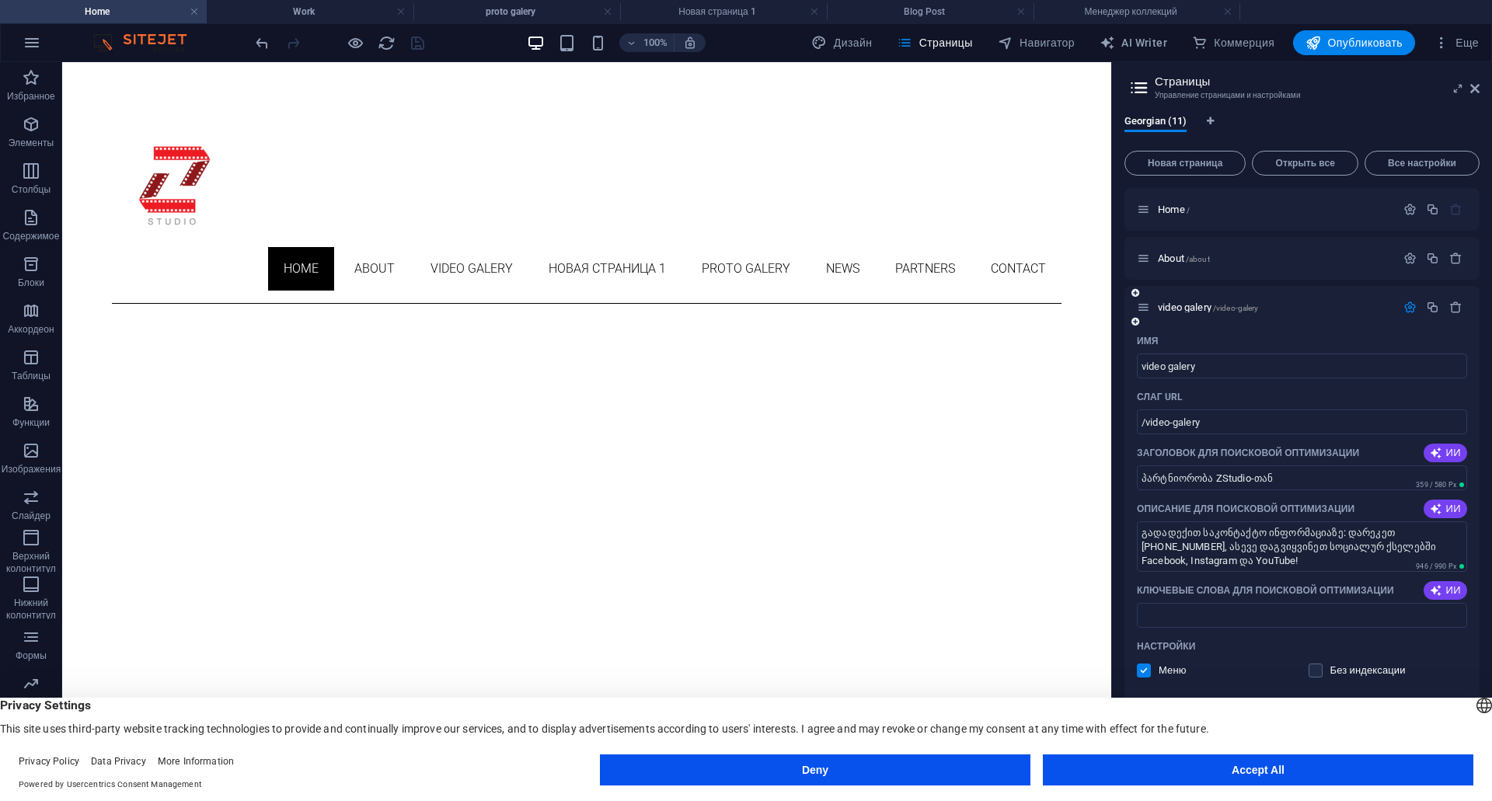
click at [1149, 309] on icon at bounding box center [1143, 307] width 13 height 13
click at [1150, 310] on icon at bounding box center [1143, 307] width 13 height 13
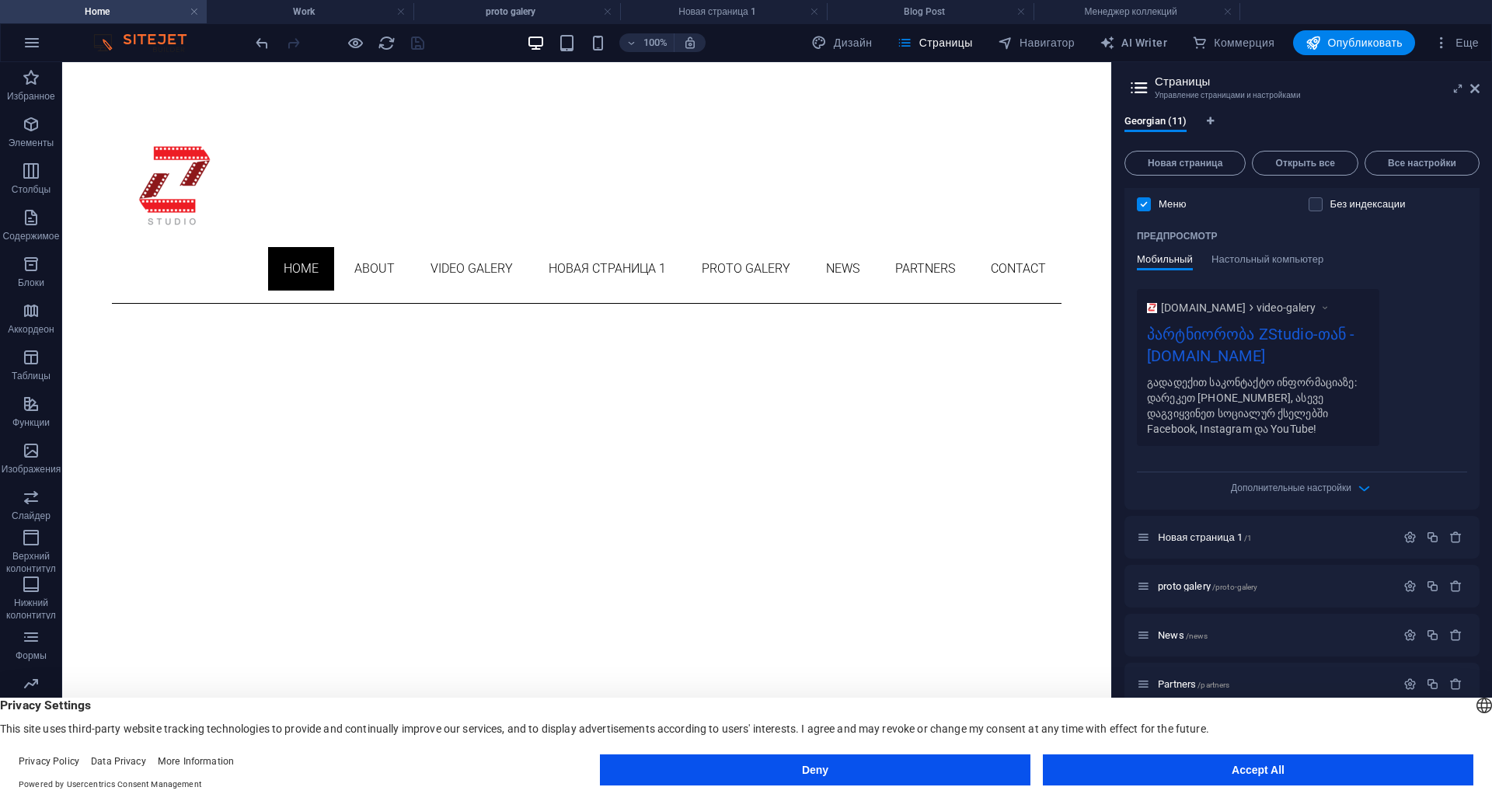
scroll to position [610, 0]
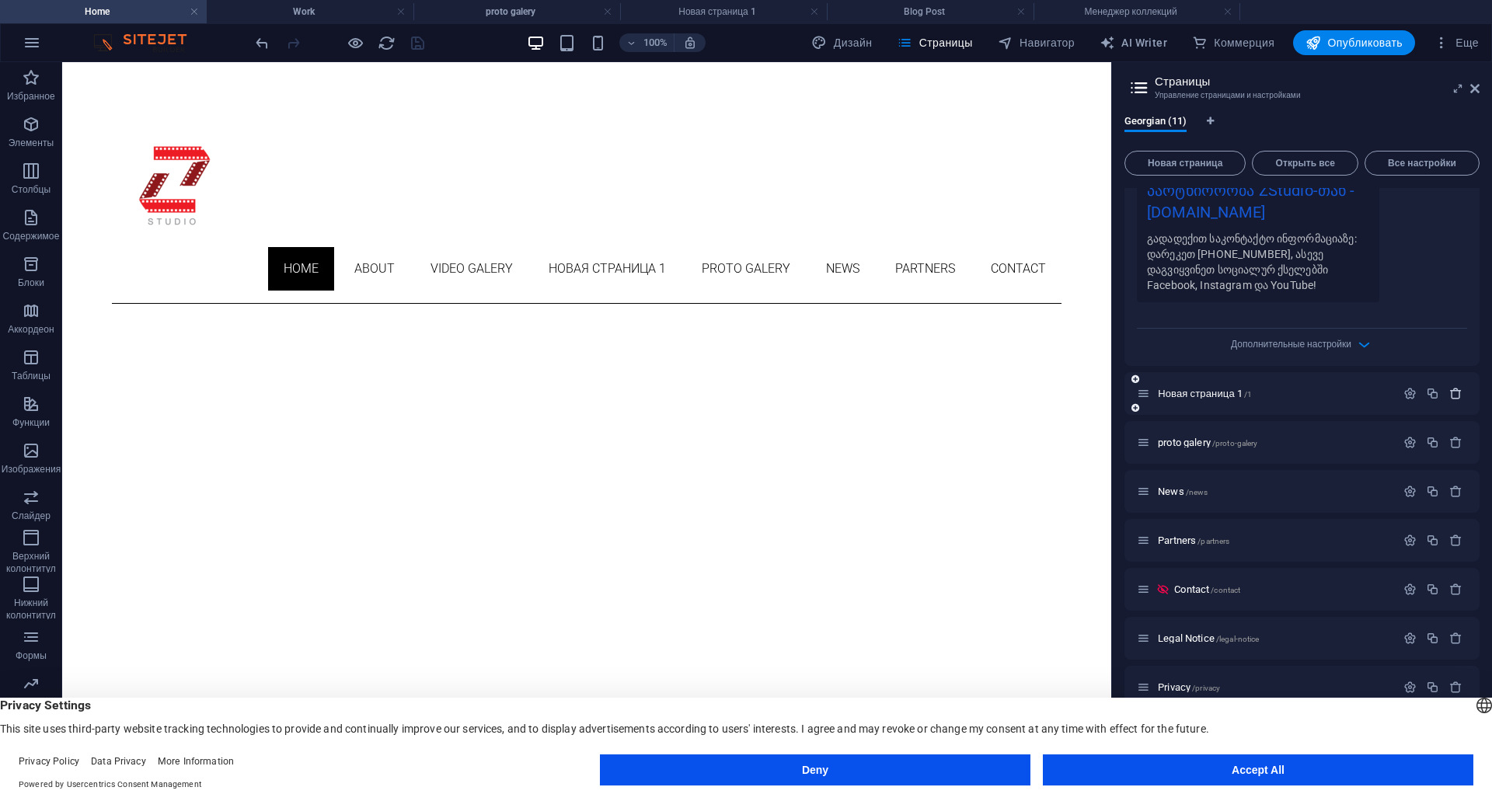
click at [1453, 396] on icon "button" at bounding box center [1455, 393] width 13 height 13
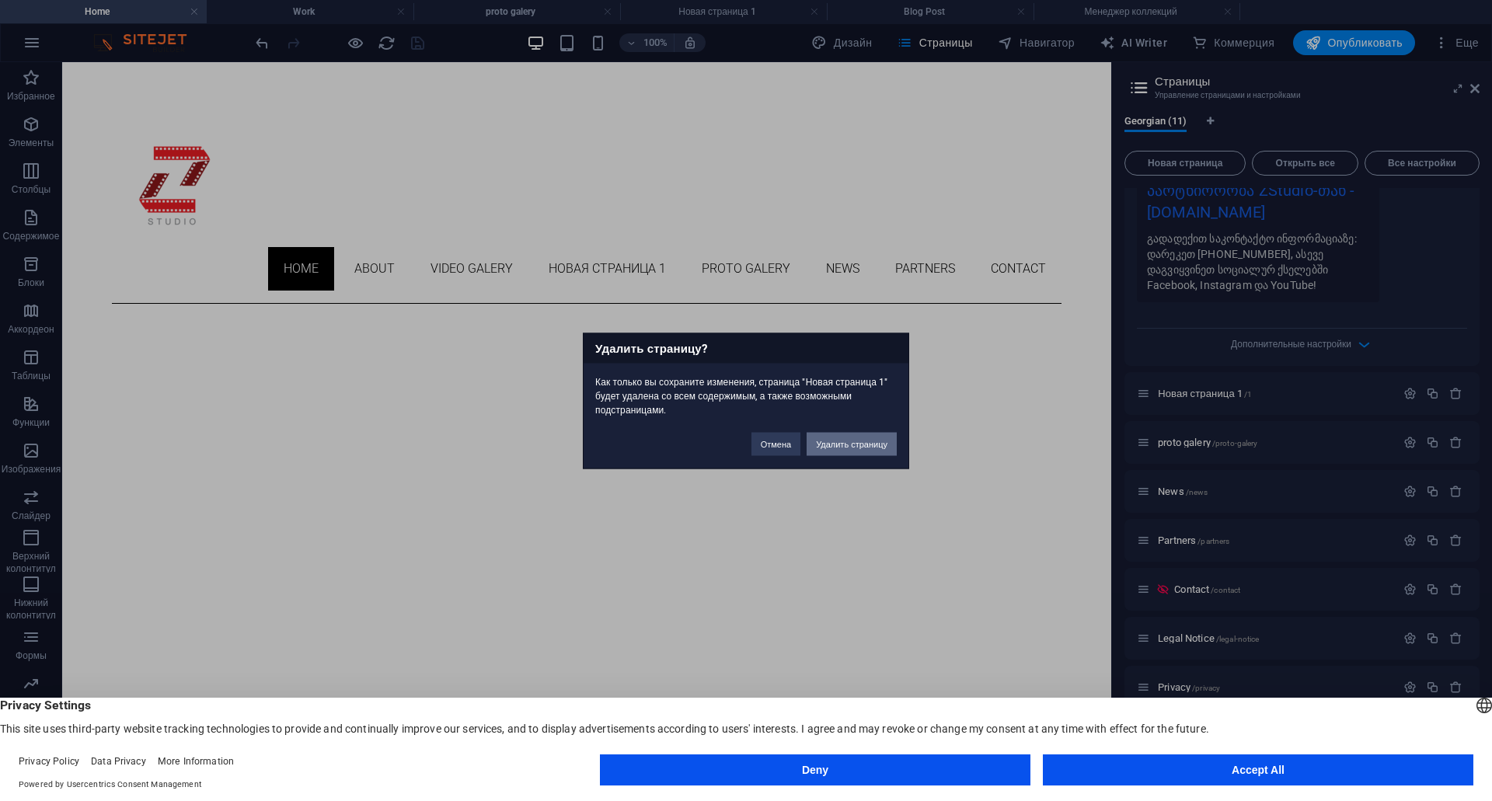
click at [873, 443] on button "Удалить страницу" at bounding box center [852, 443] width 90 height 23
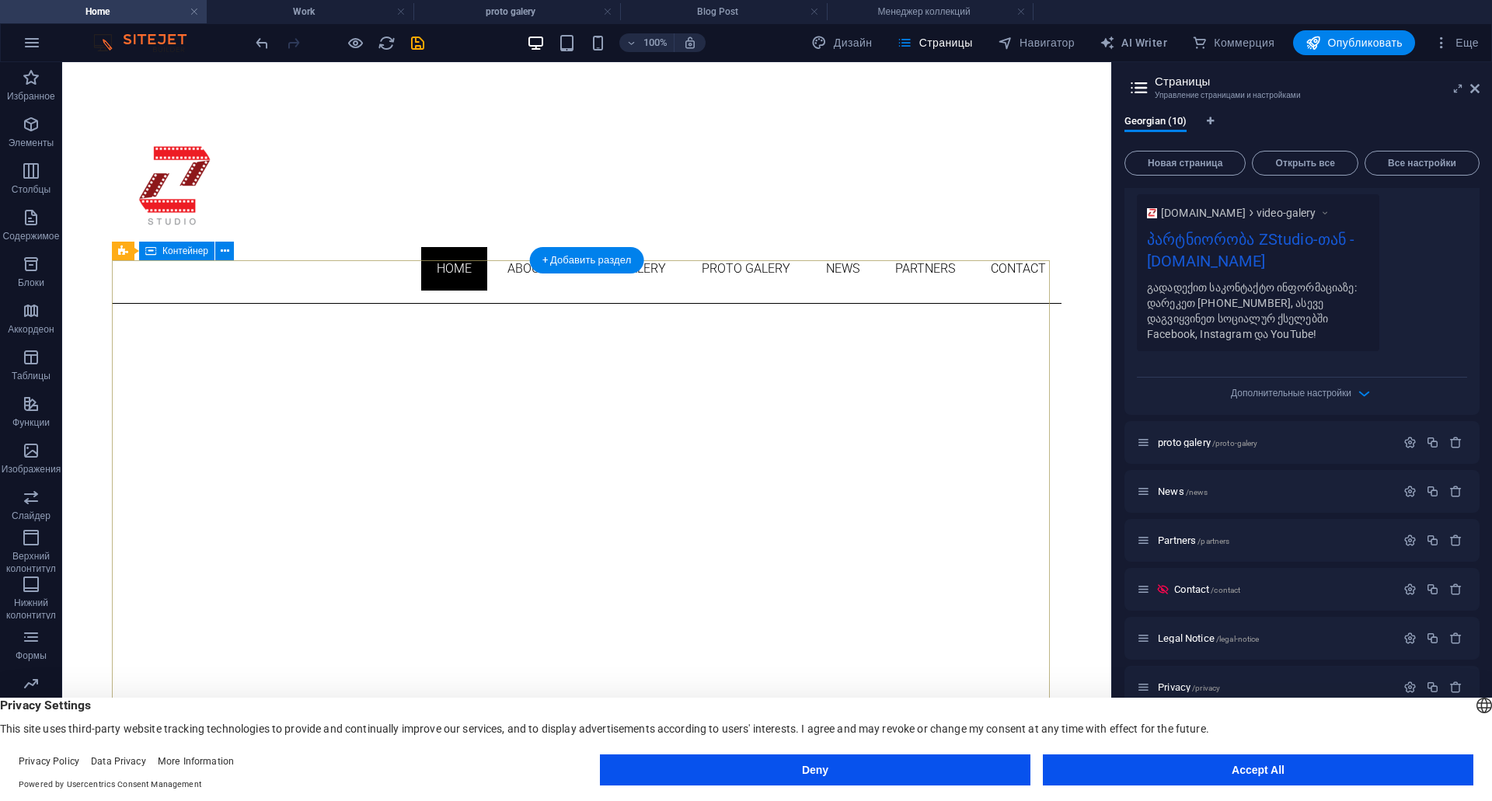
scroll to position [561, 0]
click at [1183, 445] on span "proto galery /proto-galery" at bounding box center [1207, 443] width 99 height 12
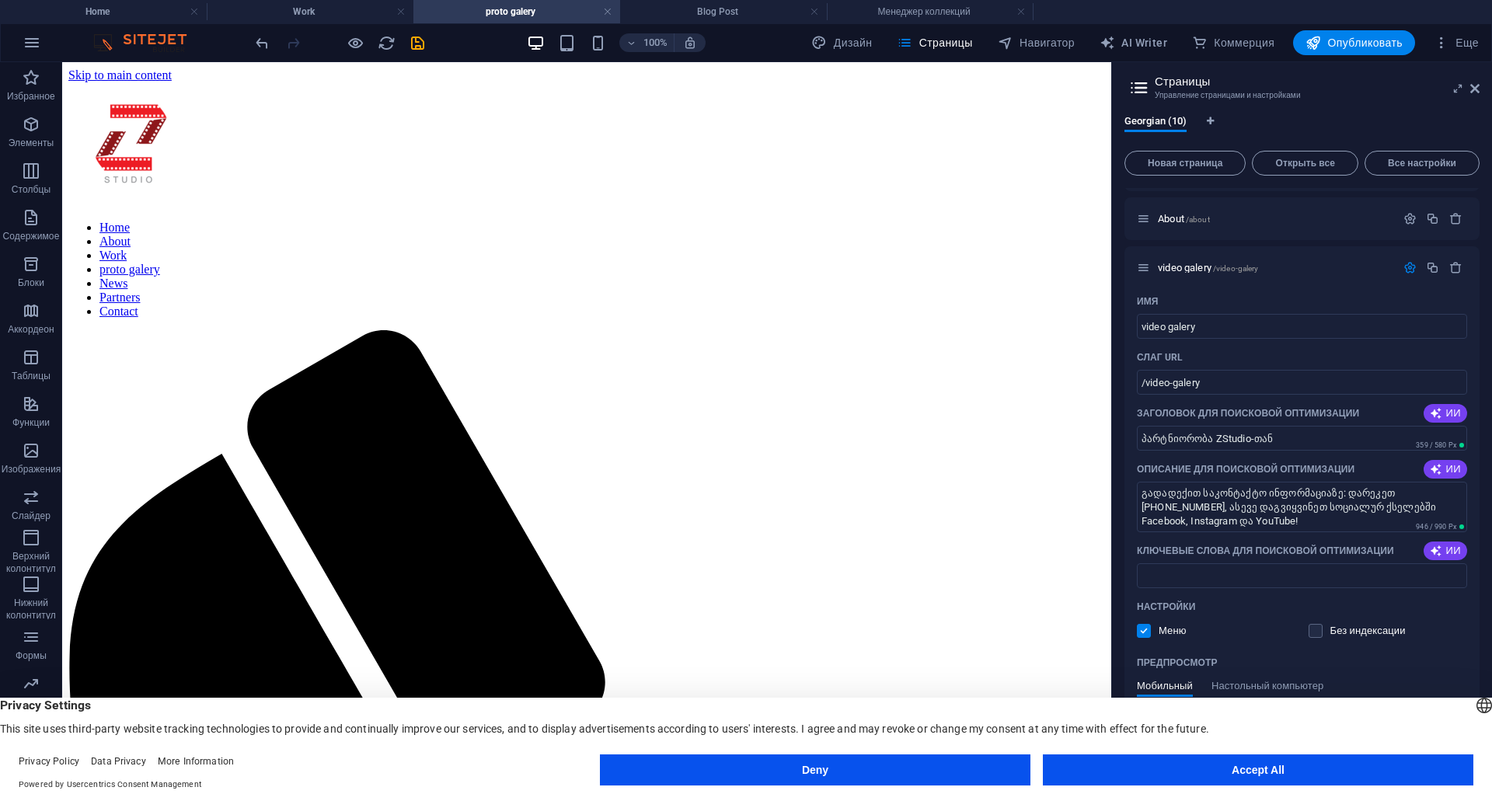
scroll to position [17, 0]
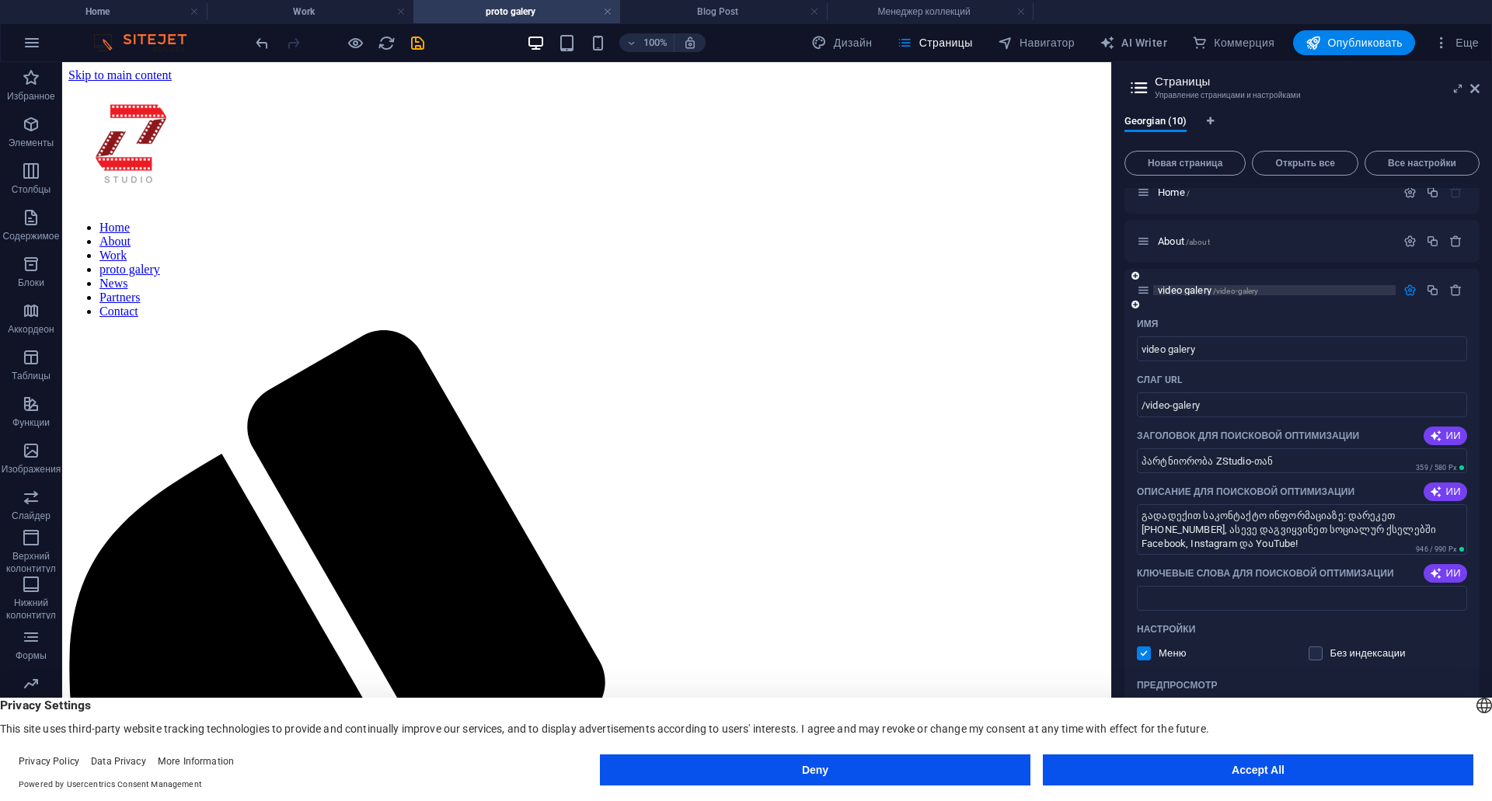
click at [1177, 285] on span "video galery /video-galery" at bounding box center [1208, 290] width 100 height 12
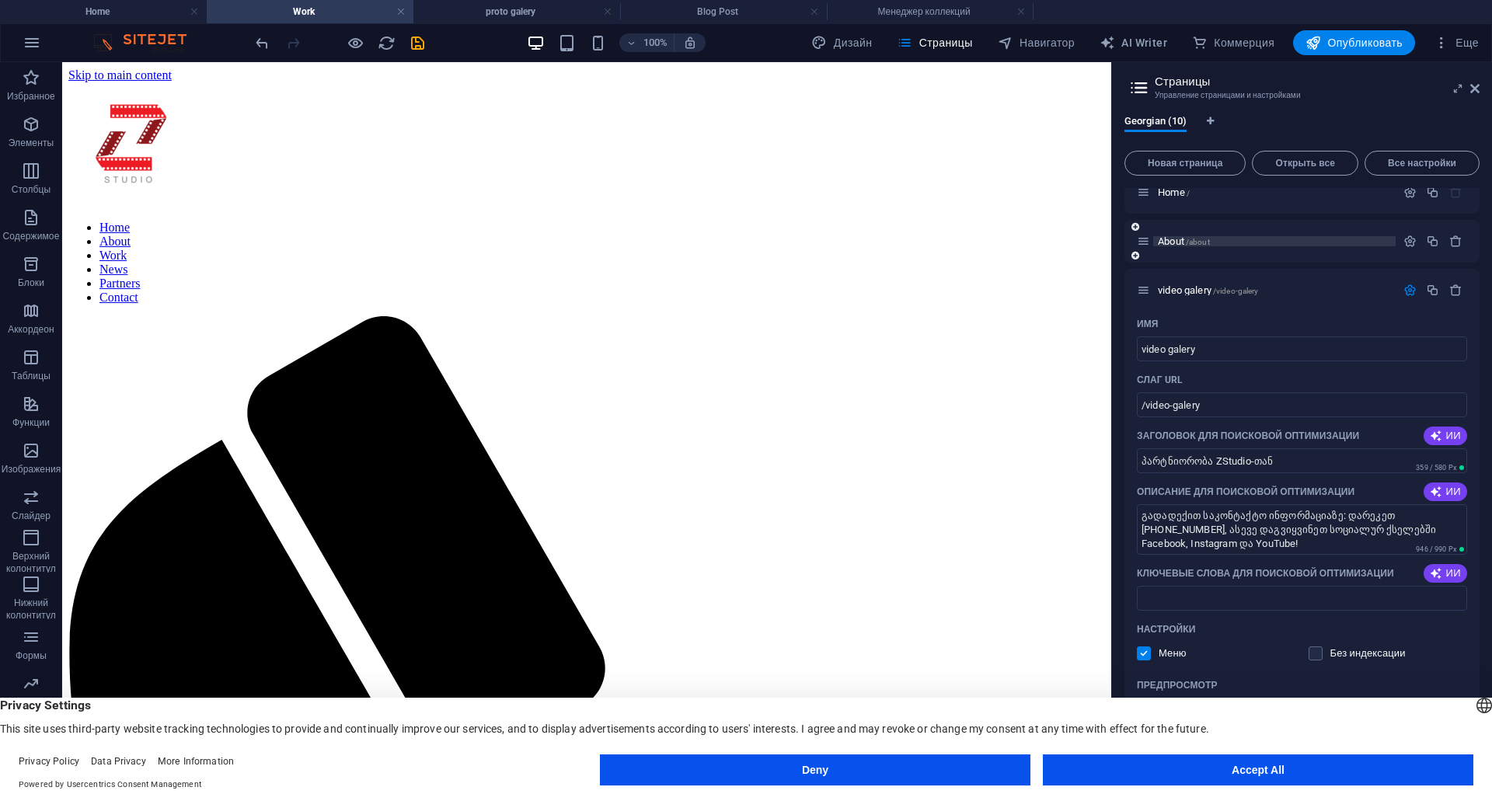
click at [1182, 242] on span "About /about" at bounding box center [1184, 241] width 52 height 12
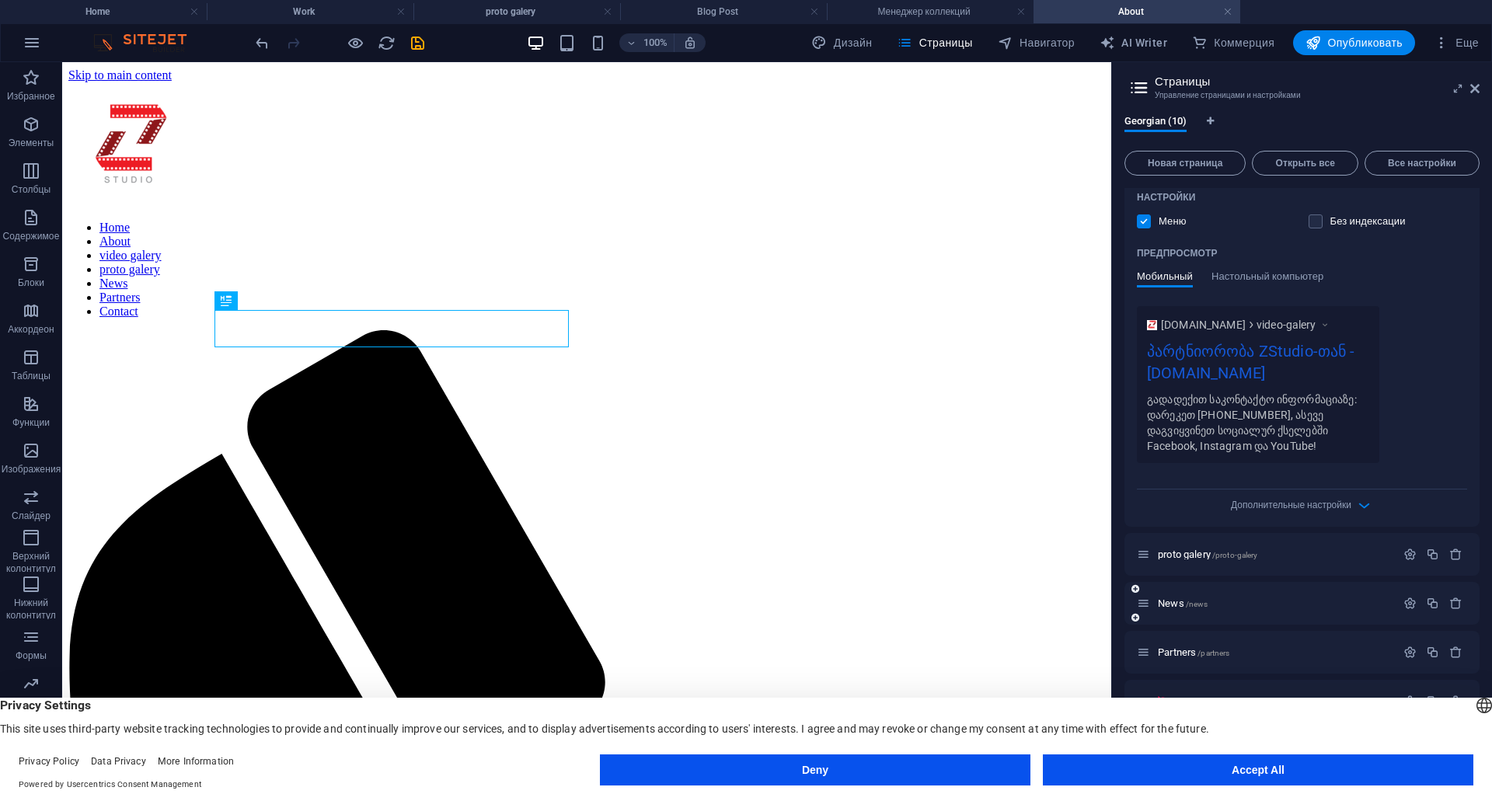
scroll to position [561, 0]
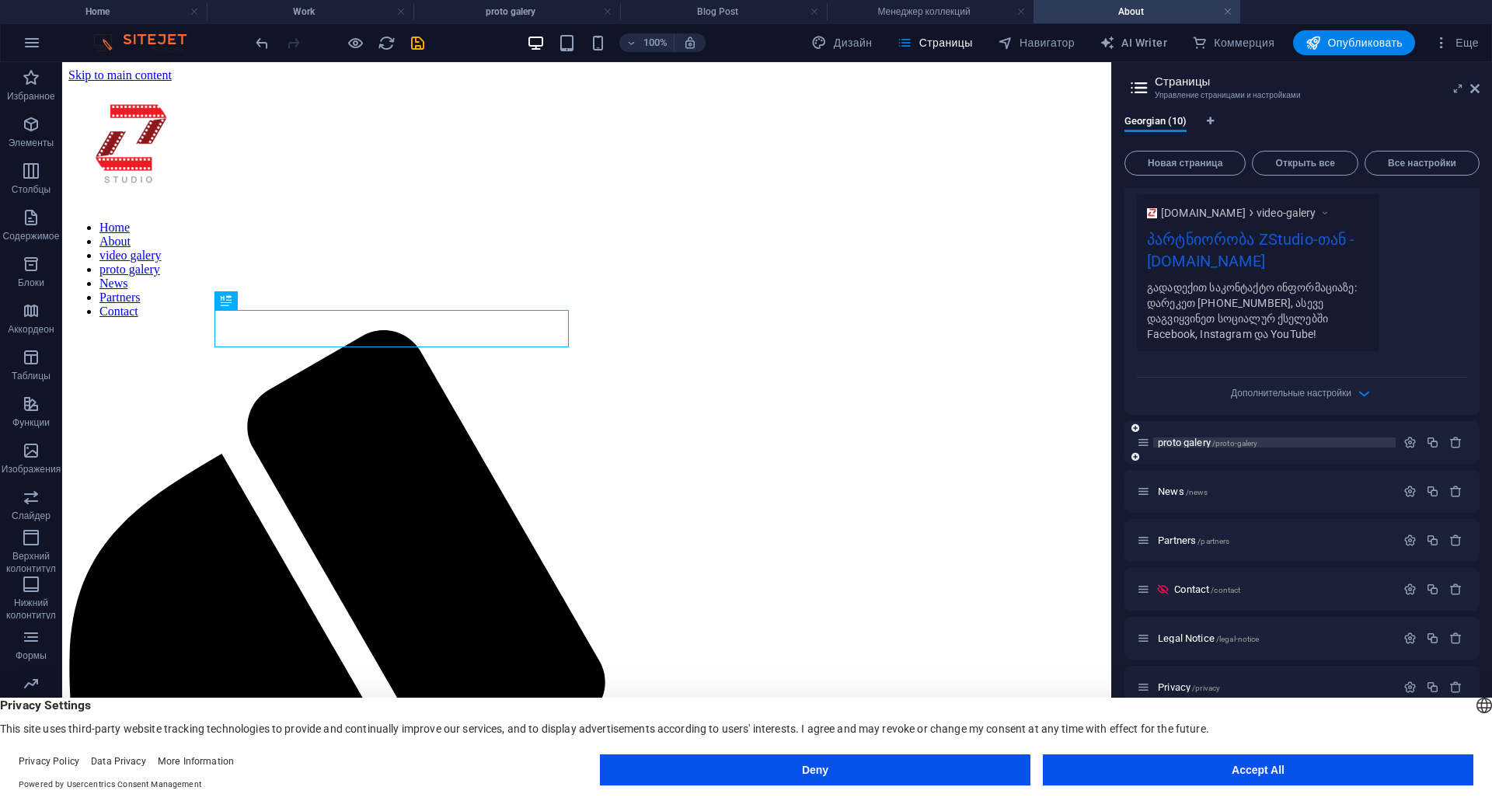
click at [1190, 443] on span "proto galery /proto-galery" at bounding box center [1207, 443] width 99 height 12
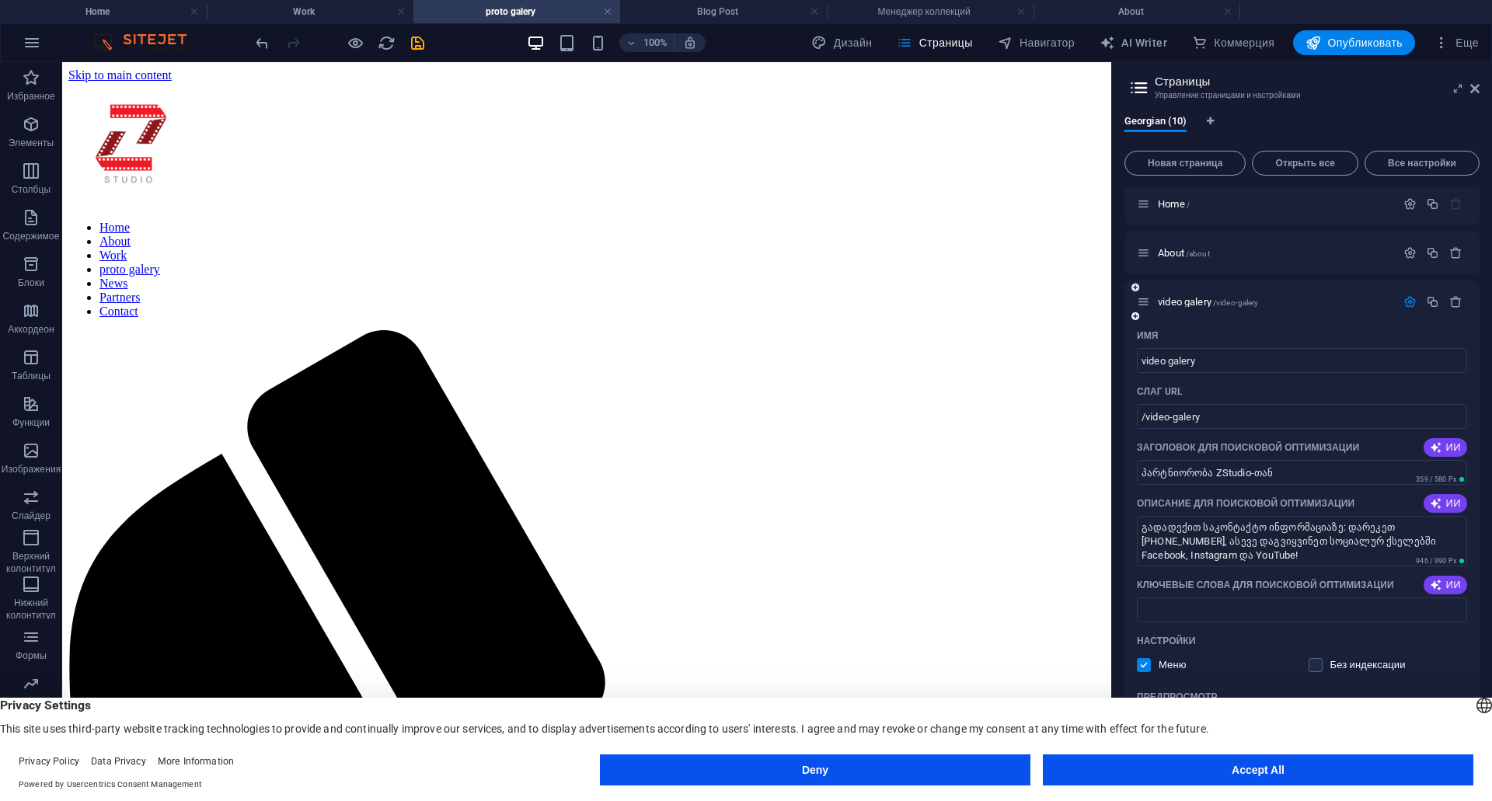
scroll to position [0, 0]
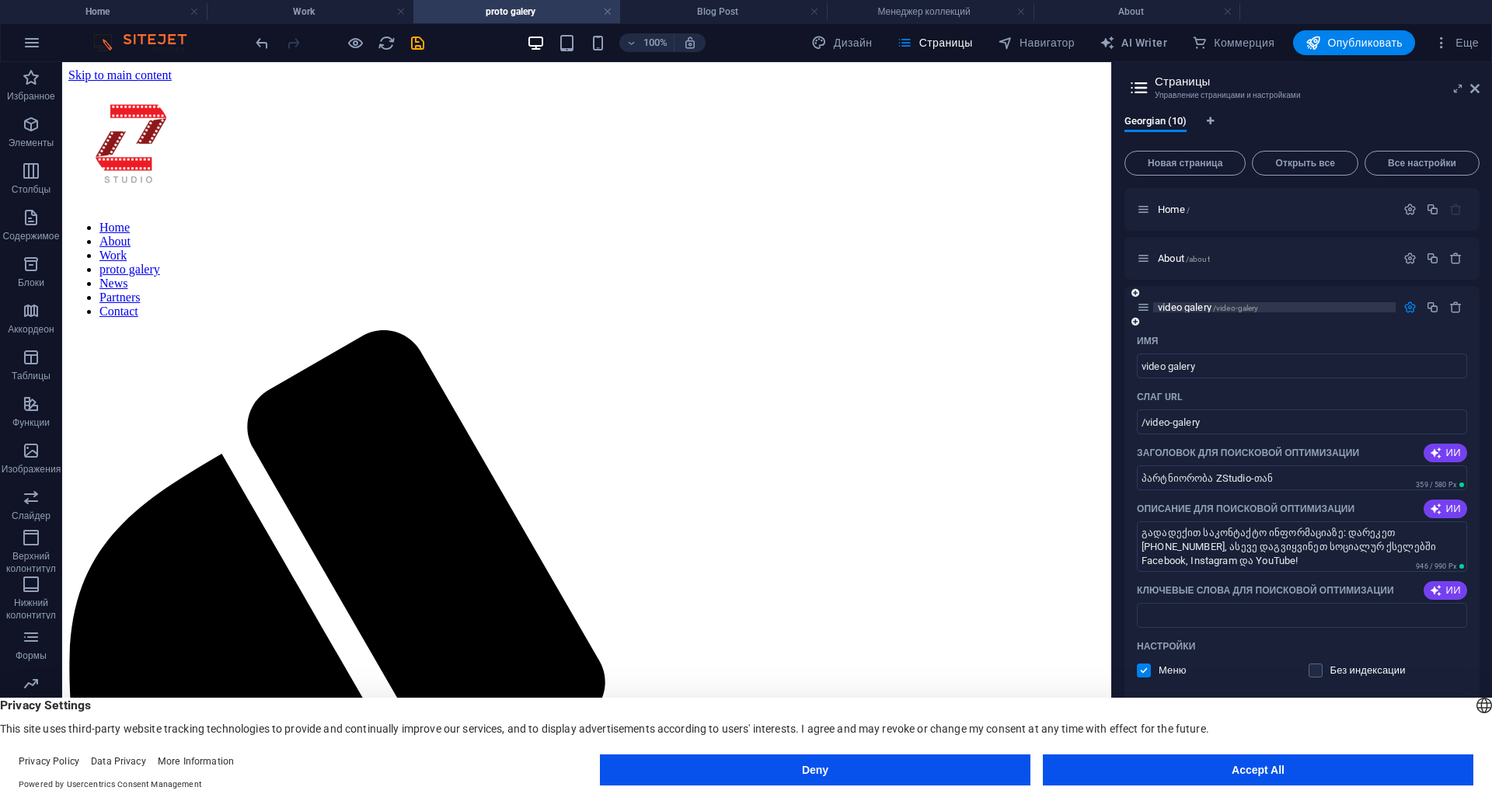
click at [1187, 310] on span "video galery /video-galery" at bounding box center [1208, 308] width 100 height 12
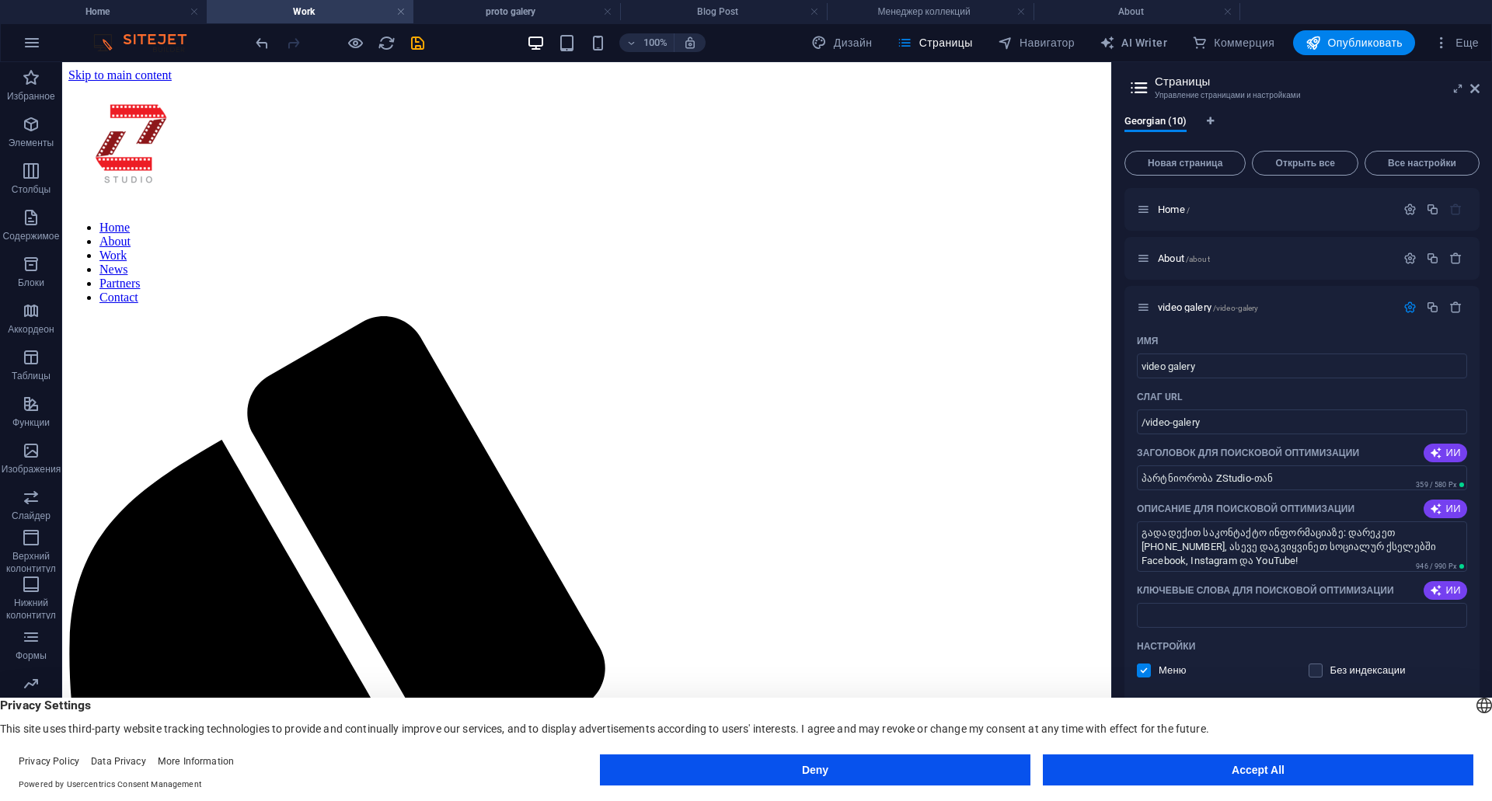
click at [1336, 61] on div "100% Дизайн Страницы Навигатор AI Writer [PERSON_NAME] Еще" at bounding box center [746, 42] width 1490 height 37
